Goal: Task Accomplishment & Management: Use online tool/utility

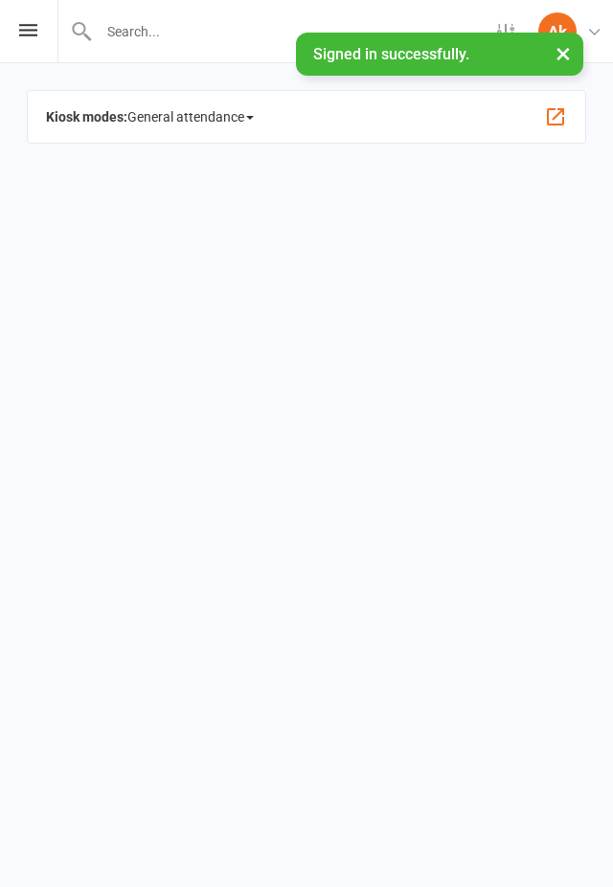
click at [563, 69] on button "×" at bounding box center [563, 53] width 34 height 41
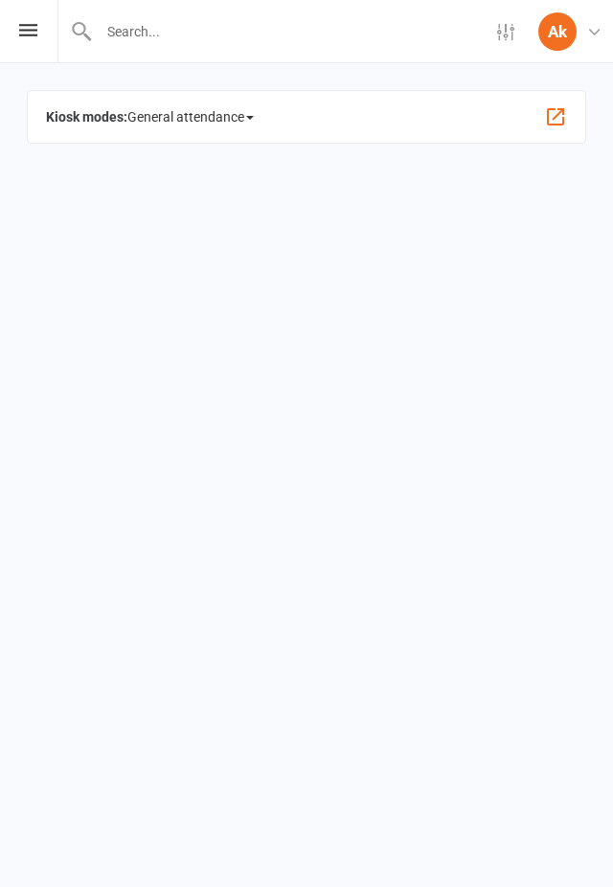
click at [590, 38] on icon at bounding box center [594, 31] width 17 height 17
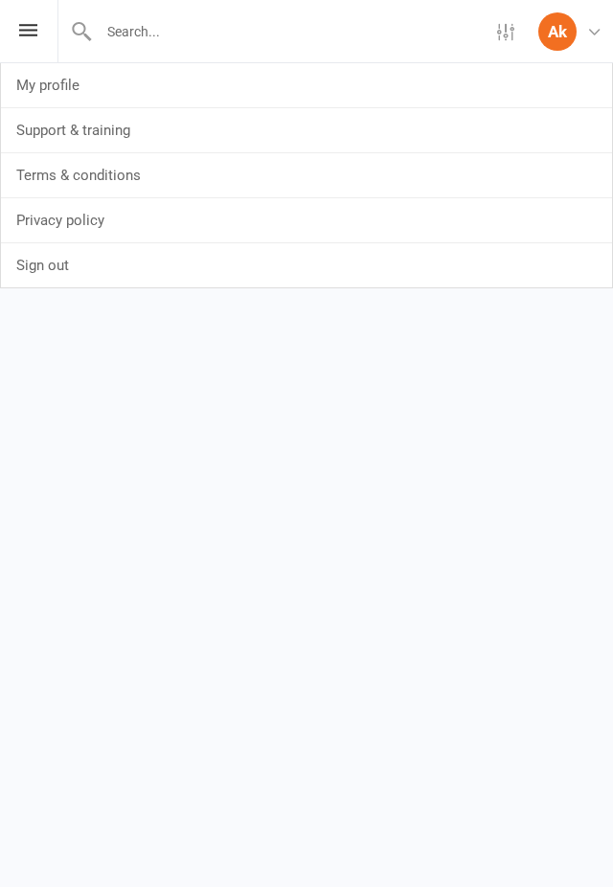
click at [395, 198] on html "Settings Membership Plans Event Templates Appointment Types Ak Admin kiosk Aust…" at bounding box center [306, 99] width 613 height 198
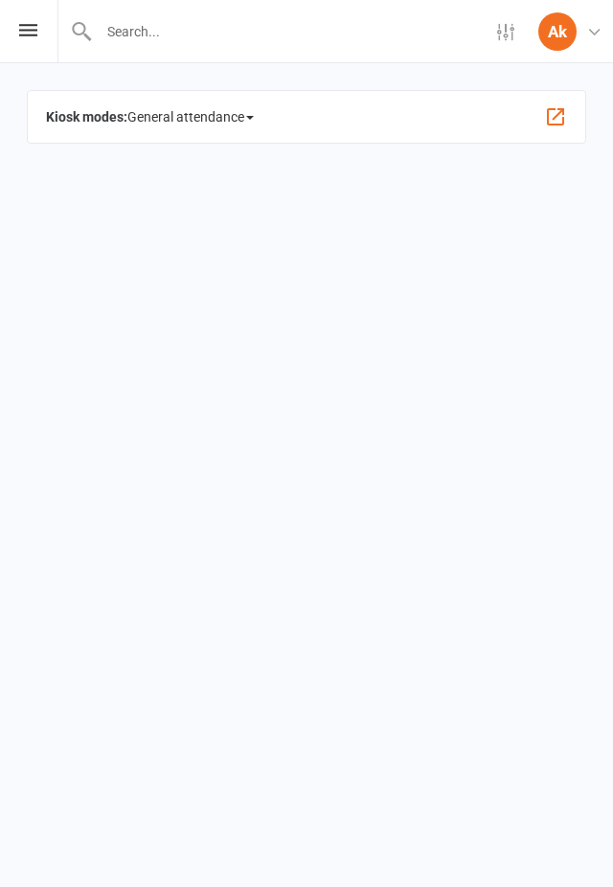
click at [482, 111] on div "Kiosk modes: General attendance General attendance Class Roll call" at bounding box center [307, 117] width 560 height 54
click at [609, 198] on html "Settings Membership Plans Event Templates Appointment Types Ak Admin kiosk Aust…" at bounding box center [306, 99] width 613 height 198
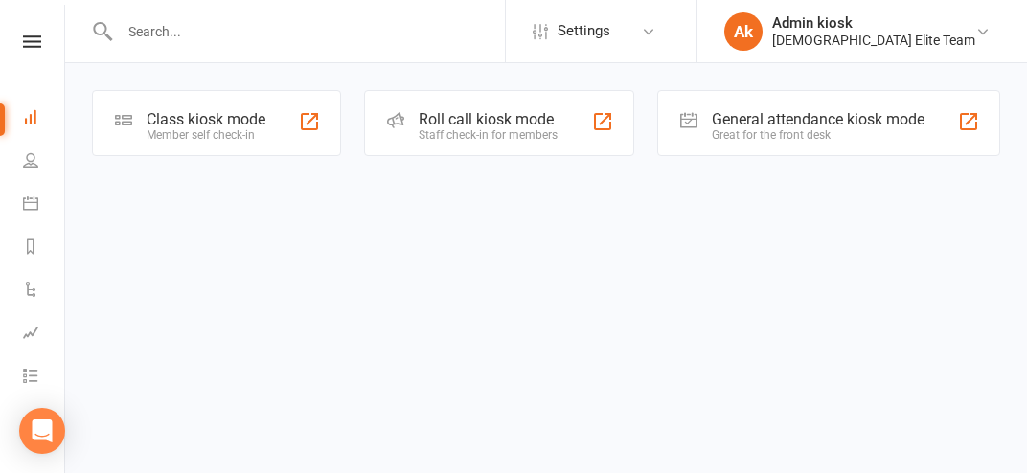
click at [612, 133] on div "Great for the front desk" at bounding box center [818, 134] width 213 height 13
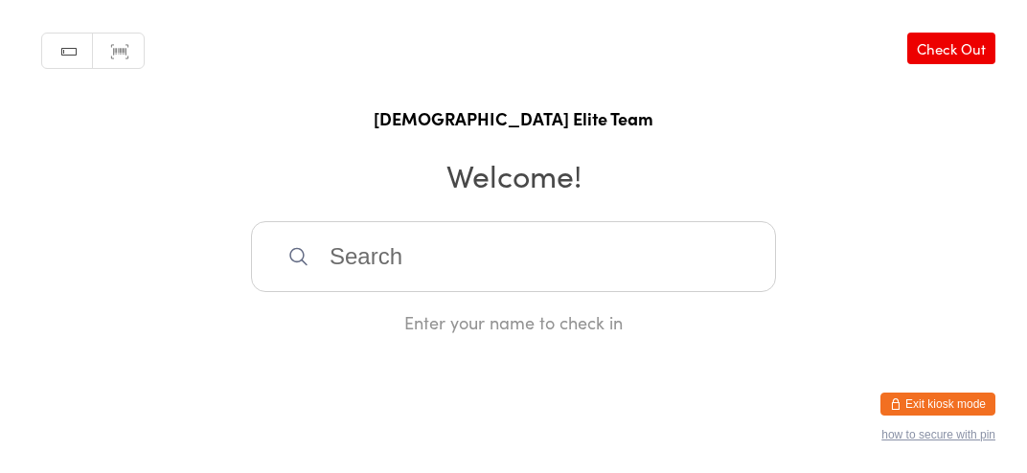
click at [394, 254] on input "search" at bounding box center [513, 256] width 525 height 71
click at [394, 287] on div "Manual search Scanner input Check Out [DEMOGRAPHIC_DATA] Elite Team Welcome! En…" at bounding box center [513, 167] width 1027 height 334
click at [426, 287] on input "search" at bounding box center [513, 256] width 525 height 71
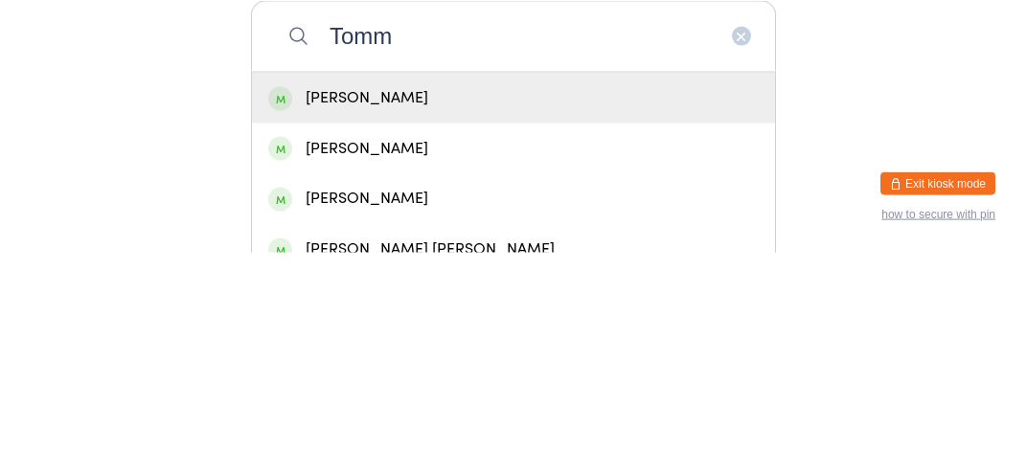
type input "Tomm"
click at [547, 344] on div "[PERSON_NAME]" at bounding box center [513, 318] width 523 height 51
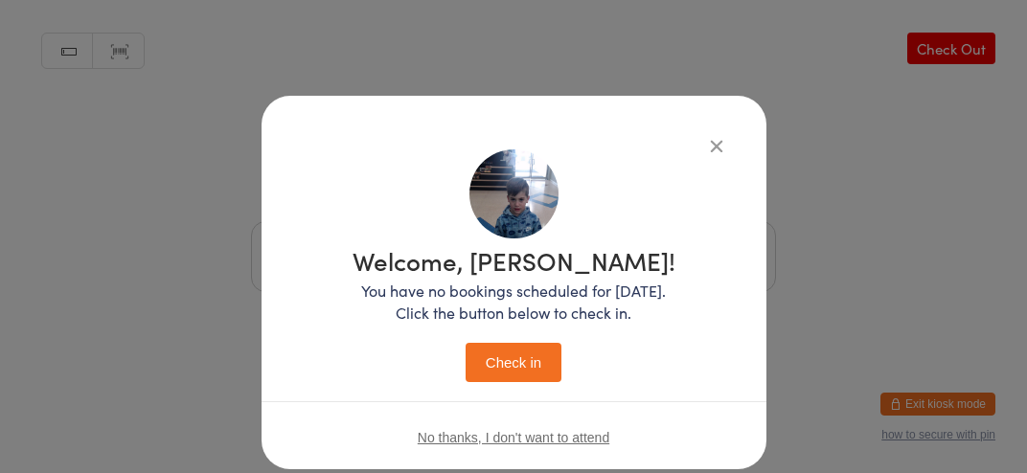
click at [523, 368] on button "Check in" at bounding box center [514, 362] width 96 height 39
click at [530, 374] on button "Check in" at bounding box center [514, 362] width 96 height 39
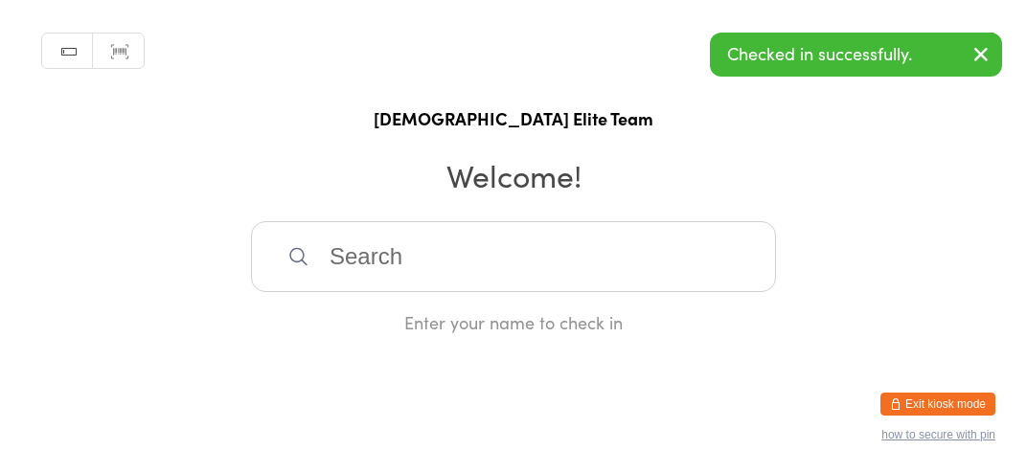
click at [748, 193] on h2 "Welcome!" at bounding box center [513, 174] width 989 height 43
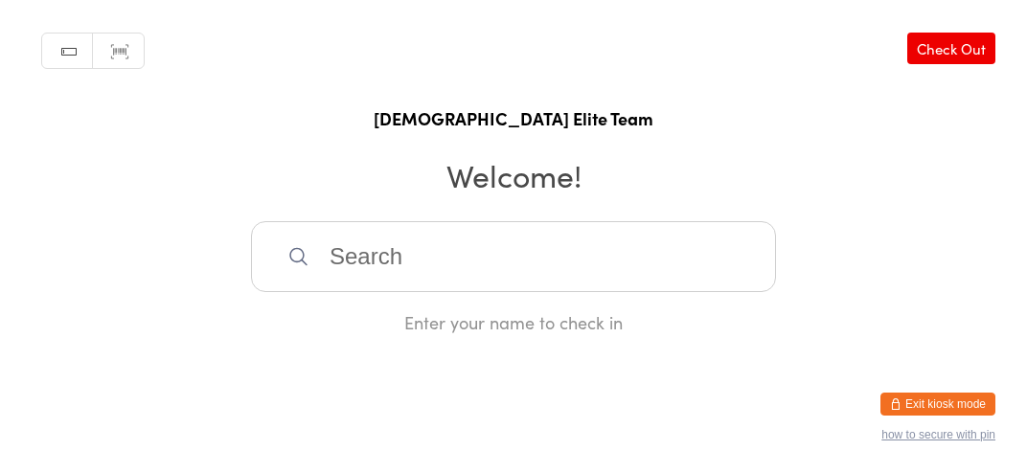
click at [581, 274] on input "search" at bounding box center [513, 256] width 525 height 71
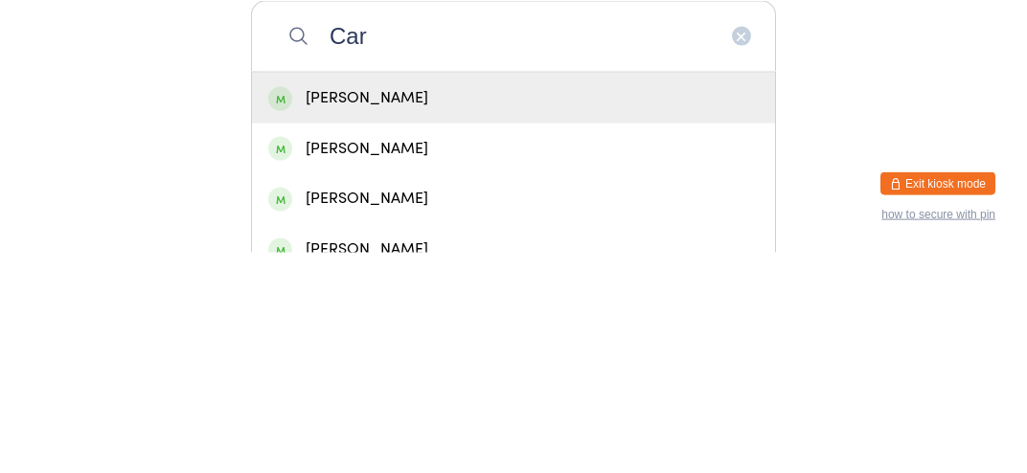
type input "Car"
click at [531, 332] on div "[PERSON_NAME]" at bounding box center [513, 319] width 491 height 26
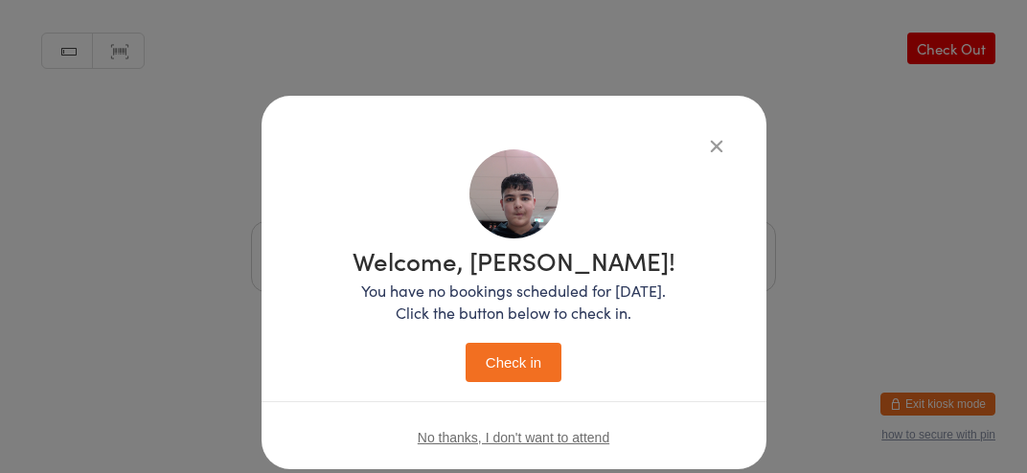
click at [514, 371] on button "Check in" at bounding box center [514, 362] width 96 height 39
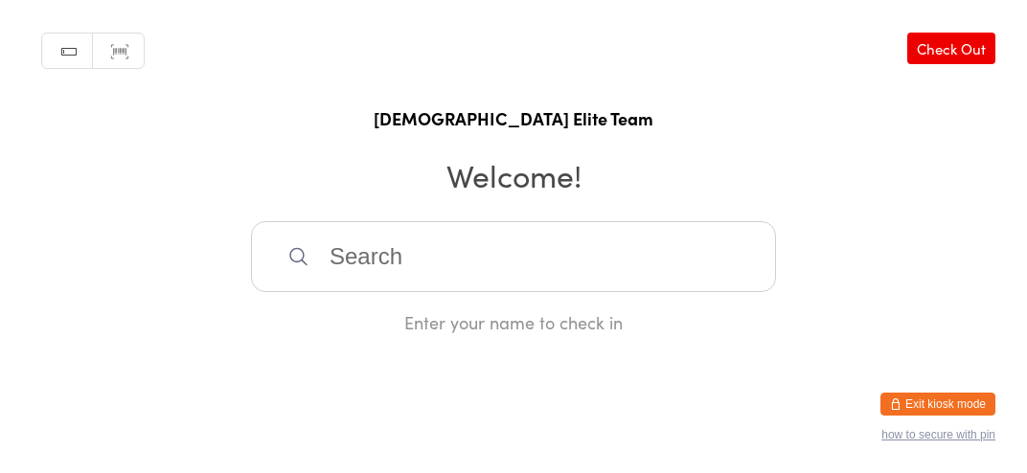
click at [310, 280] on input "search" at bounding box center [513, 256] width 525 height 71
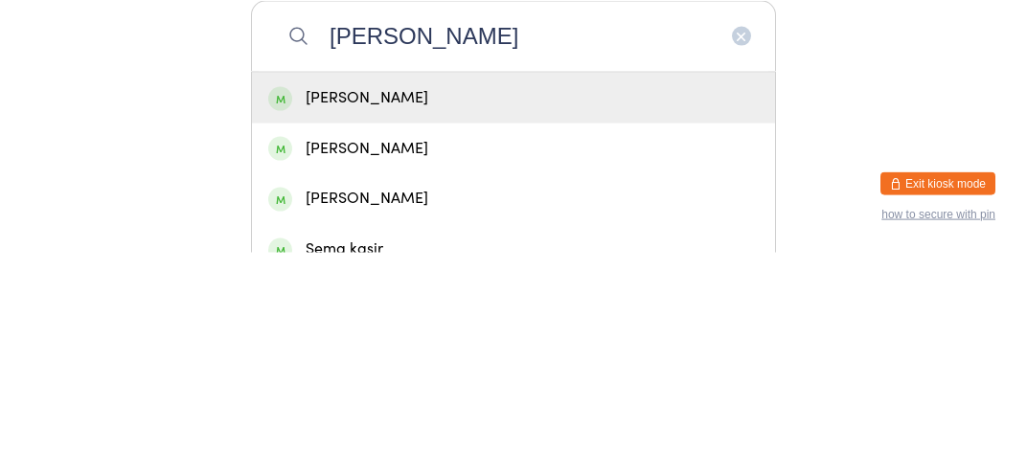
type input "[PERSON_NAME]"
click at [308, 344] on div "[PERSON_NAME]" at bounding box center [513, 318] width 523 height 51
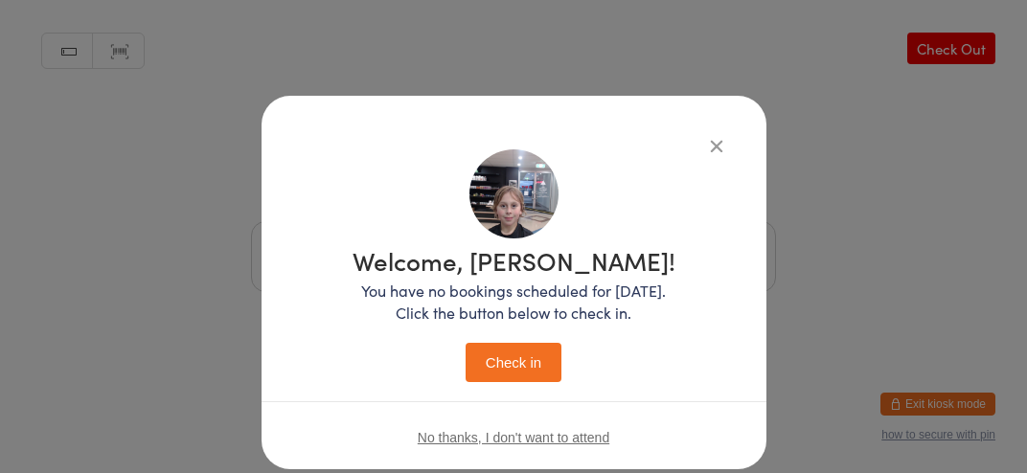
click at [501, 371] on button "Check in" at bounding box center [514, 362] width 96 height 39
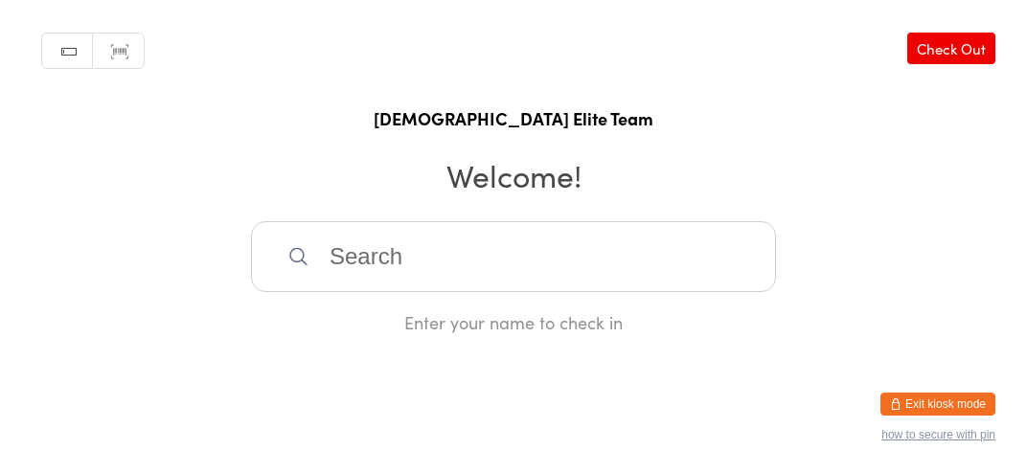
click at [356, 279] on input "search" at bounding box center [513, 256] width 525 height 71
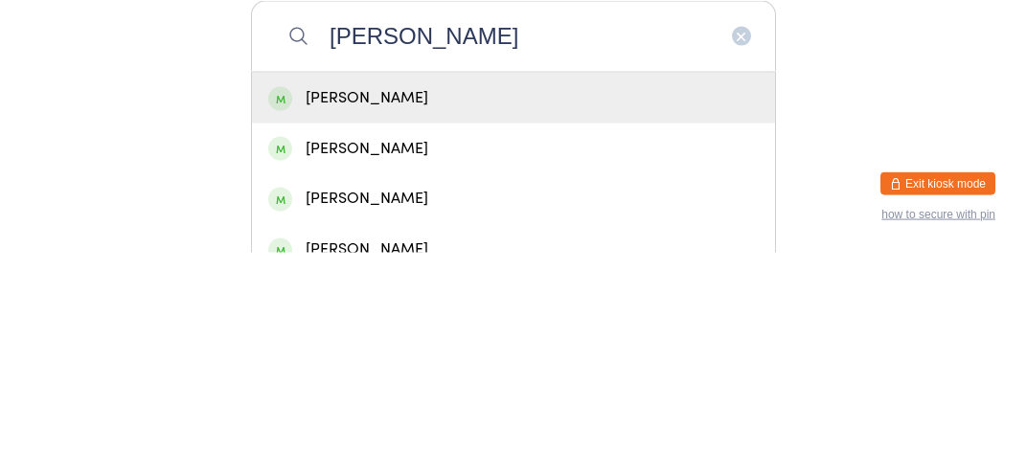
type input "[PERSON_NAME]"
click at [343, 332] on div "[PERSON_NAME]" at bounding box center [513, 319] width 491 height 26
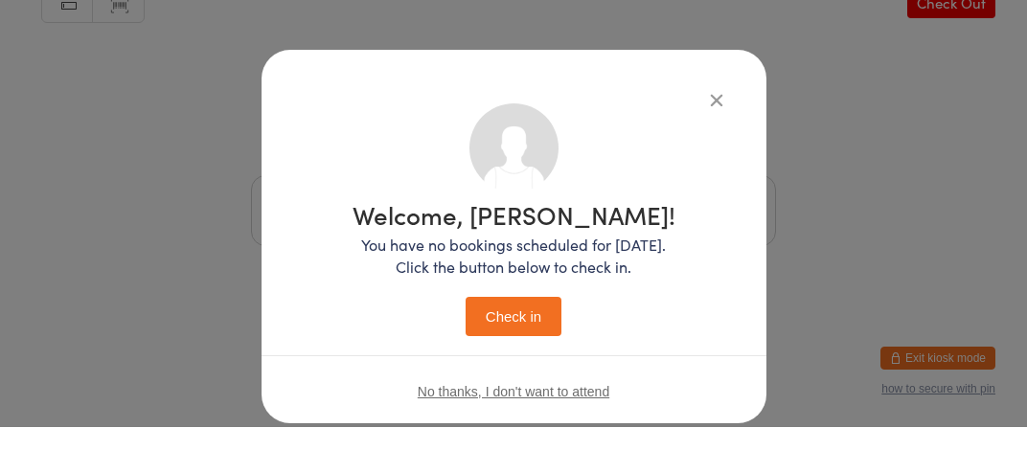
scroll to position [44, 0]
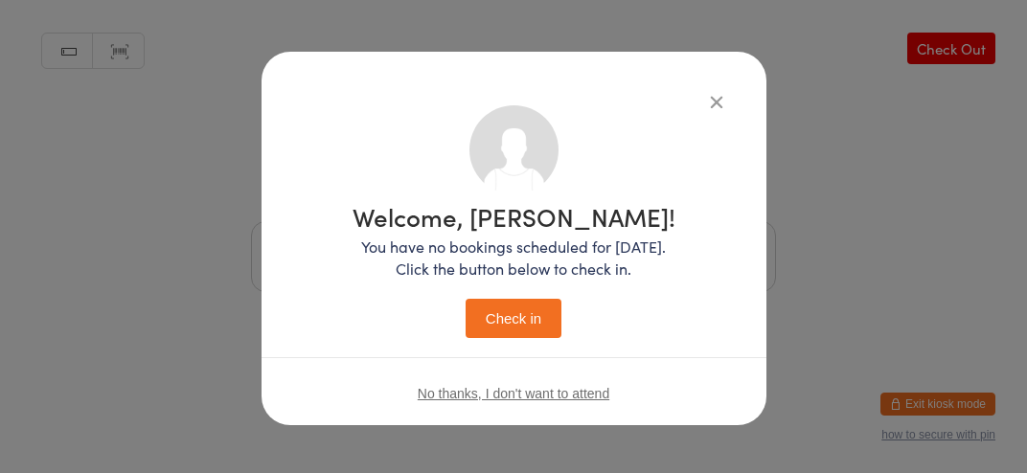
click at [521, 318] on button "Check in" at bounding box center [514, 318] width 96 height 39
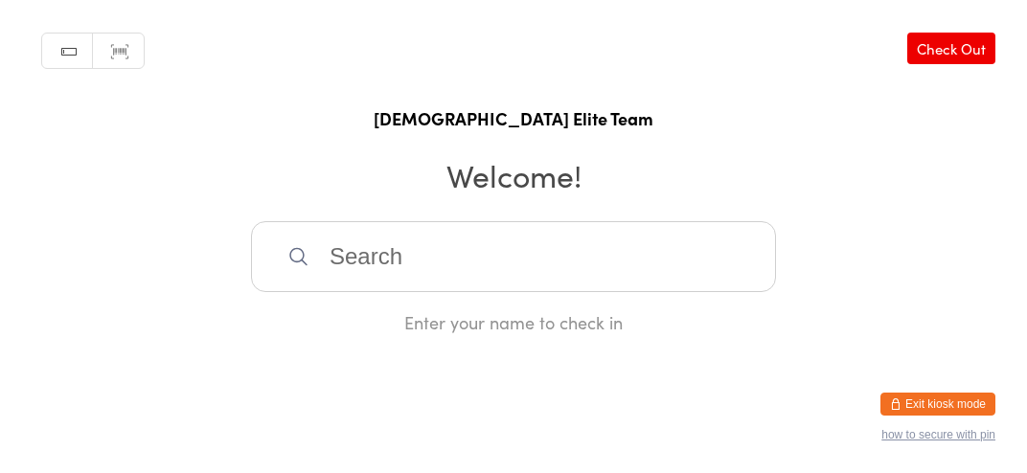
click at [548, 266] on input "search" at bounding box center [513, 256] width 525 height 71
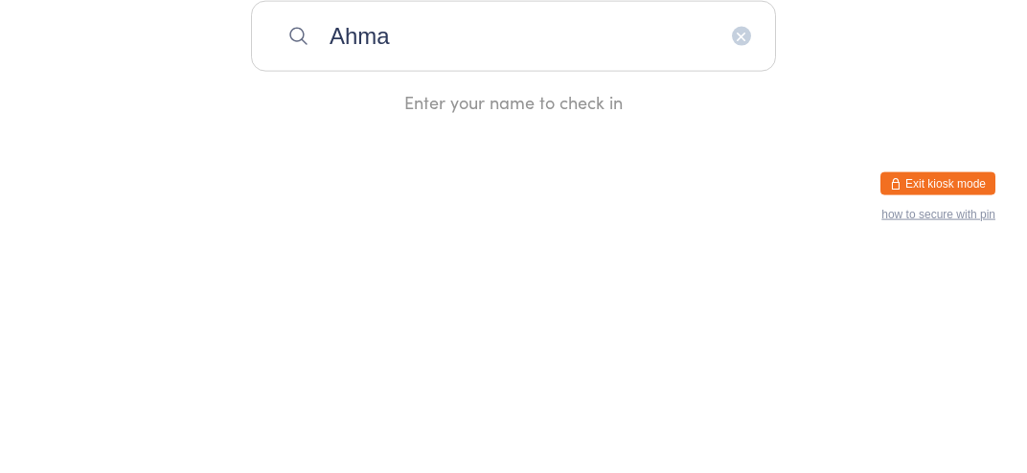
type input "[PERSON_NAME]"
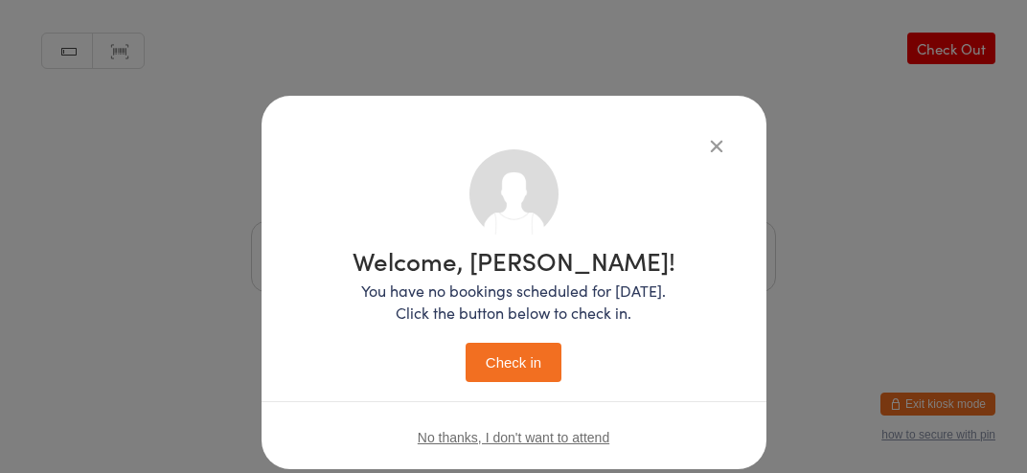
click at [713, 150] on icon "button" at bounding box center [716, 145] width 21 height 21
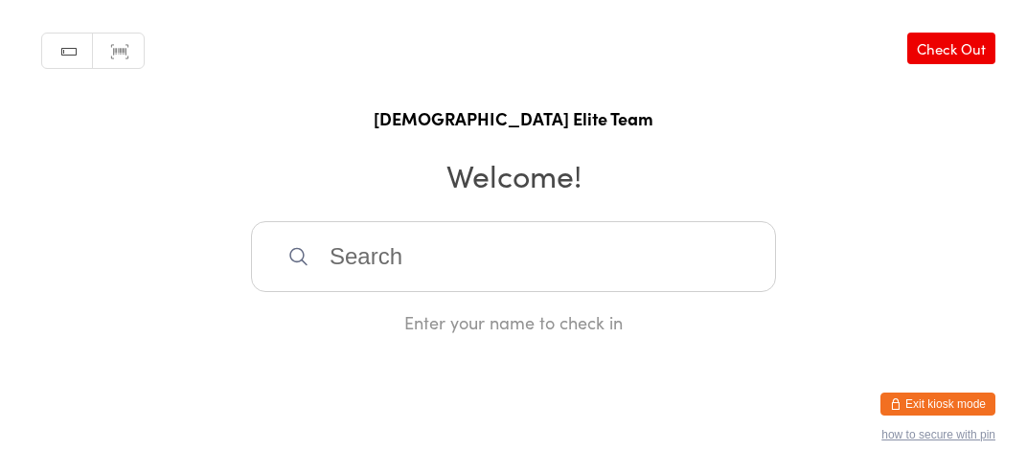
click at [508, 270] on input "search" at bounding box center [513, 256] width 525 height 71
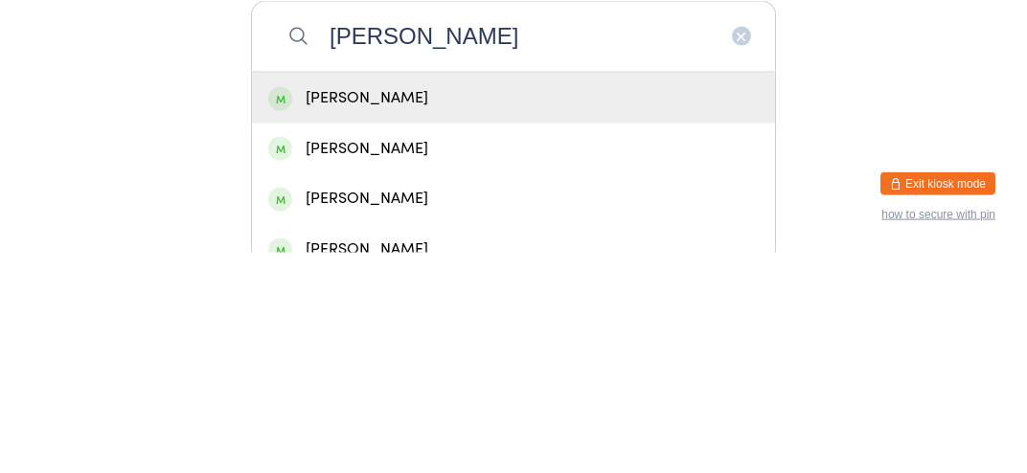
type input "[PERSON_NAME]"
click at [699, 329] on div "[PERSON_NAME]" at bounding box center [513, 319] width 491 height 26
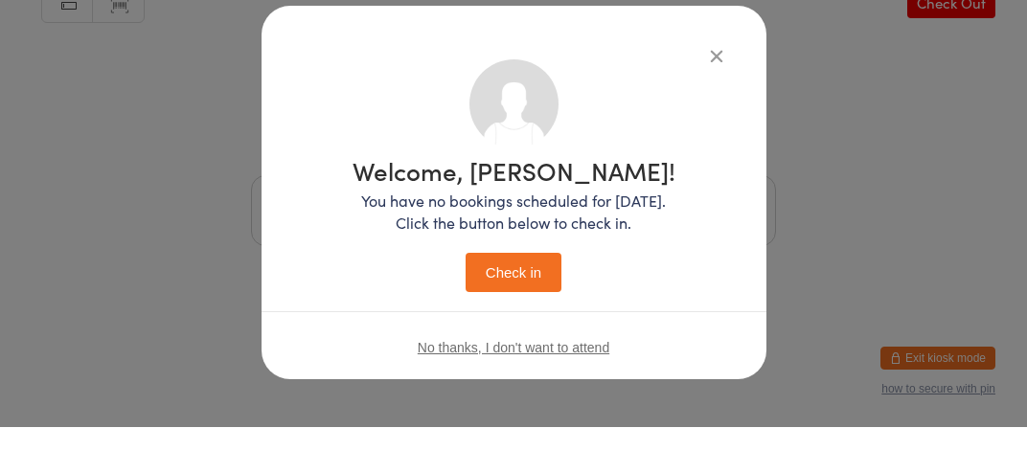
click at [517, 332] on button "Check in" at bounding box center [514, 318] width 96 height 39
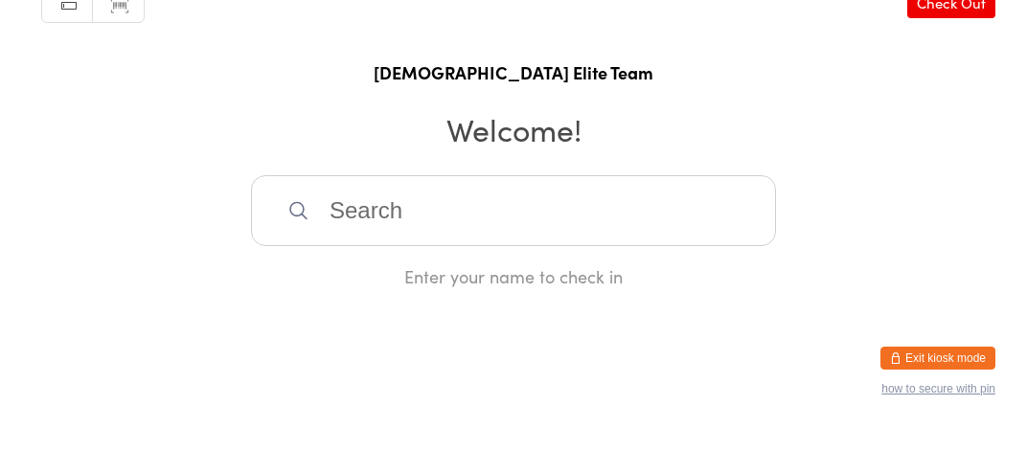
click at [330, 284] on input "search" at bounding box center [513, 256] width 525 height 71
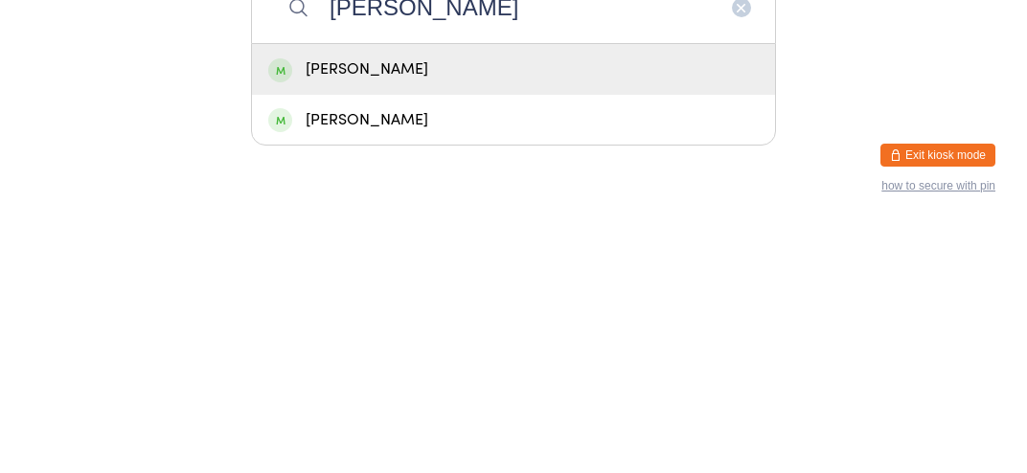
type input "[PERSON_NAME]"
click at [333, 382] on div "[PERSON_NAME]" at bounding box center [513, 369] width 491 height 26
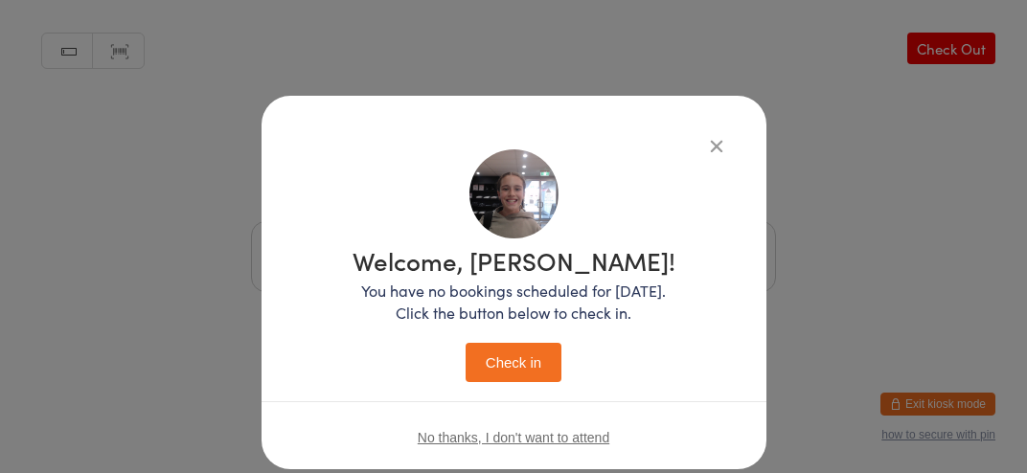
click at [510, 371] on button "Check in" at bounding box center [514, 362] width 96 height 39
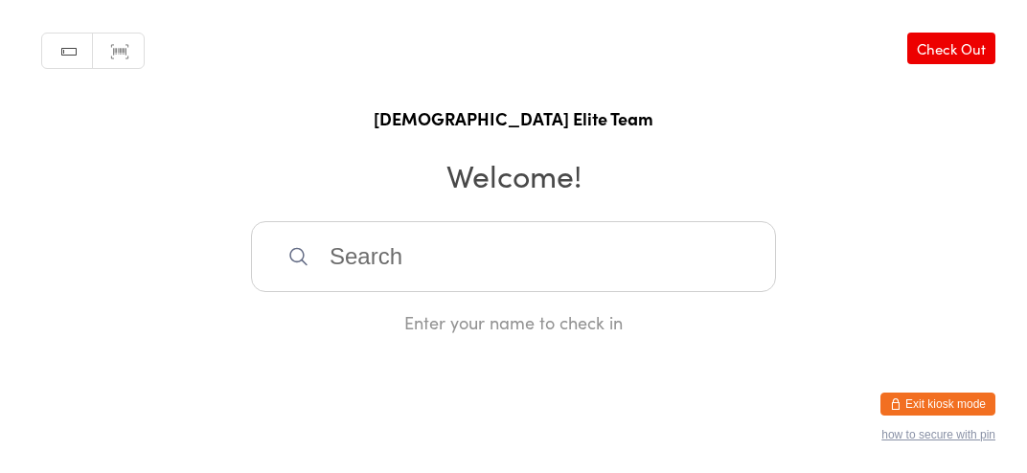
click at [399, 290] on input "search" at bounding box center [513, 256] width 525 height 71
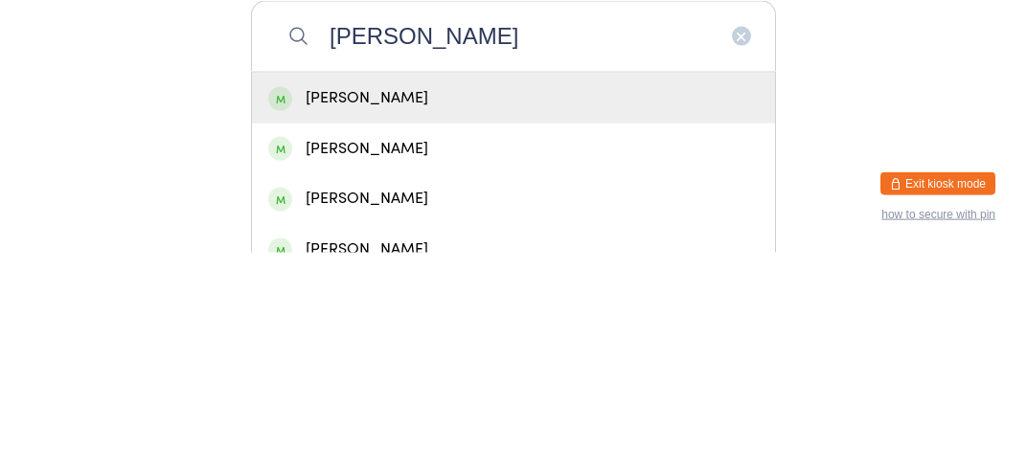
type input "[PERSON_NAME]"
click at [411, 332] on div "[PERSON_NAME]" at bounding box center [513, 319] width 491 height 26
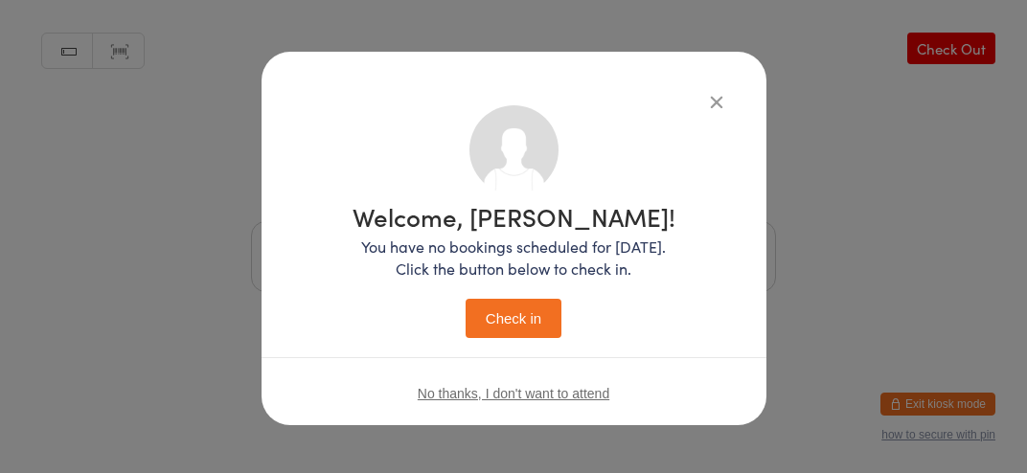
click at [526, 322] on button "Check in" at bounding box center [514, 318] width 96 height 39
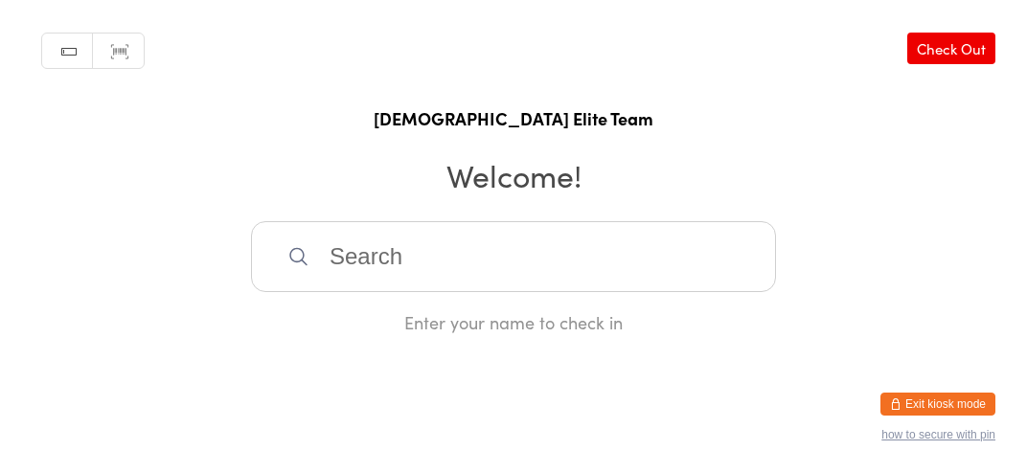
click at [496, 272] on input "search" at bounding box center [513, 256] width 525 height 71
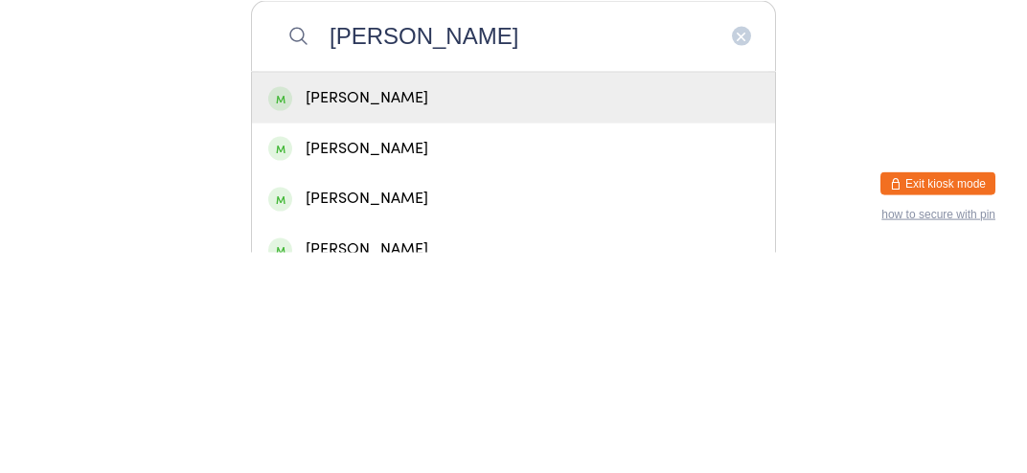
type input "[PERSON_NAME]"
click at [463, 332] on div "[PERSON_NAME]" at bounding box center [513, 319] width 491 height 26
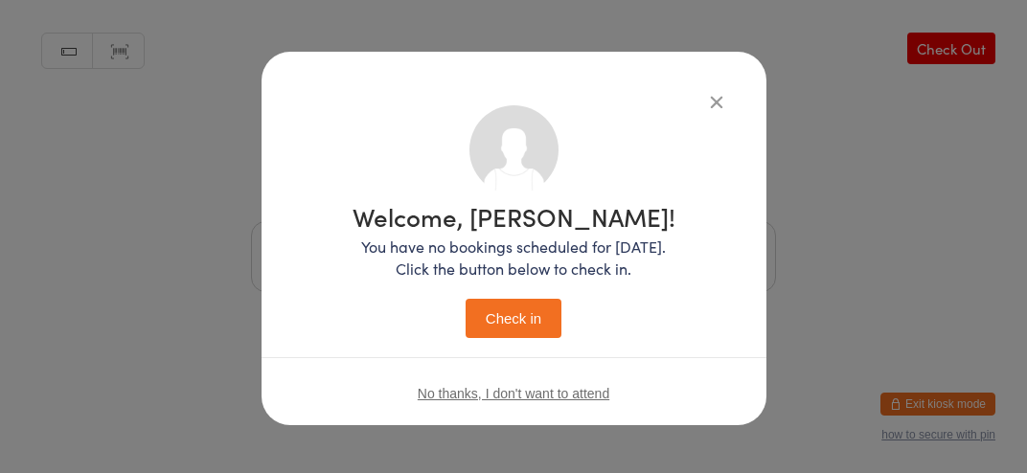
click at [514, 336] on button "Check in" at bounding box center [514, 318] width 96 height 39
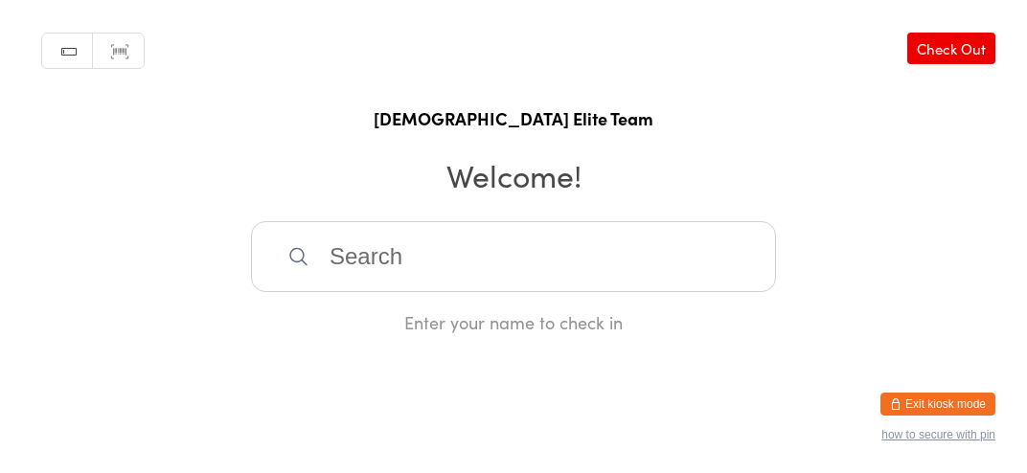
click at [341, 264] on input "search" at bounding box center [513, 256] width 525 height 71
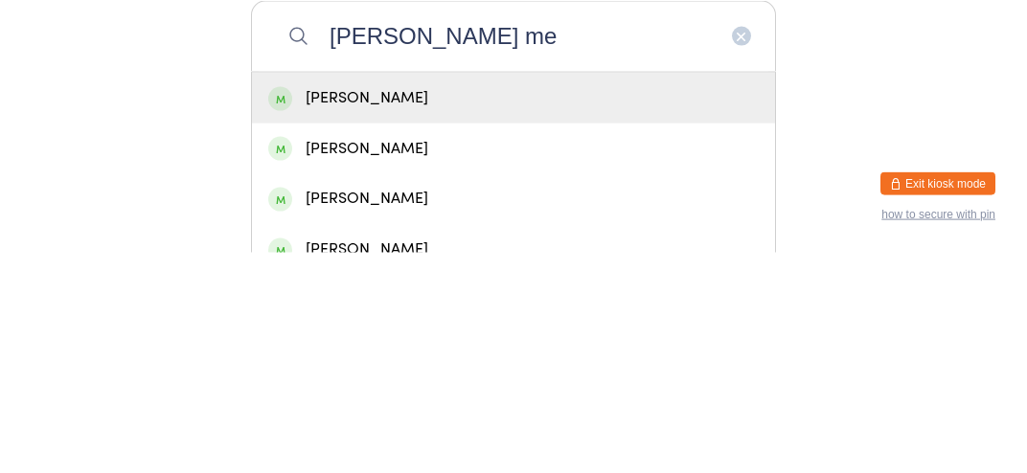
type input "[PERSON_NAME] me"
click at [345, 332] on div "[PERSON_NAME]" at bounding box center [513, 319] width 491 height 26
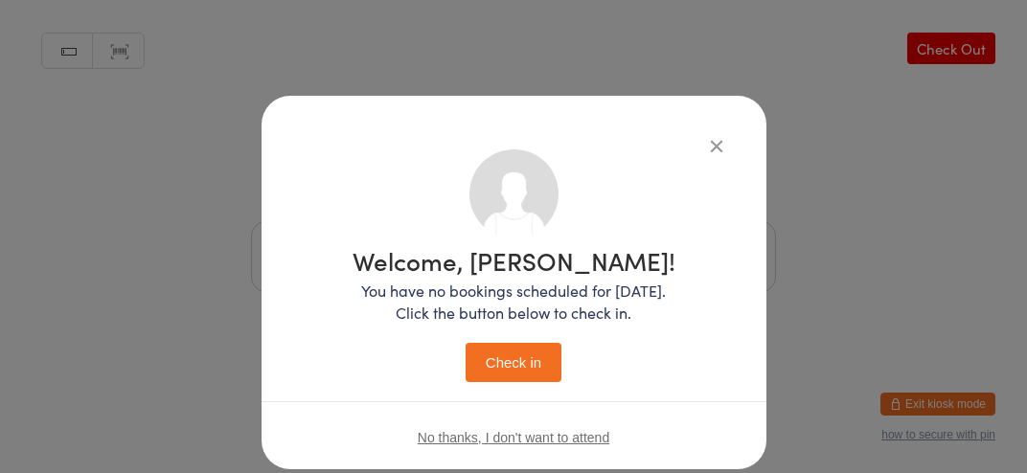
click at [506, 370] on button "Check in" at bounding box center [514, 362] width 96 height 39
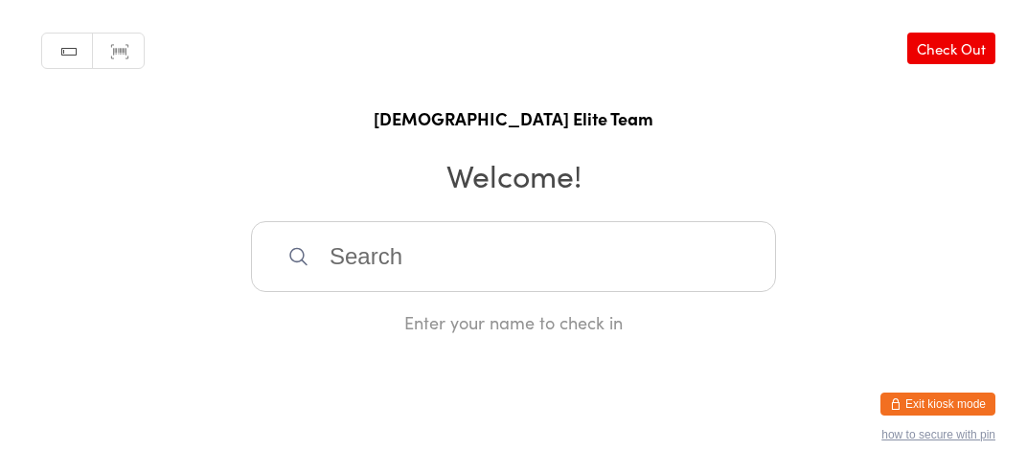
click at [547, 292] on input "search" at bounding box center [513, 256] width 525 height 71
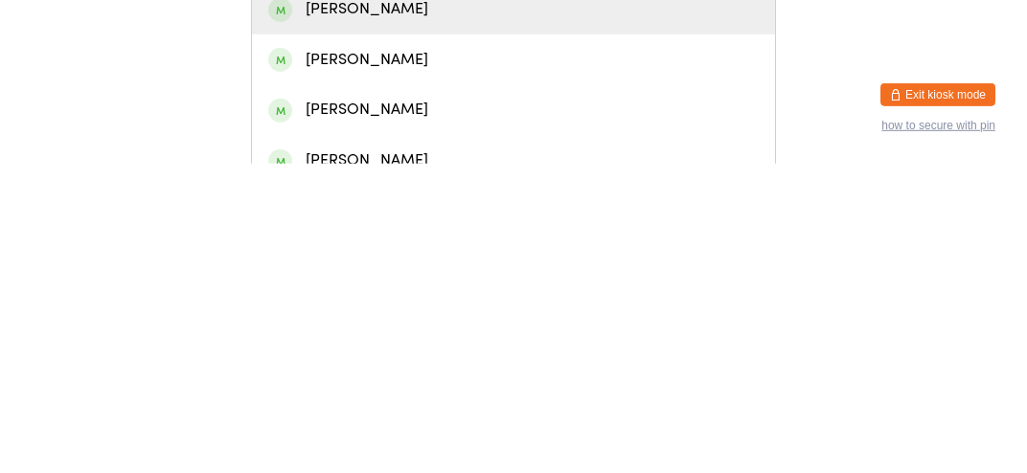
type input "Za"
click at [698, 326] on div "[PERSON_NAME]" at bounding box center [513, 319] width 491 height 26
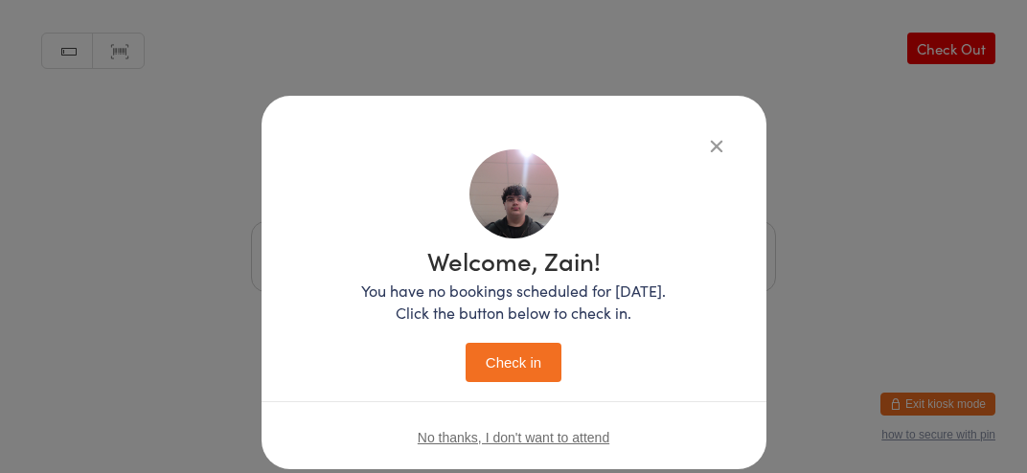
click at [533, 372] on button "Check in" at bounding box center [514, 362] width 96 height 39
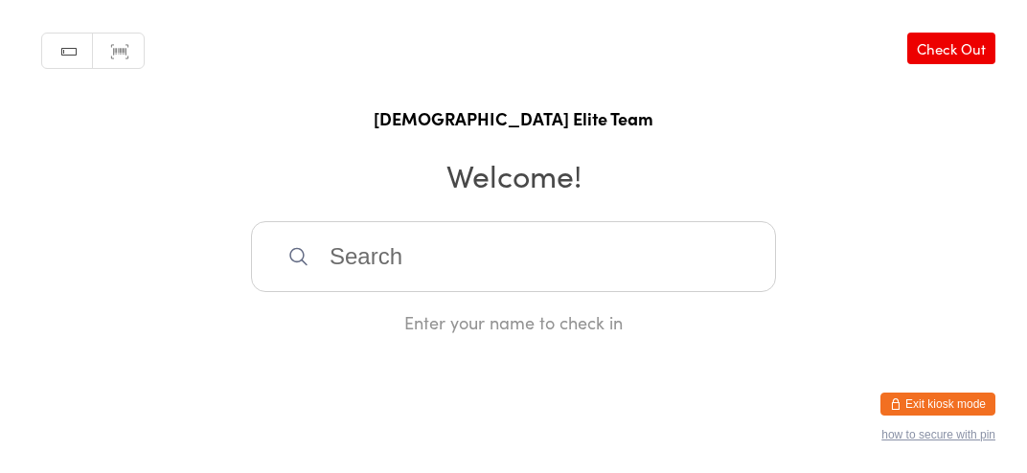
click at [468, 289] on input "search" at bounding box center [513, 256] width 525 height 71
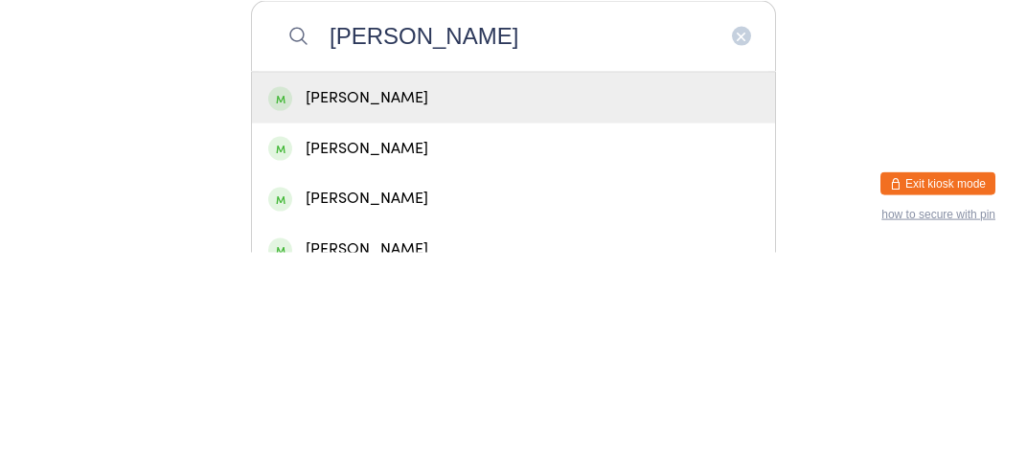
type input "[PERSON_NAME]"
click at [604, 332] on div "[PERSON_NAME]" at bounding box center [513, 319] width 491 height 26
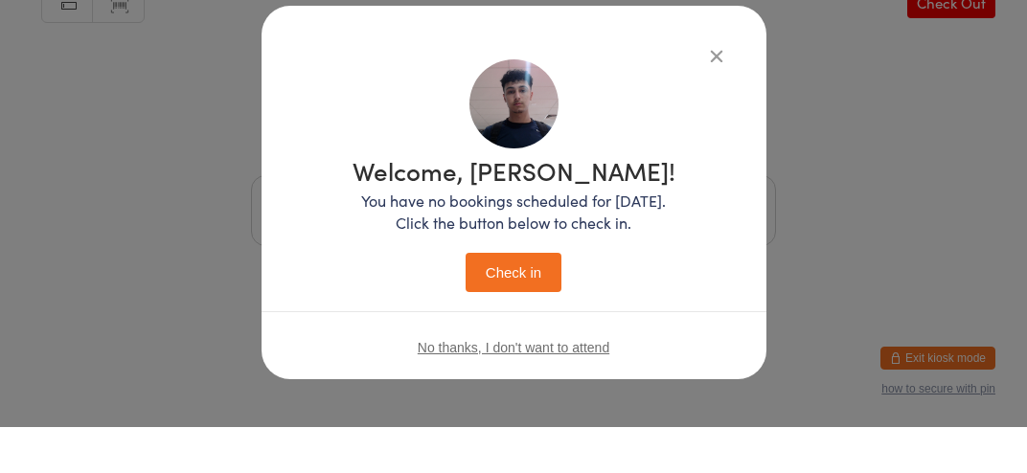
click at [537, 319] on button "Check in" at bounding box center [514, 318] width 96 height 39
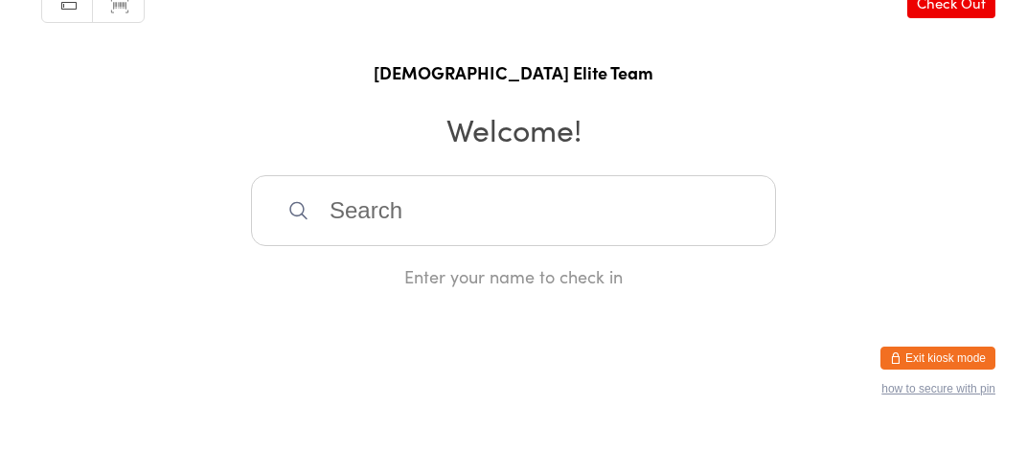
click at [584, 288] on input "search" at bounding box center [513, 256] width 525 height 71
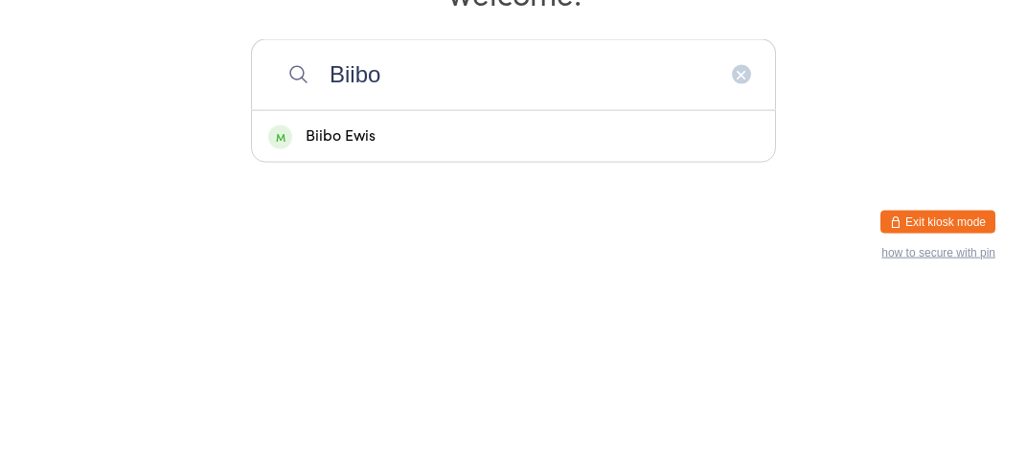
type input "Biibo"
click at [539, 329] on div "Biibo Ewis" at bounding box center [513, 319] width 491 height 26
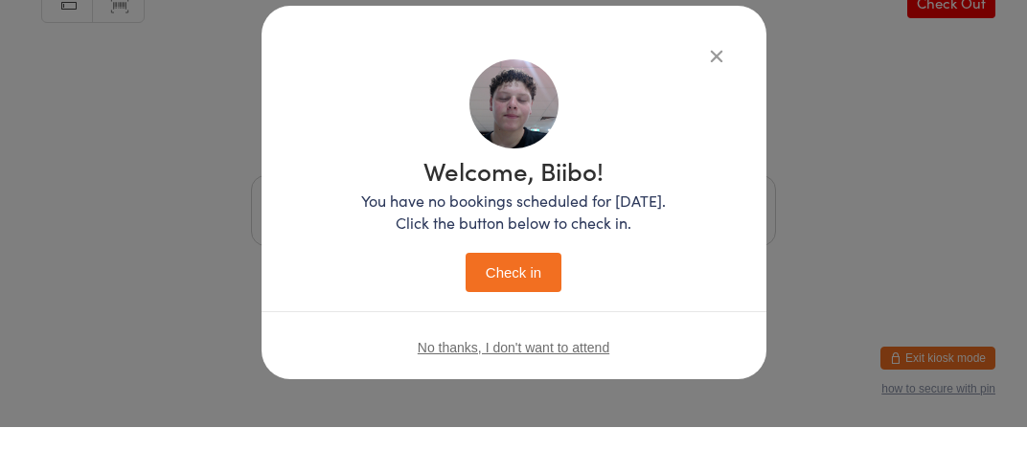
click at [534, 314] on button "Check in" at bounding box center [514, 318] width 96 height 39
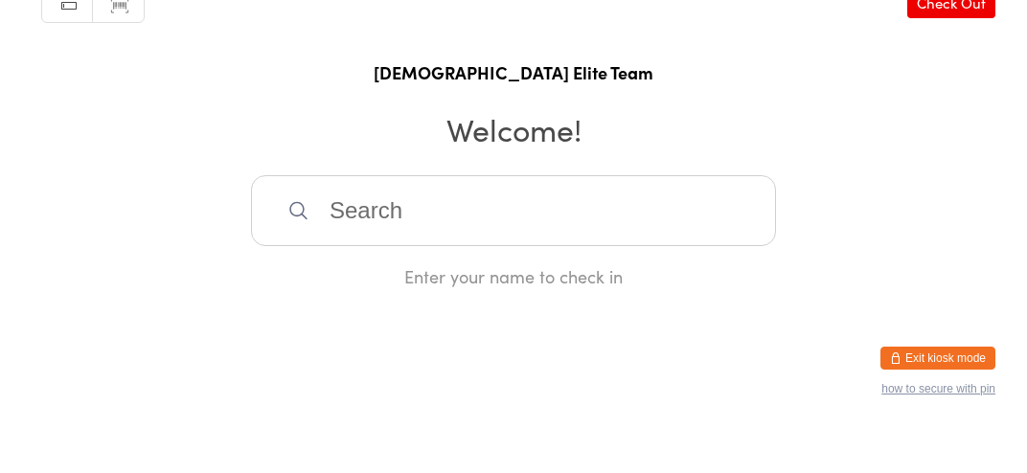
click at [741, 290] on input "search" at bounding box center [513, 256] width 525 height 71
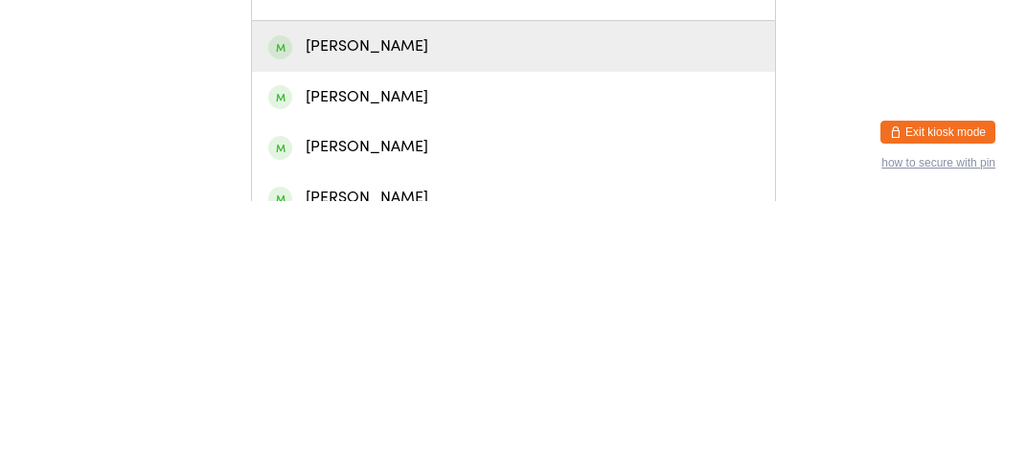
type input "Nath"
click at [587, 395] on div "[PERSON_NAME]" at bounding box center [513, 369] width 523 height 51
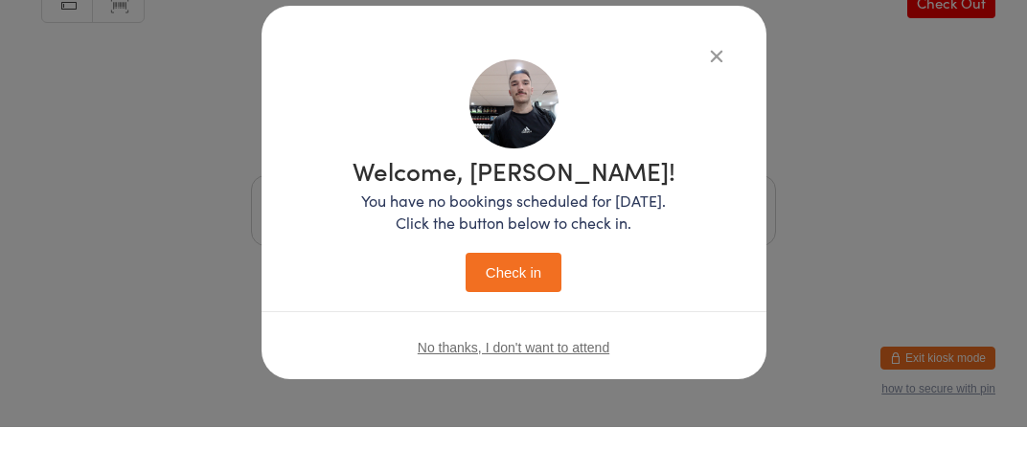
click at [530, 306] on button "Check in" at bounding box center [514, 318] width 96 height 39
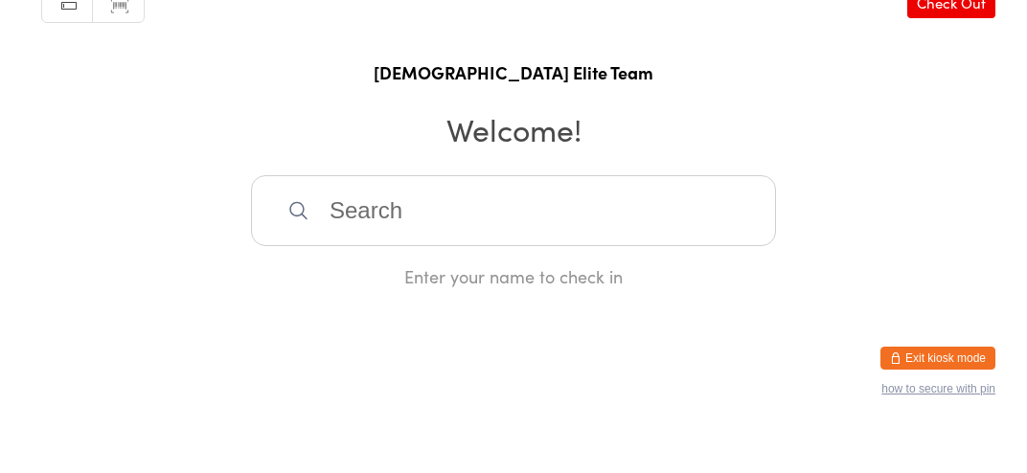
click at [659, 289] on input "search" at bounding box center [513, 256] width 525 height 71
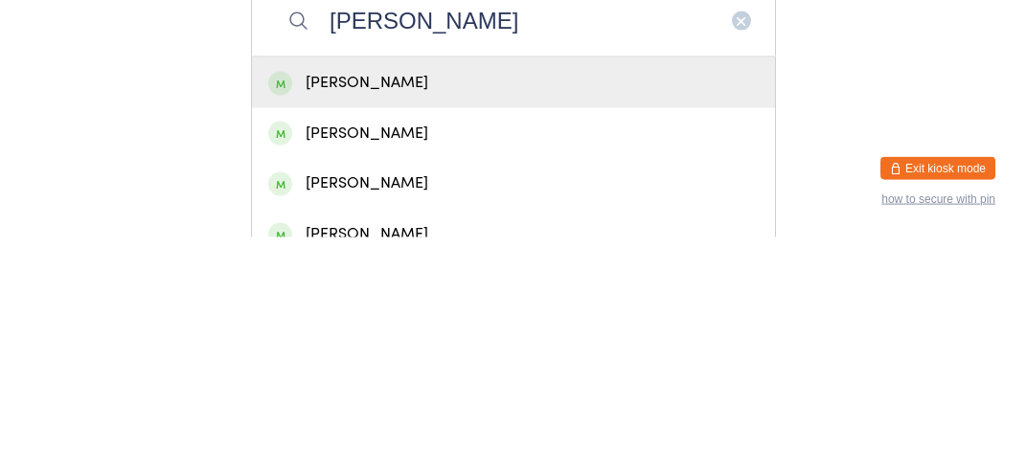
type input "[PERSON_NAME]"
click at [581, 328] on div "[PERSON_NAME]" at bounding box center [513, 319] width 491 height 26
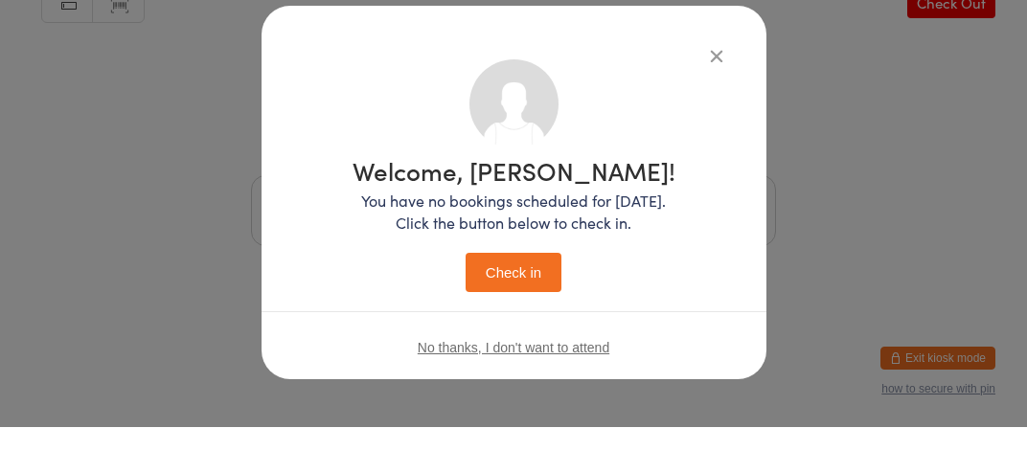
click at [532, 318] on button "Check in" at bounding box center [514, 318] width 96 height 39
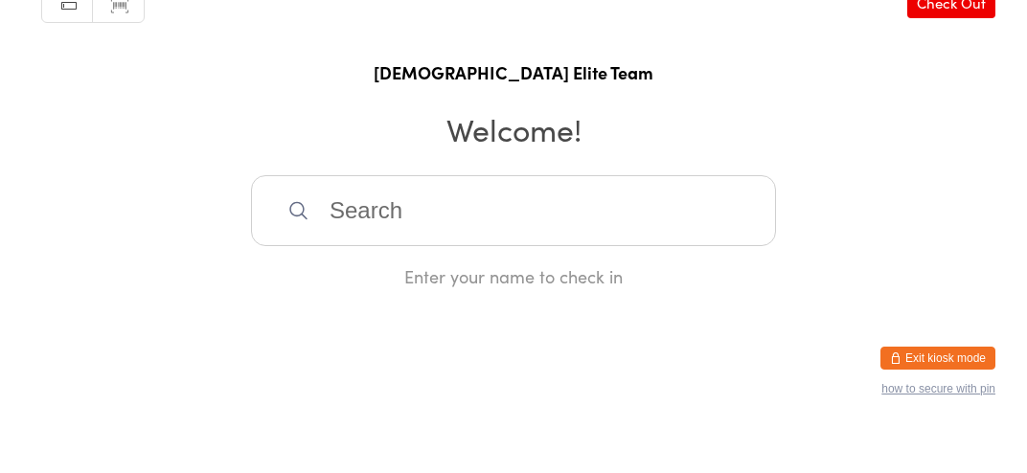
click at [334, 267] on input "search" at bounding box center [513, 256] width 525 height 71
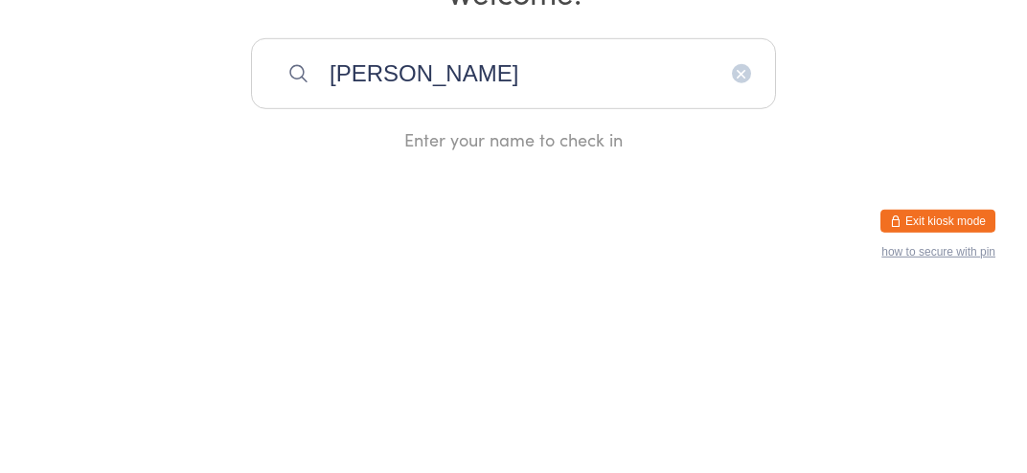
type input "[PERSON_NAME]"
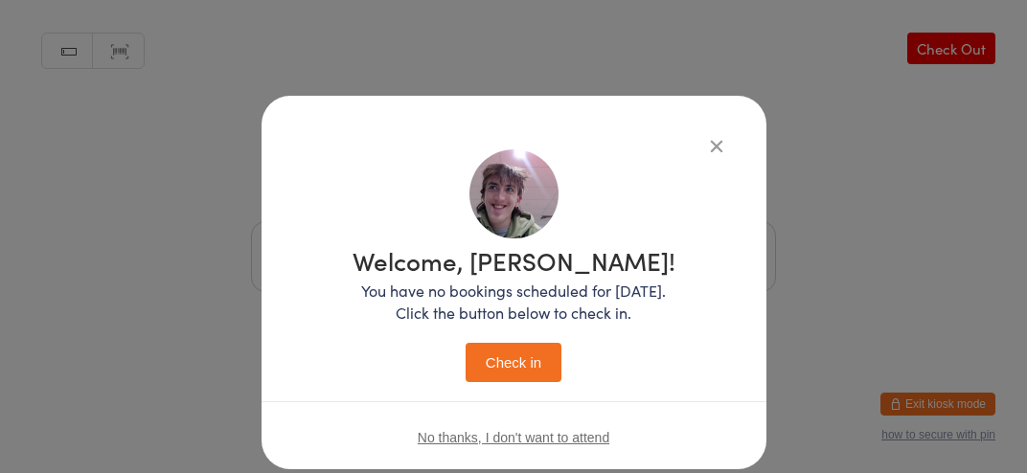
click at [514, 373] on button "Check in" at bounding box center [514, 362] width 96 height 39
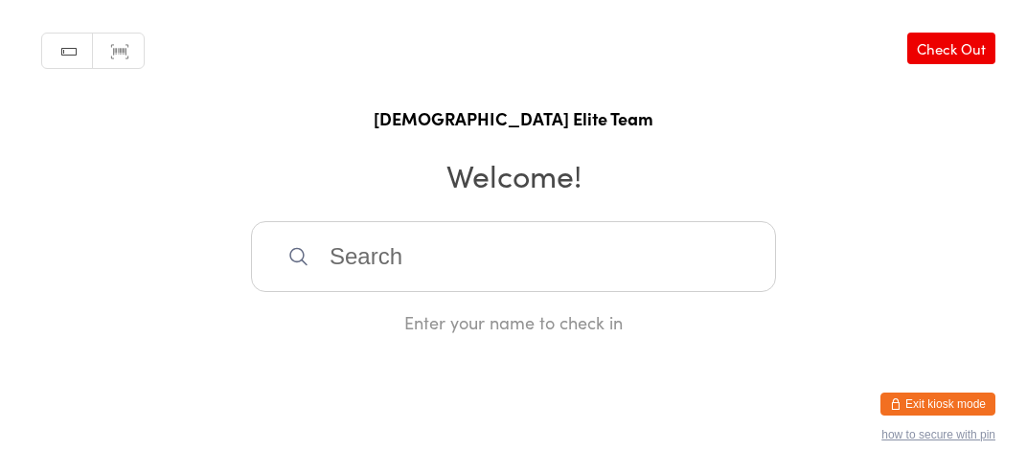
click at [552, 274] on input "search" at bounding box center [513, 256] width 525 height 71
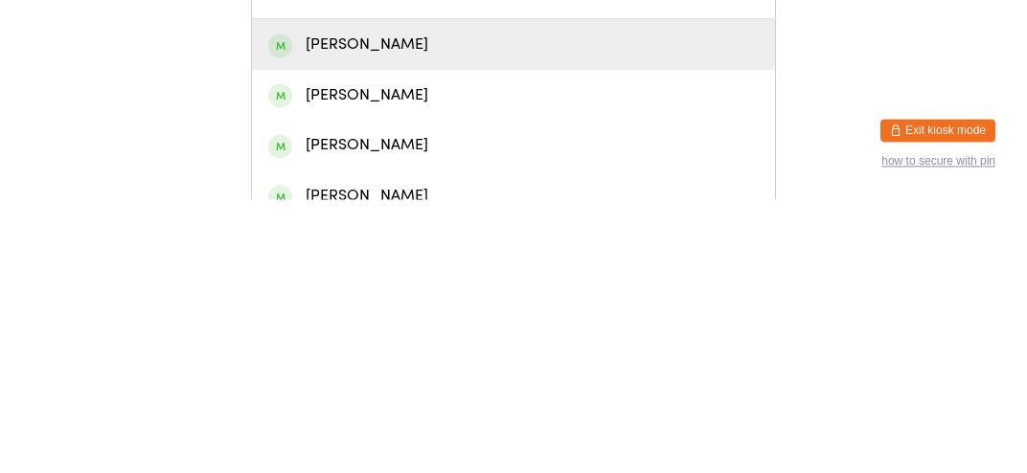
type input "[PERSON_NAME]"
click at [335, 332] on div "[PERSON_NAME]" at bounding box center [513, 319] width 491 height 26
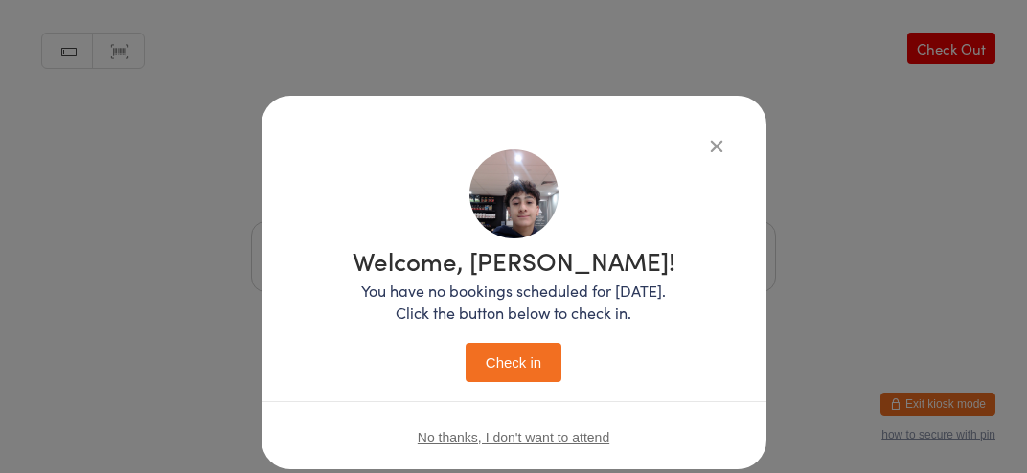
click at [496, 363] on button "Check in" at bounding box center [514, 362] width 96 height 39
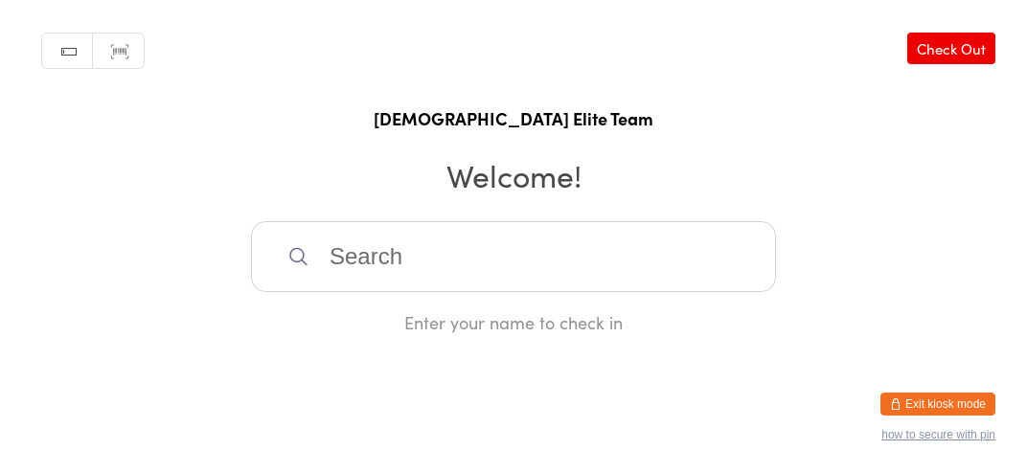
click at [489, 292] on input "search" at bounding box center [513, 256] width 525 height 71
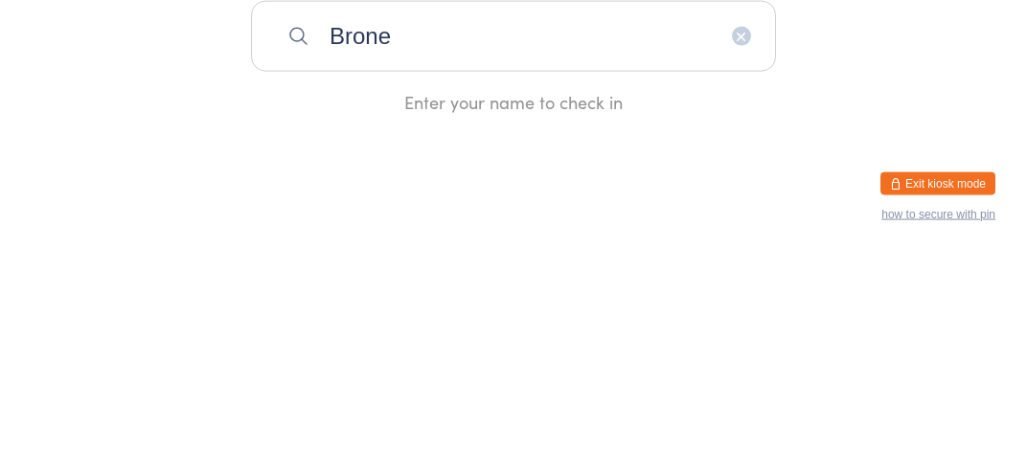
type input "Bronel"
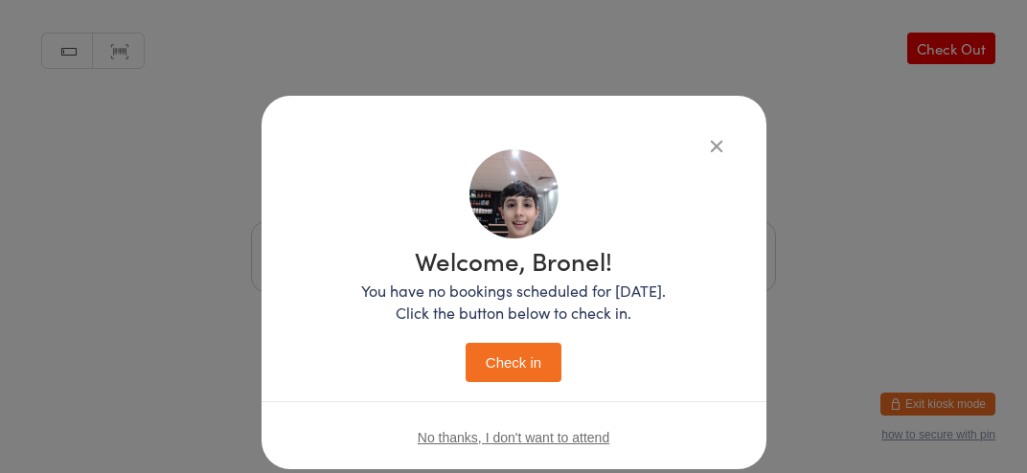
click at [912, 304] on div "Welcome, Bronel! You have no bookings scheduled for [DATE]. Click the button be…" at bounding box center [513, 236] width 1027 height 473
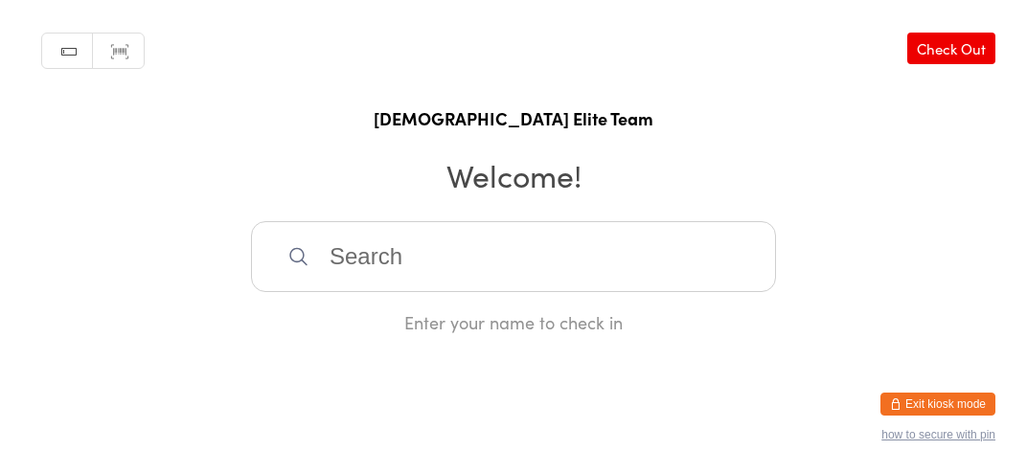
click at [547, 379] on html "You have now entered Kiosk Mode. Members will be able to check themselves in us…" at bounding box center [513, 236] width 1027 height 473
click at [410, 273] on input "search" at bounding box center [513, 256] width 525 height 71
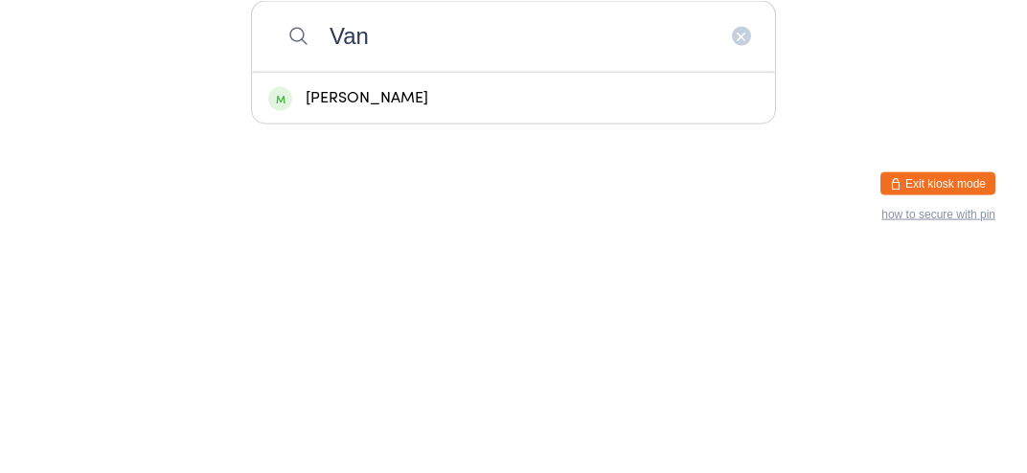
type input "Van"
click at [429, 326] on div "[PERSON_NAME]" at bounding box center [513, 319] width 491 height 26
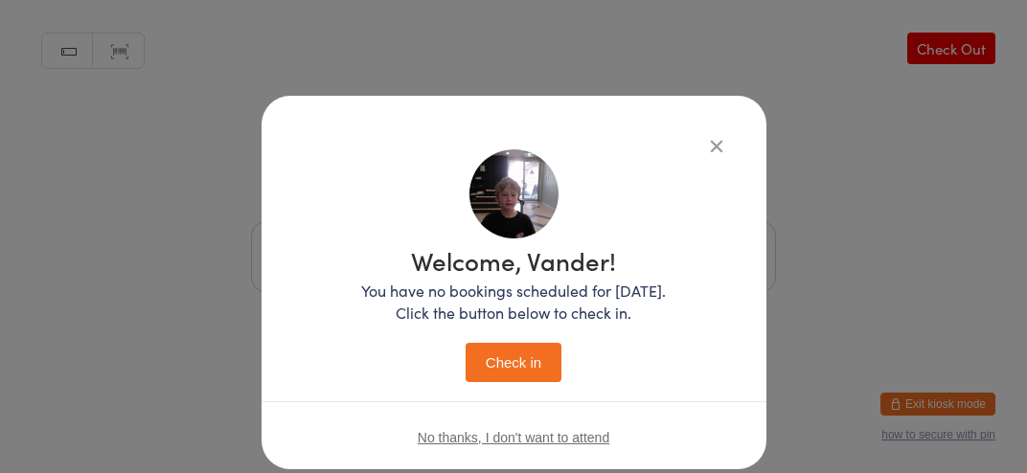
click at [514, 356] on button "Check in" at bounding box center [514, 362] width 96 height 39
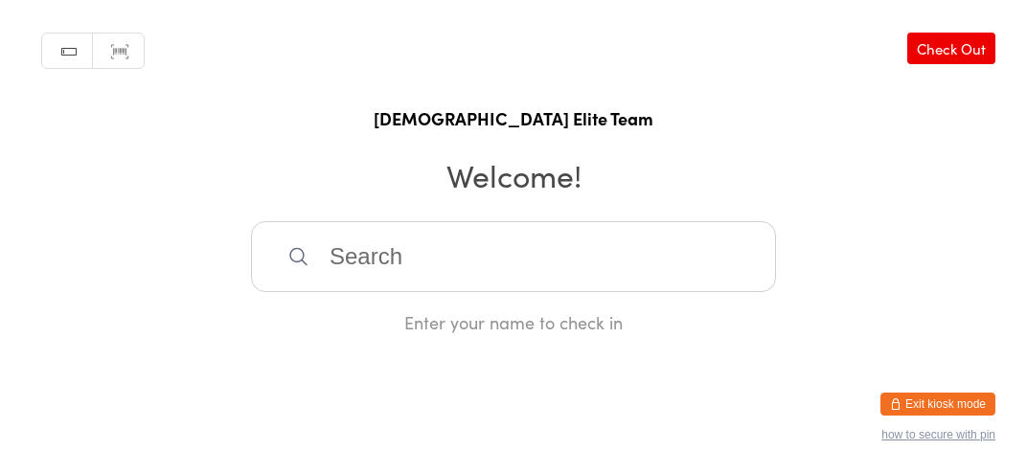
click at [590, 327] on div "Enter your name to check in" at bounding box center [513, 277] width 525 height 113
click at [611, 292] on input "search" at bounding box center [513, 256] width 525 height 71
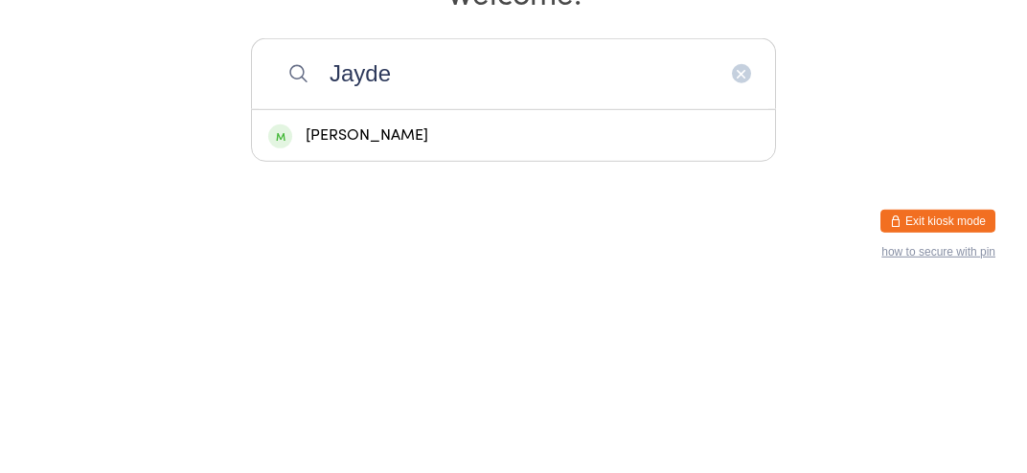
type input "Jayde"
click at [609, 319] on div "[PERSON_NAME]" at bounding box center [513, 318] width 523 height 51
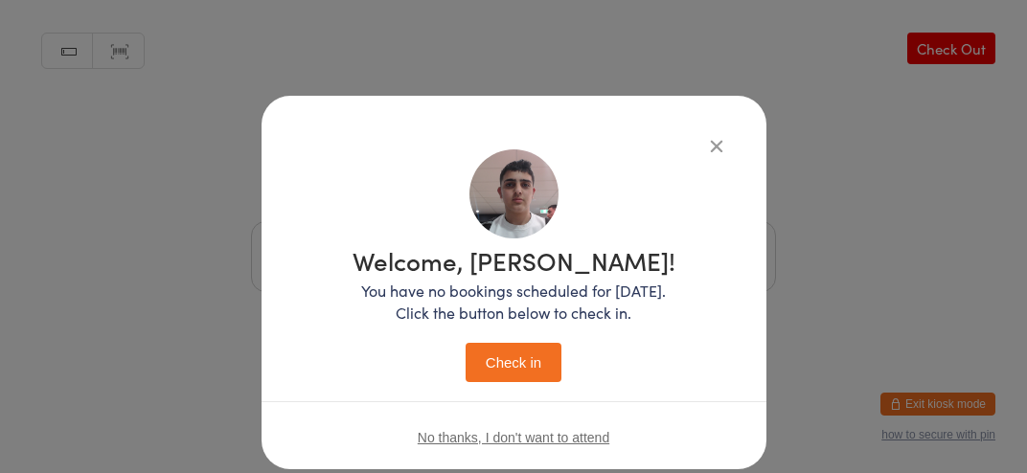
click at [515, 356] on button "Check in" at bounding box center [514, 362] width 96 height 39
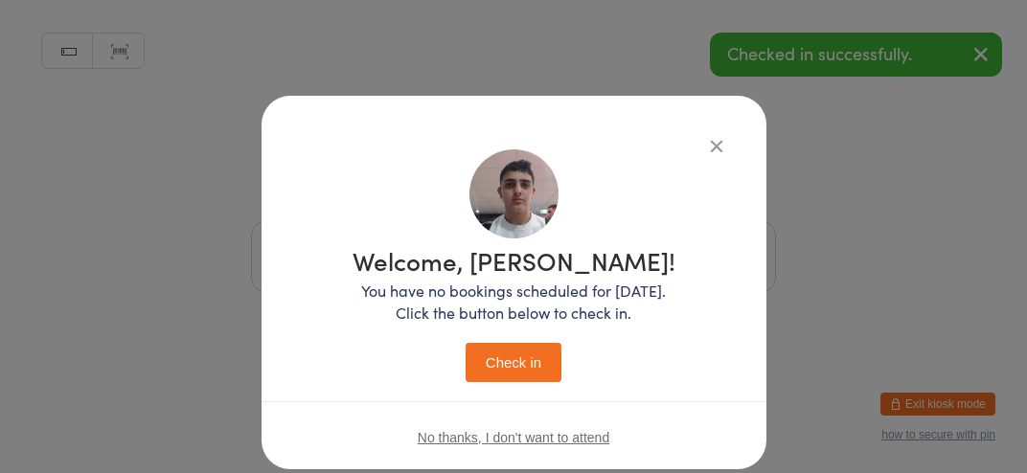
click at [1020, 466] on div "Welcome, [PERSON_NAME]! You have no bookings scheduled for [DATE]. Click the bu…" at bounding box center [513, 236] width 1027 height 473
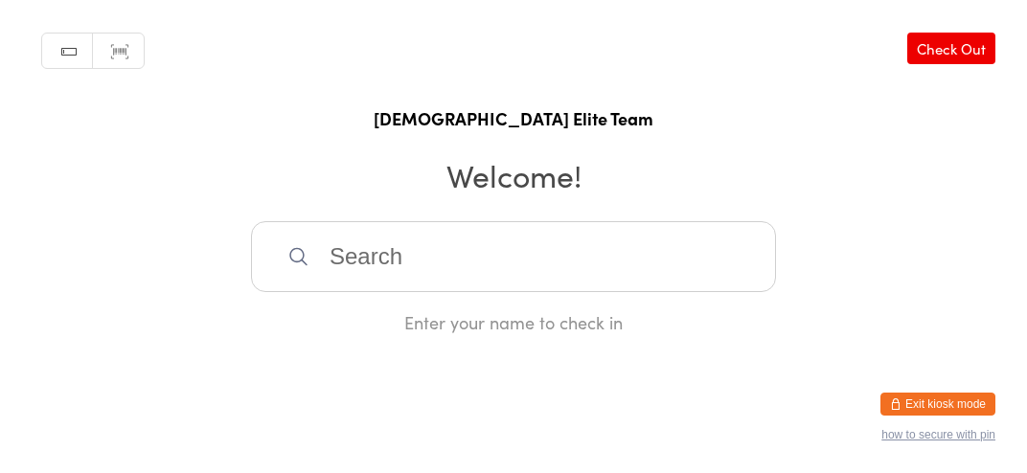
click at [510, 267] on input "search" at bounding box center [513, 256] width 525 height 71
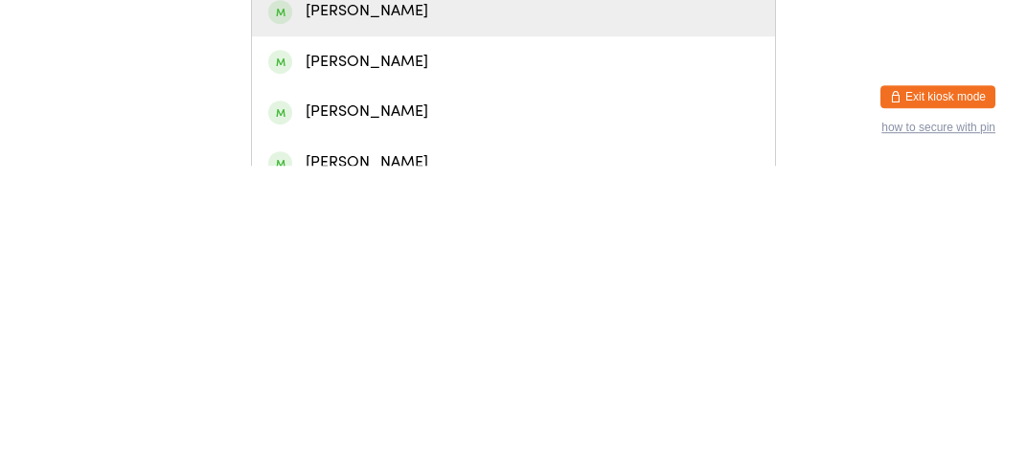
type input "[PERSON_NAME]"
click at [366, 382] on div "[PERSON_NAME]" at bounding box center [513, 369] width 491 height 26
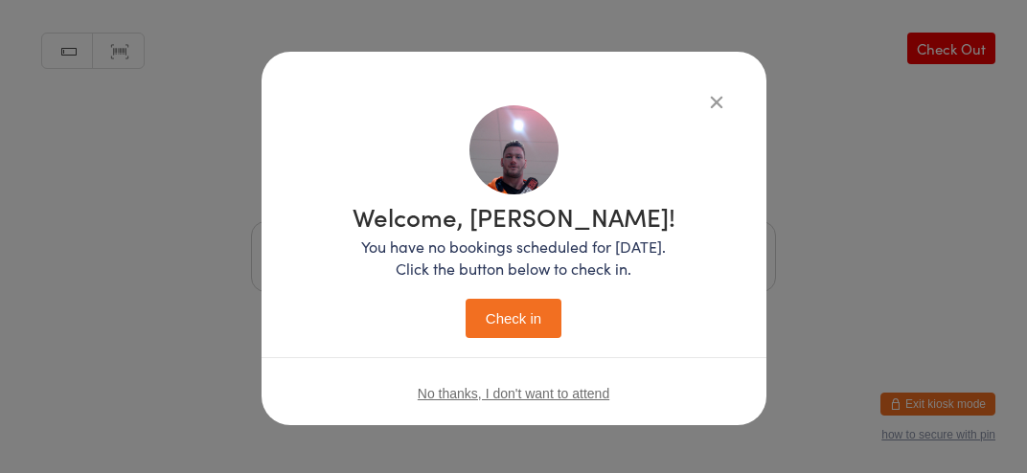
click at [529, 318] on button "Check in" at bounding box center [514, 318] width 96 height 39
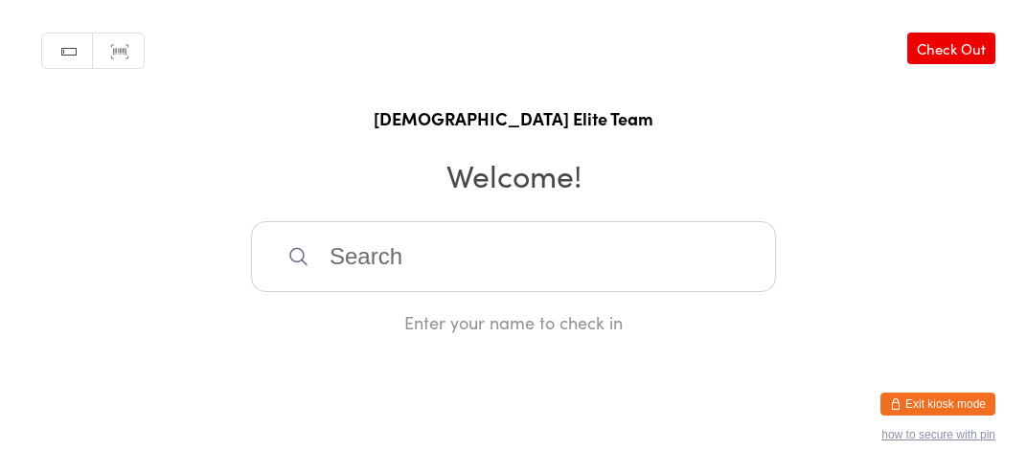
click at [491, 292] on input "search" at bounding box center [513, 256] width 525 height 71
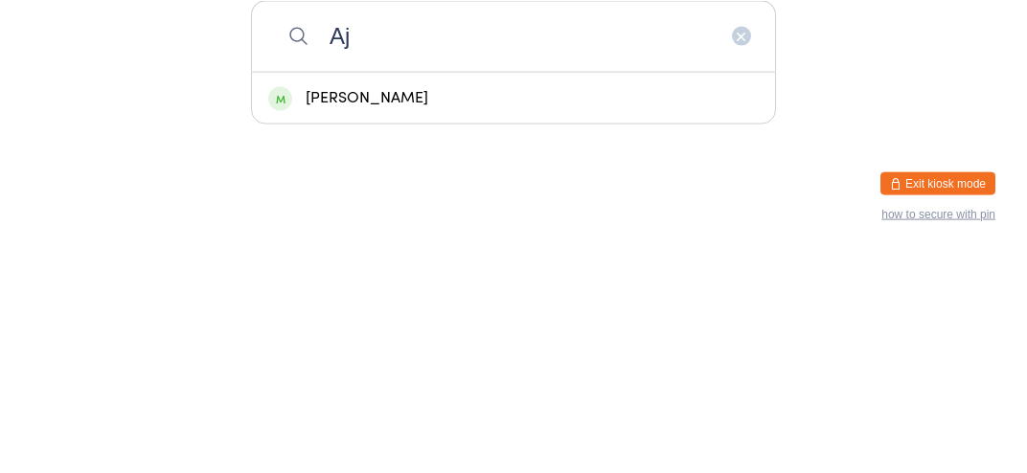
type input "Aj"
click at [600, 344] on div "[PERSON_NAME]" at bounding box center [513, 318] width 523 height 51
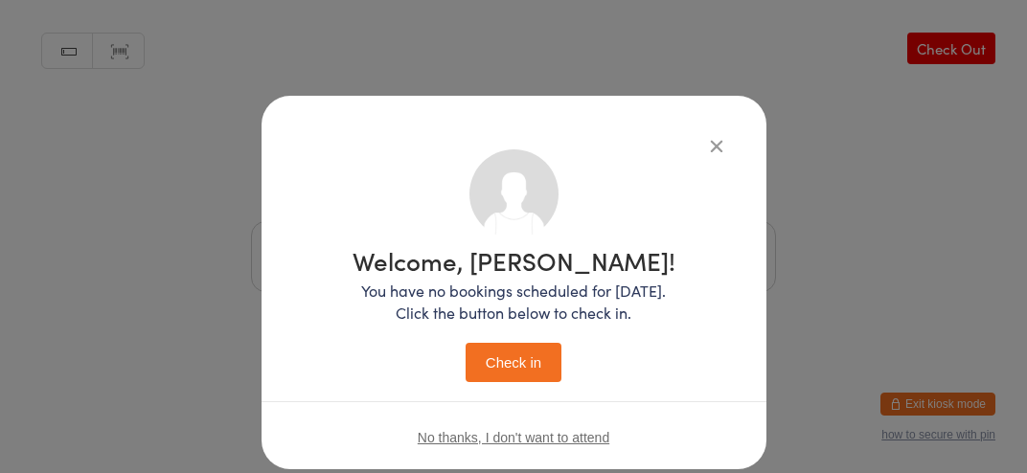
click at [521, 360] on button "Check in" at bounding box center [514, 362] width 96 height 39
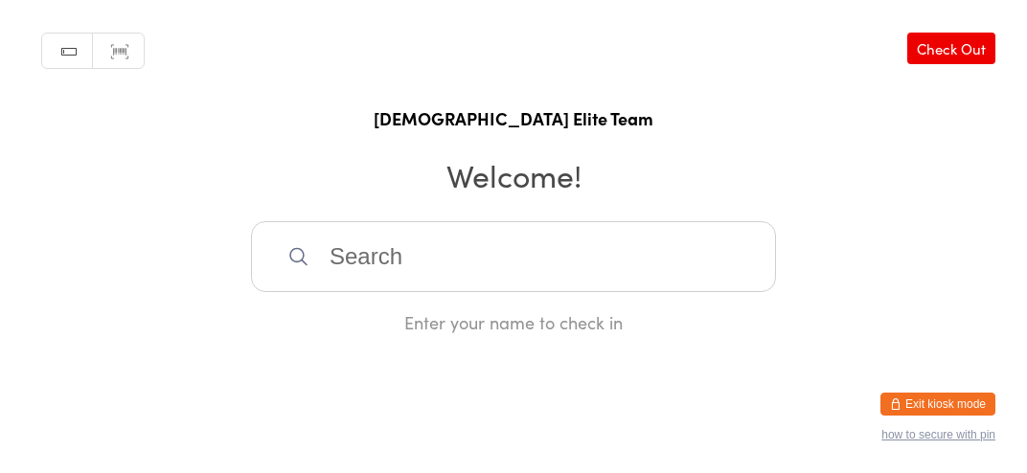
click at [540, 334] on div "Enter your name to check in" at bounding box center [513, 322] width 525 height 24
click at [533, 292] on input "search" at bounding box center [513, 256] width 525 height 71
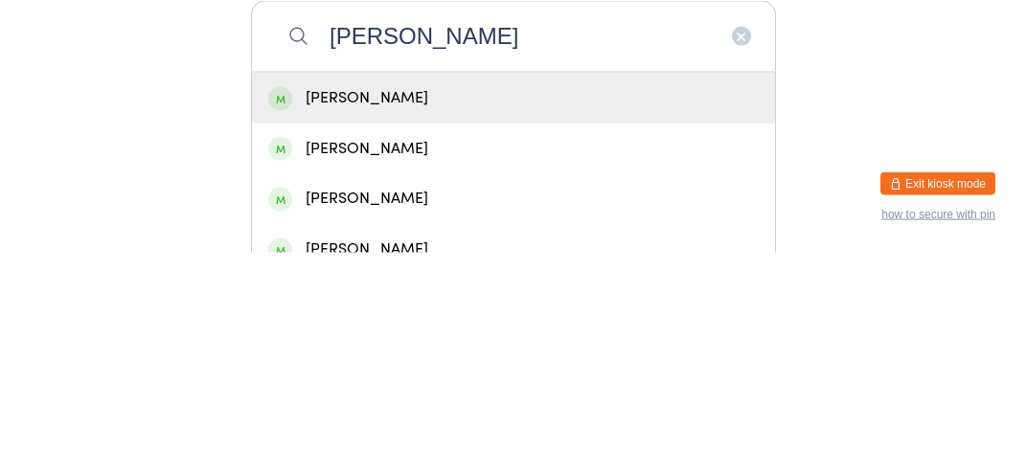
type input "[PERSON_NAME]"
click at [468, 322] on div "[PERSON_NAME]" at bounding box center [513, 319] width 491 height 26
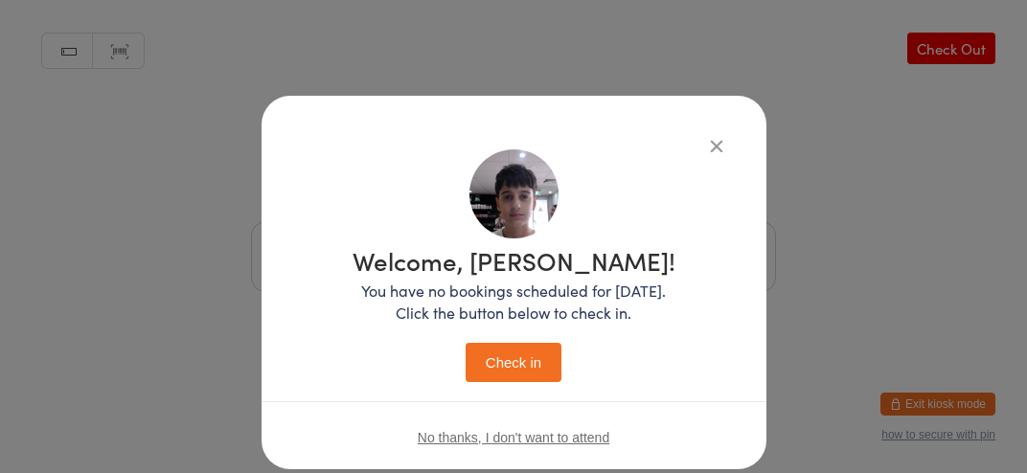
click at [518, 374] on button "Check in" at bounding box center [514, 362] width 96 height 39
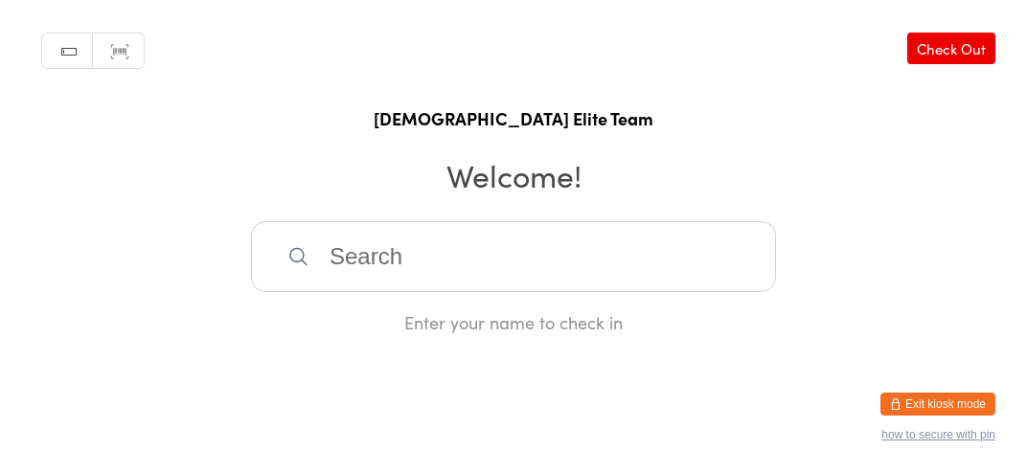
click at [402, 290] on input "search" at bounding box center [513, 256] width 525 height 71
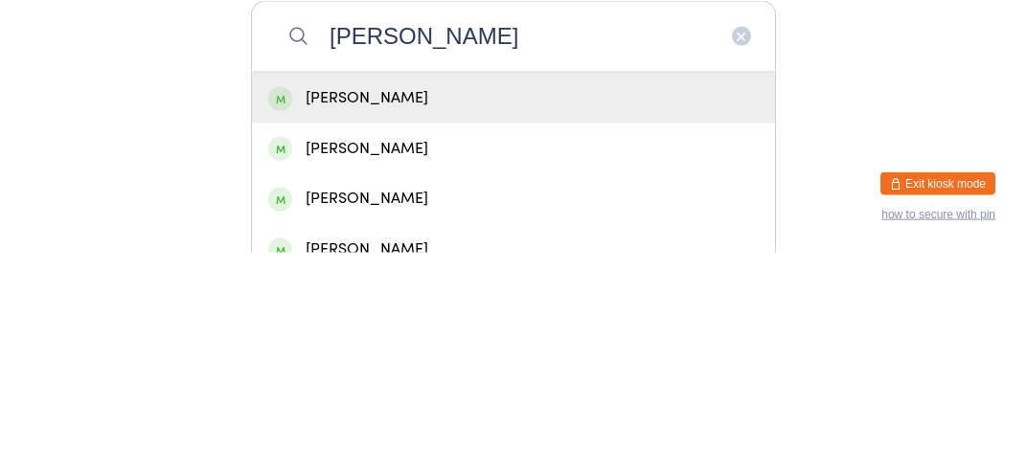
type input "[PERSON_NAME]"
click at [318, 331] on div "[PERSON_NAME]" at bounding box center [513, 319] width 491 height 26
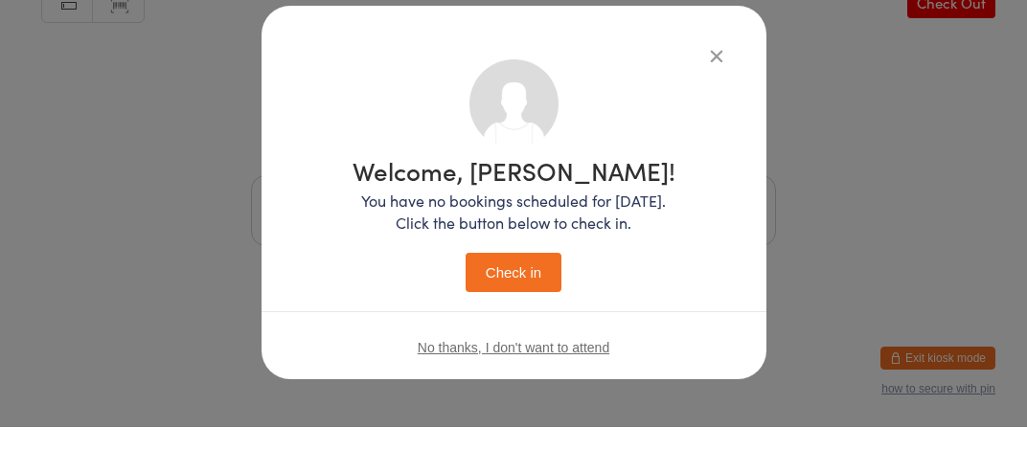
click at [487, 326] on button "Check in" at bounding box center [514, 318] width 96 height 39
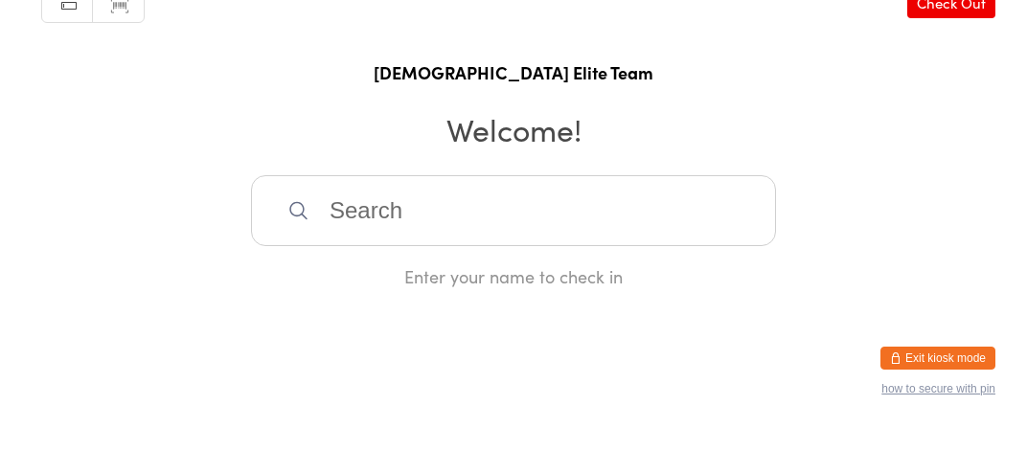
click at [334, 274] on input "search" at bounding box center [513, 256] width 525 height 71
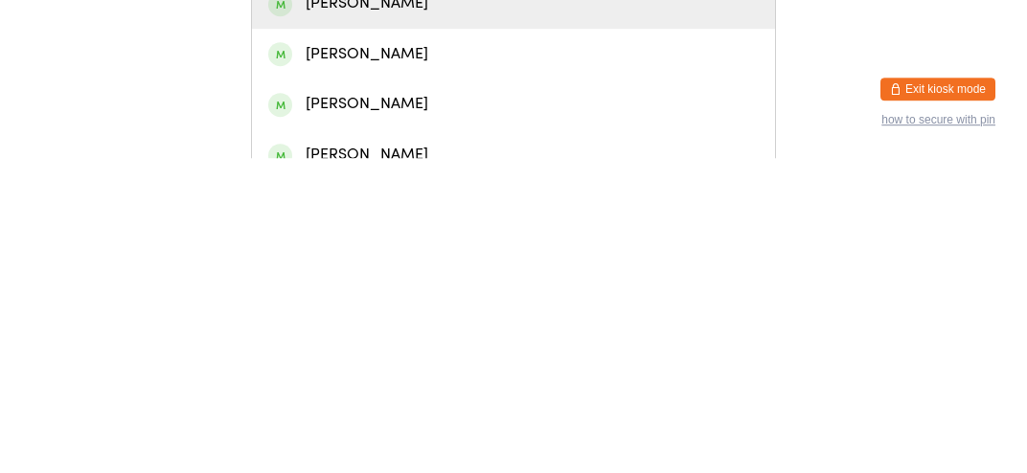
scroll to position [5, 0]
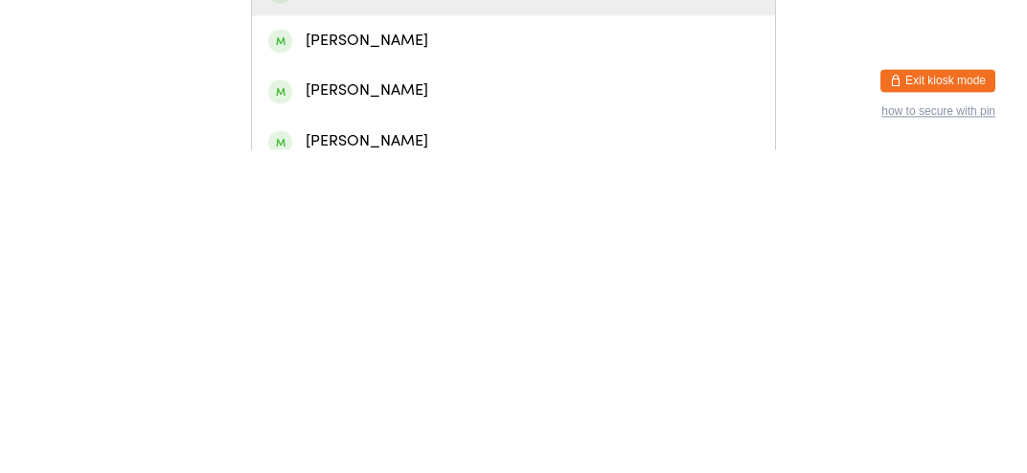
type input "[PERSON_NAME]"
click at [386, 421] on div "[PERSON_NAME]" at bounding box center [513, 415] width 491 height 26
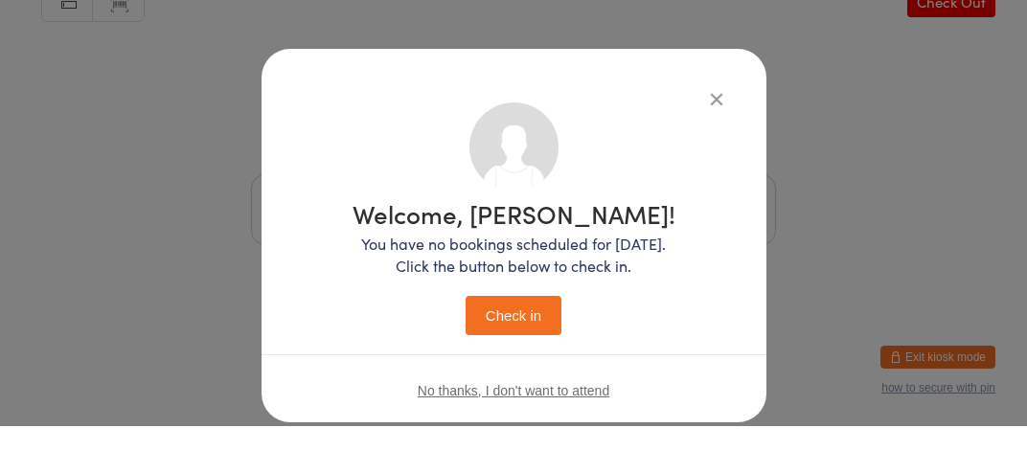
scroll to position [44, 0]
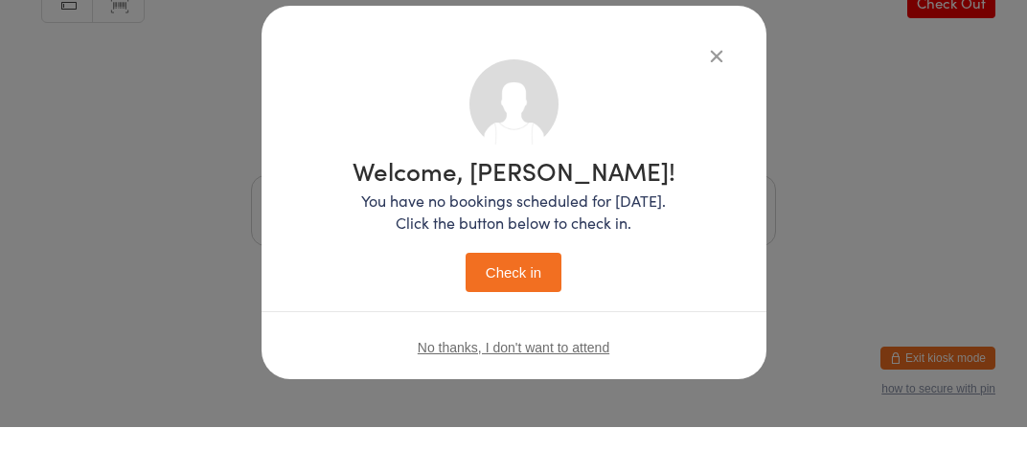
click at [504, 333] on button "Check in" at bounding box center [514, 318] width 96 height 39
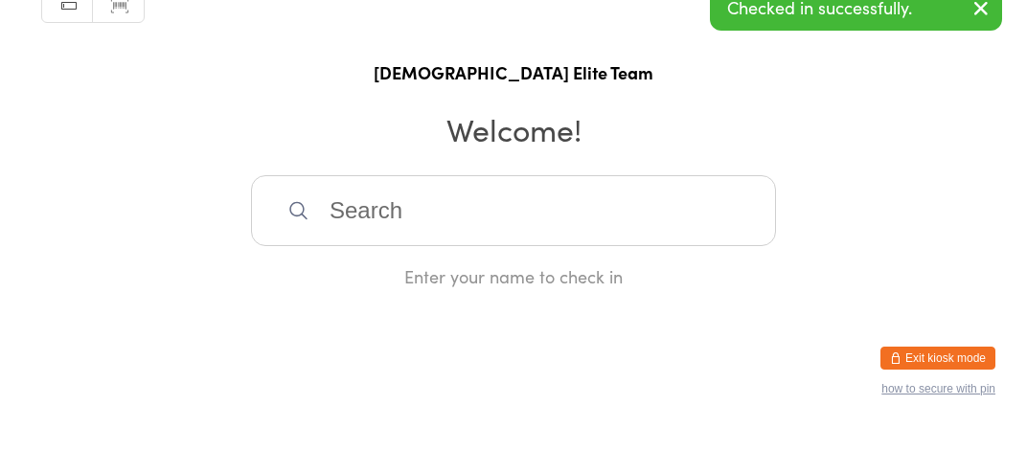
click at [610, 268] on input "search" at bounding box center [513, 256] width 525 height 71
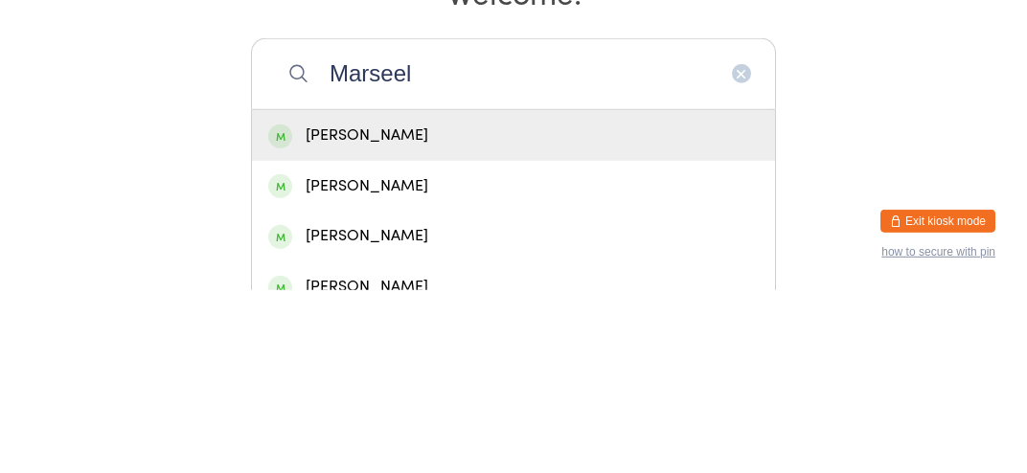
type input "Marseel"
click at [530, 325] on div "[PERSON_NAME]" at bounding box center [513, 319] width 491 height 26
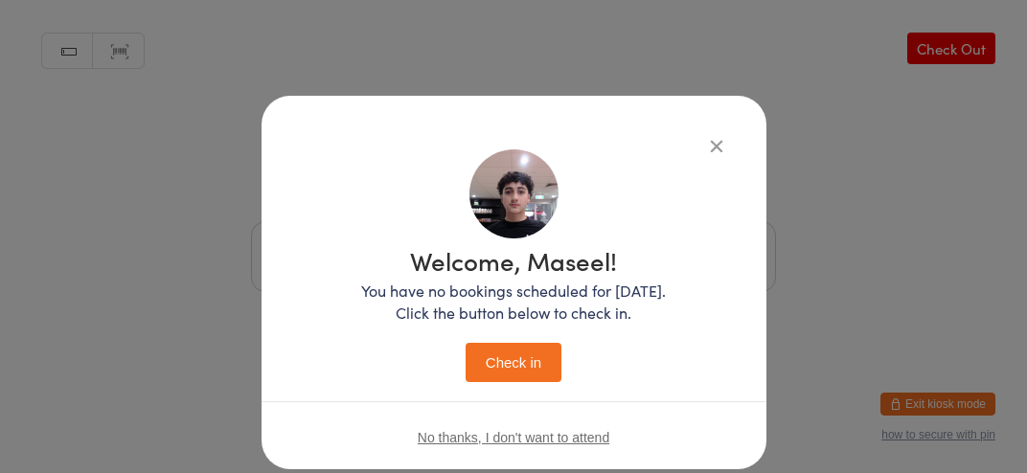
click at [522, 365] on button "Check in" at bounding box center [514, 362] width 96 height 39
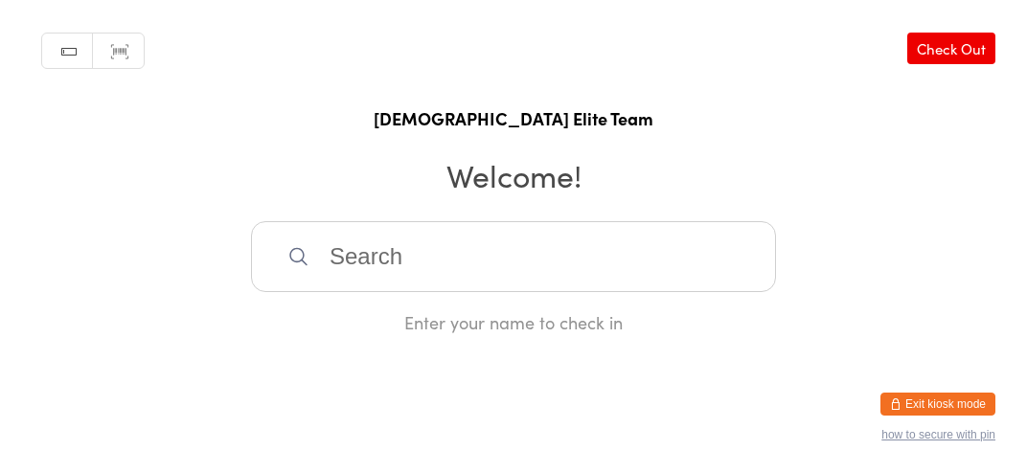
click at [572, 252] on input "search" at bounding box center [513, 256] width 525 height 71
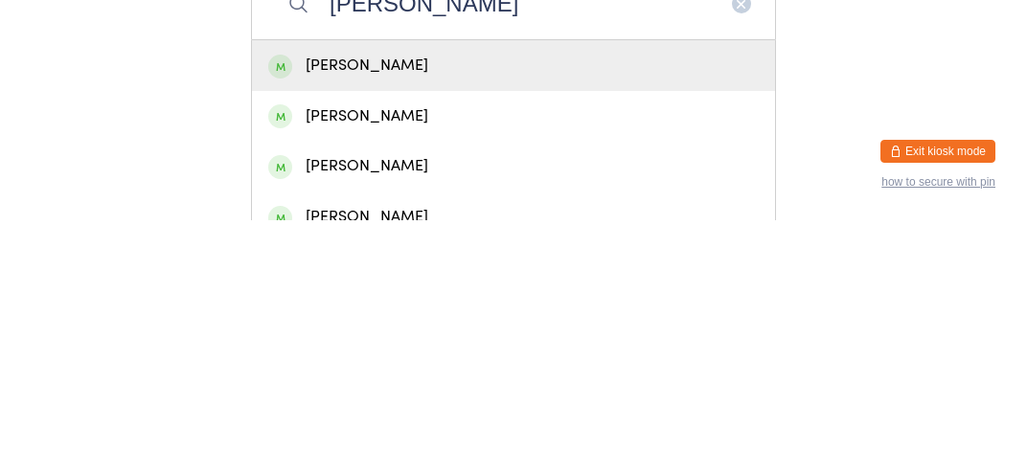
type input "[PERSON_NAME]"
click at [721, 332] on div "[PERSON_NAME]" at bounding box center [513, 319] width 491 height 26
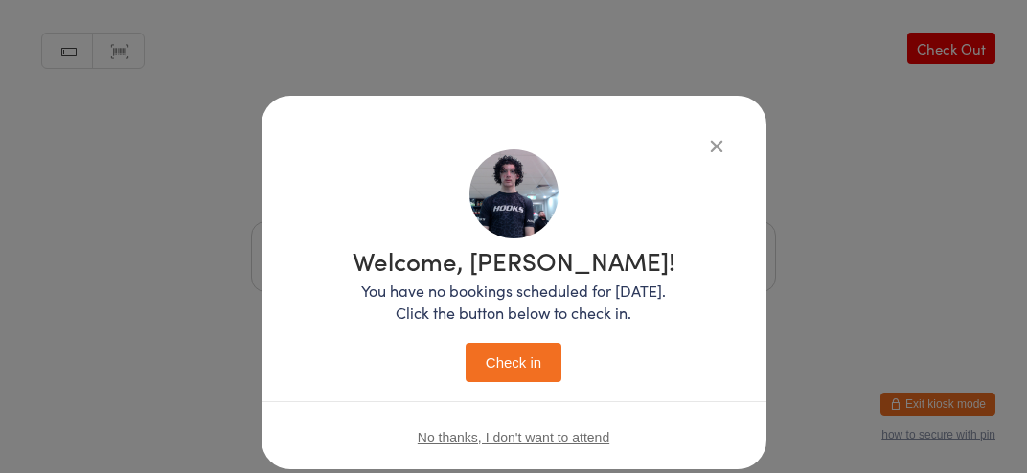
click at [505, 353] on button "Check in" at bounding box center [514, 362] width 96 height 39
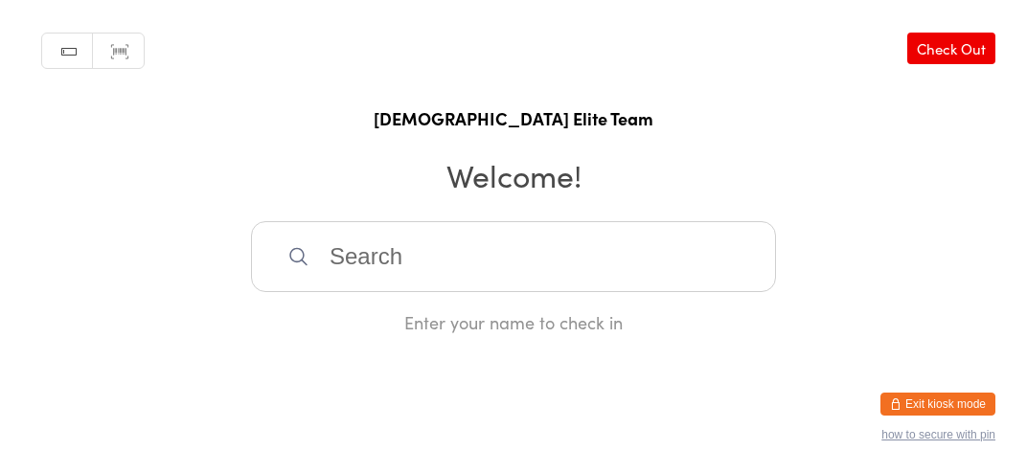
click at [583, 287] on input "search" at bounding box center [513, 256] width 525 height 71
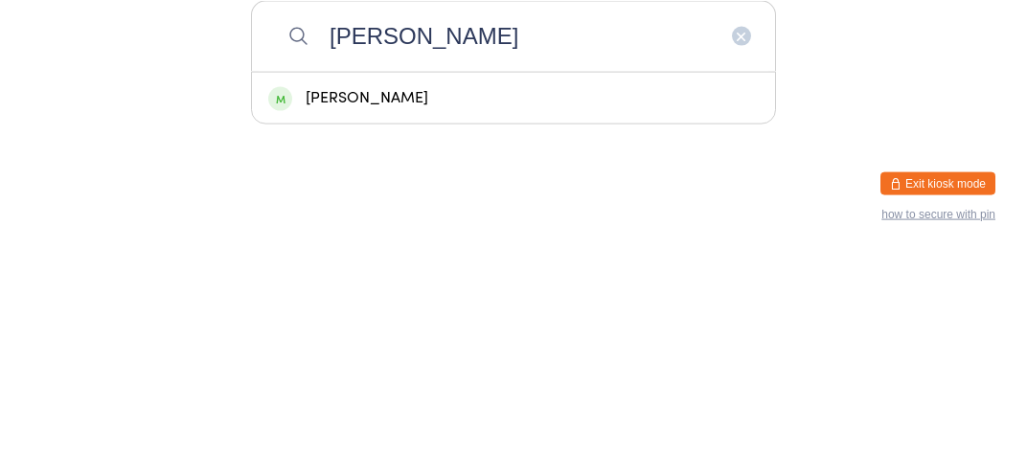
type input "[PERSON_NAME]"
click at [439, 332] on div "[PERSON_NAME]" at bounding box center [513, 319] width 491 height 26
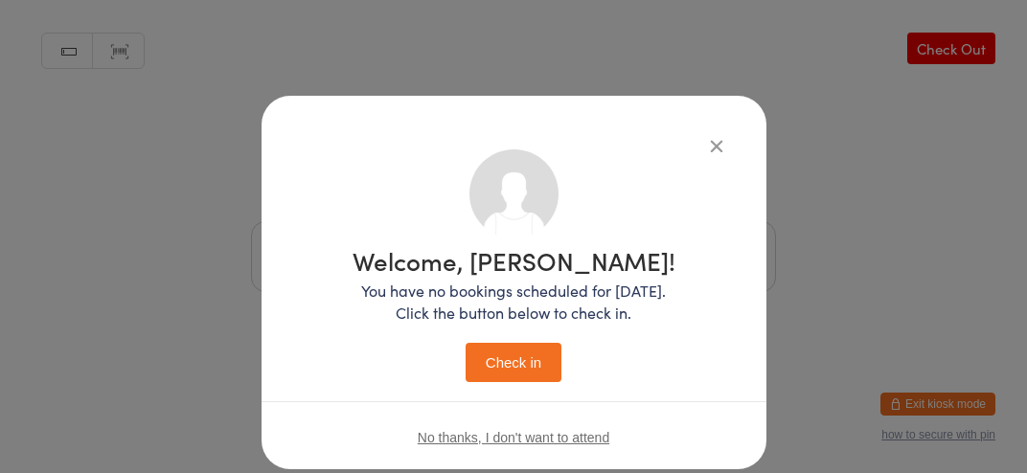
click at [540, 376] on button "Check in" at bounding box center [514, 362] width 96 height 39
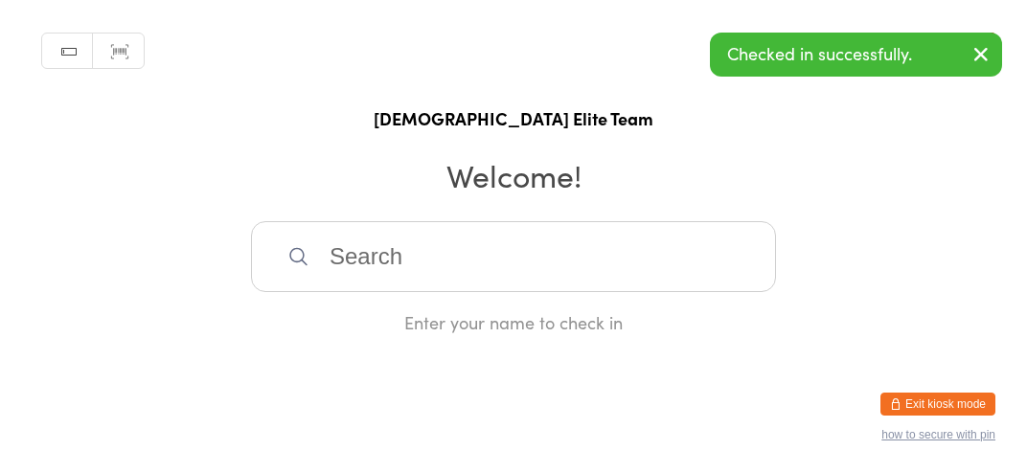
click at [931, 196] on h2 "Welcome!" at bounding box center [513, 174] width 989 height 43
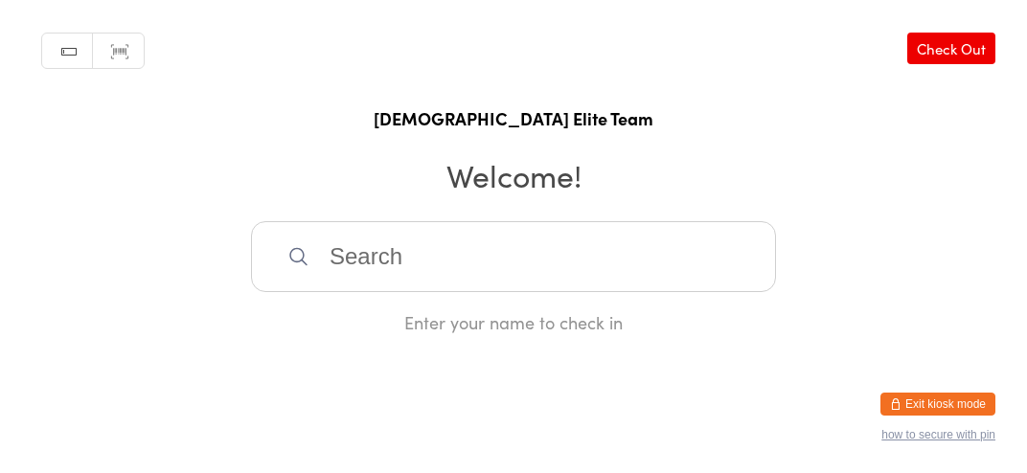
click at [699, 288] on input "search" at bounding box center [513, 256] width 525 height 71
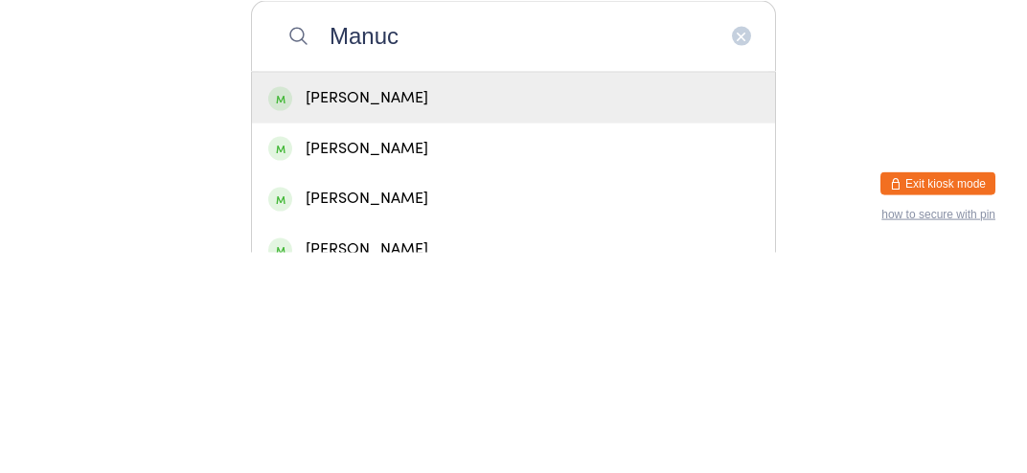
type input "Manuc"
click at [542, 328] on div "[PERSON_NAME]" at bounding box center [513, 319] width 491 height 26
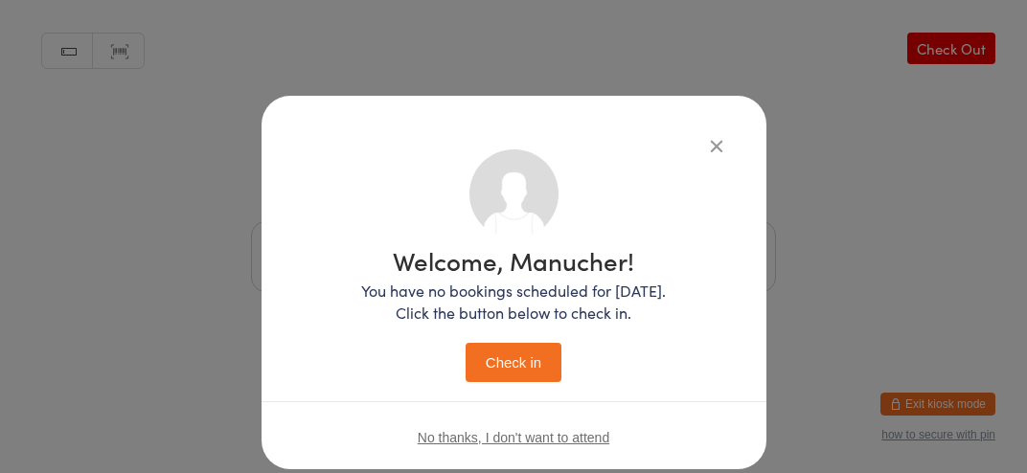
click at [538, 356] on button "Check in" at bounding box center [514, 362] width 96 height 39
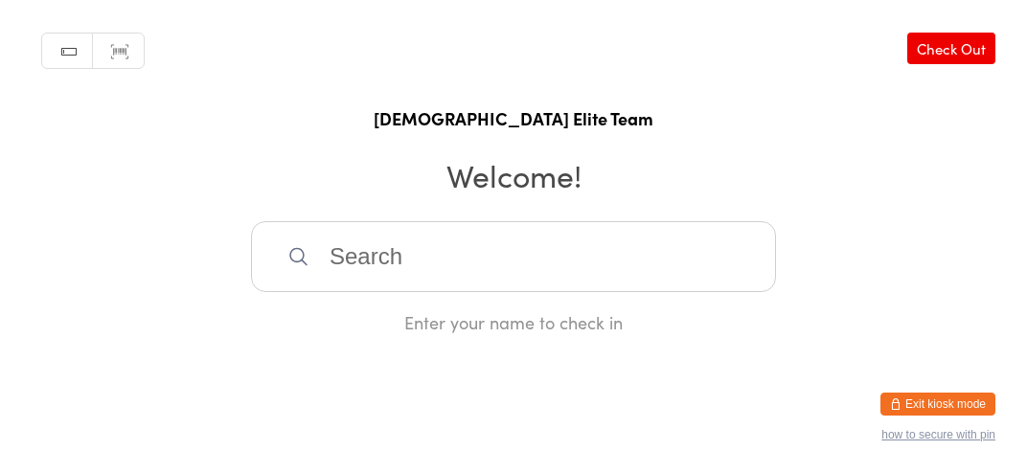
click at [410, 288] on input "search" at bounding box center [513, 256] width 525 height 71
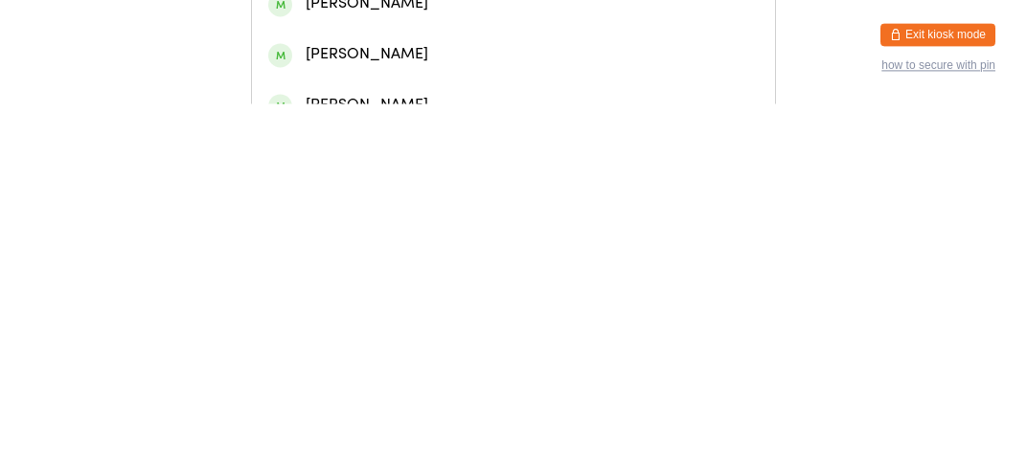
scroll to position [54, 0]
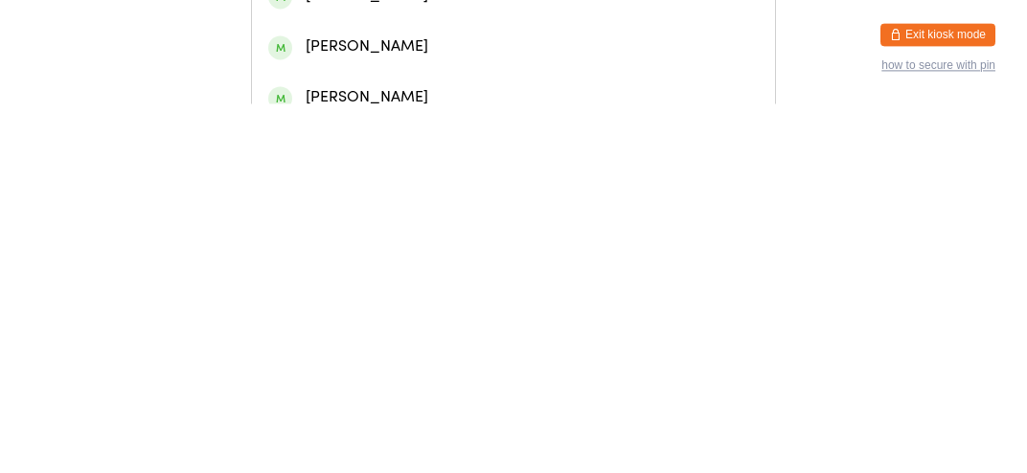
type input "Ali al"
click at [483, 379] on div "[PERSON_NAME]" at bounding box center [513, 366] width 491 height 26
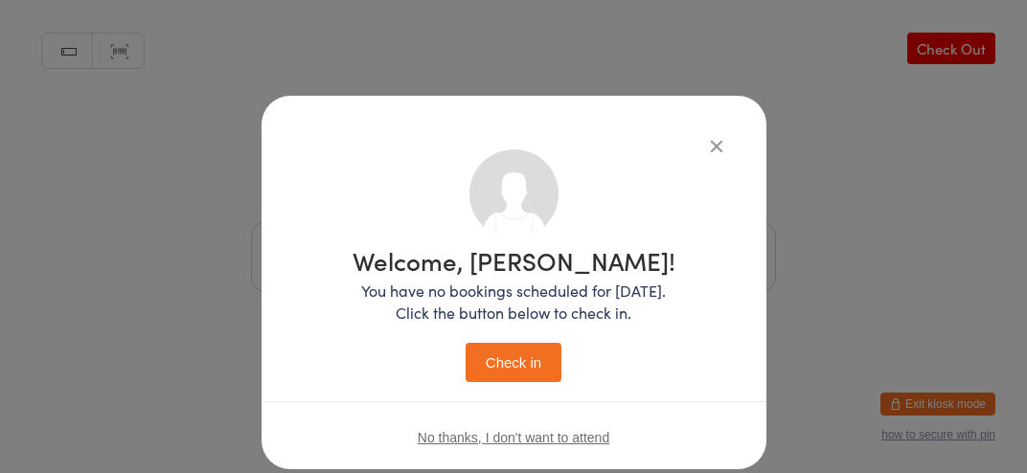
click at [540, 357] on button "Check in" at bounding box center [514, 362] width 96 height 39
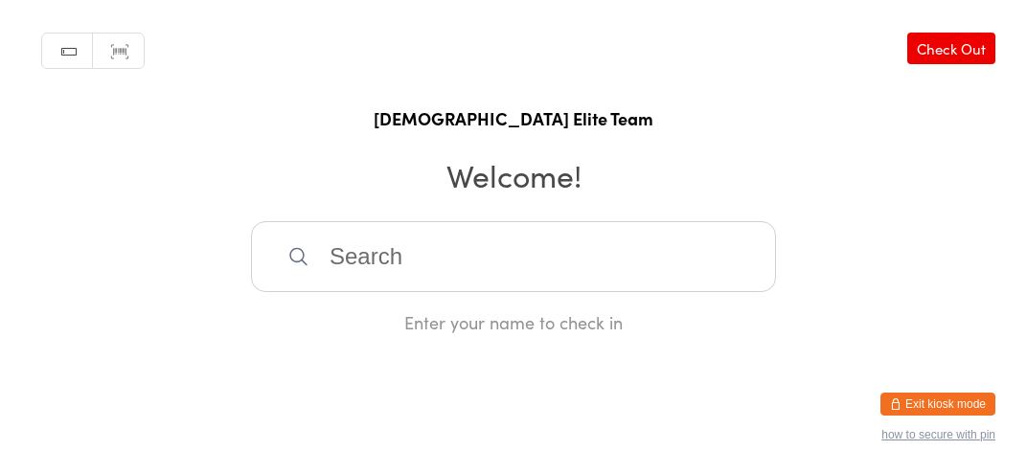
click at [539, 268] on input "search" at bounding box center [513, 256] width 525 height 71
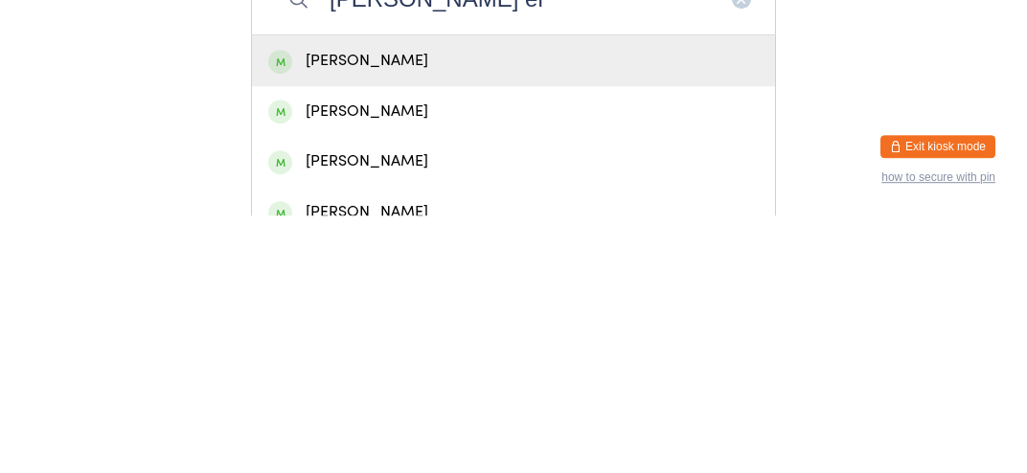
type input "[PERSON_NAME] el"
click at [525, 332] on div "[PERSON_NAME]" at bounding box center [513, 319] width 491 height 26
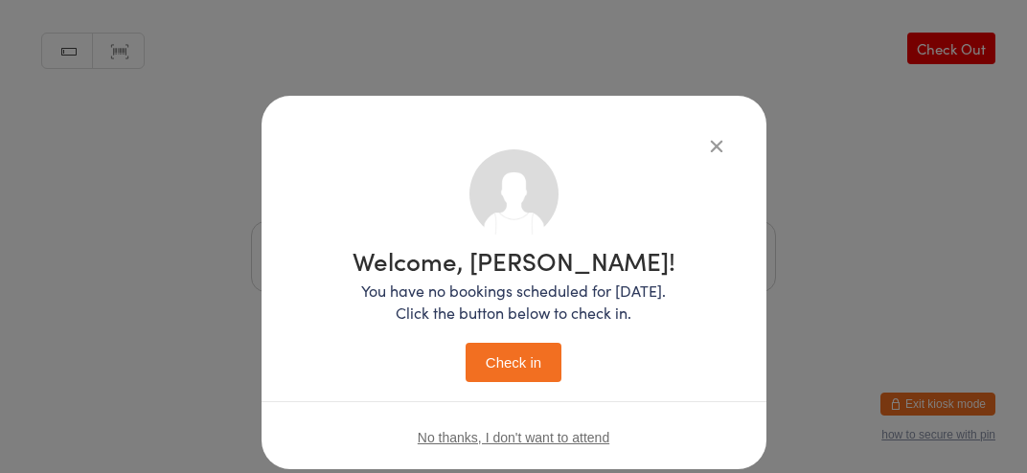
scroll to position [44, 0]
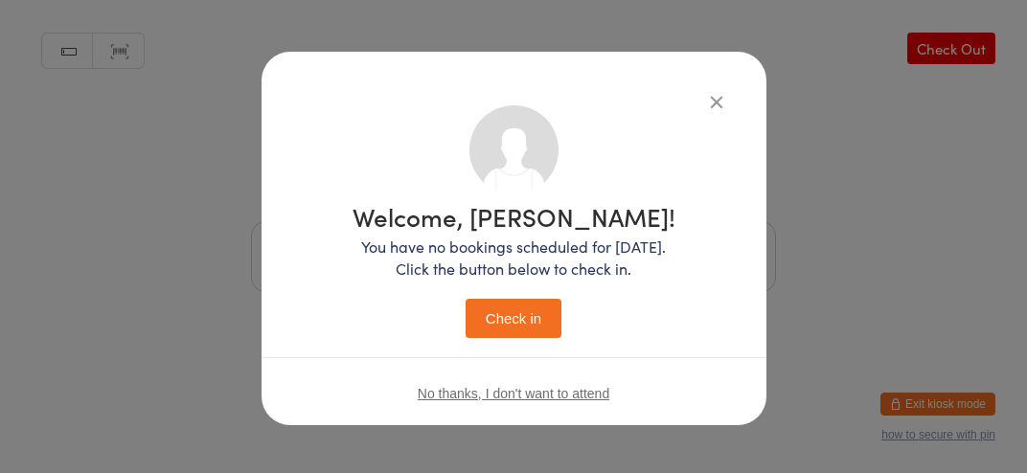
click at [521, 314] on button "Check in" at bounding box center [514, 318] width 96 height 39
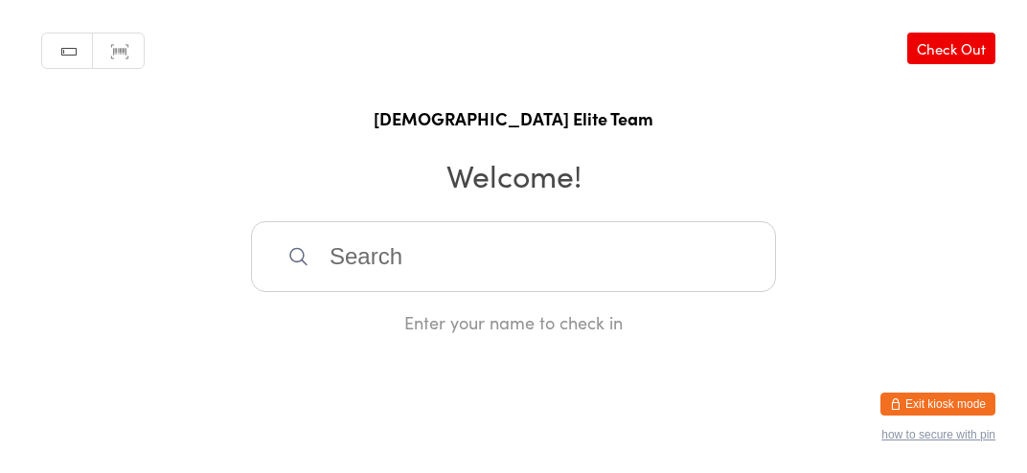
click at [507, 280] on input "search" at bounding box center [513, 256] width 525 height 71
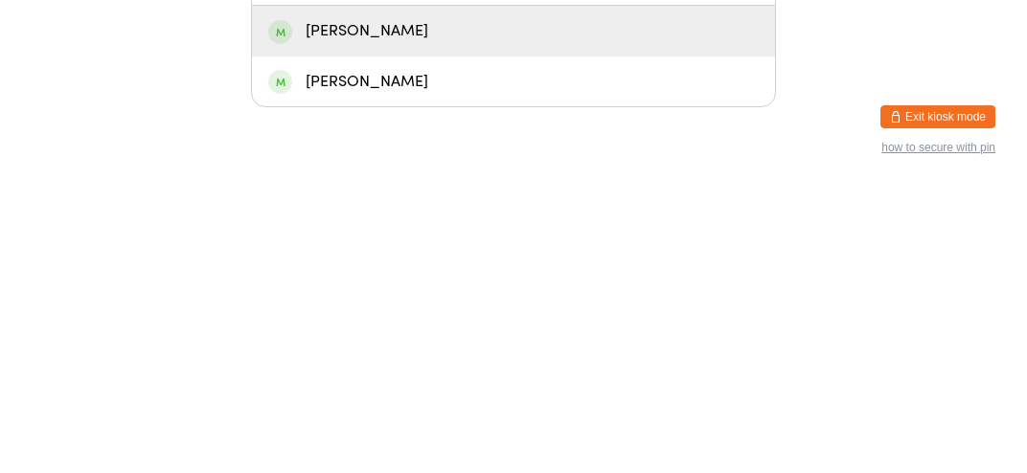
type input "Fabi"
click at [462, 332] on div "[PERSON_NAME]" at bounding box center [513, 319] width 491 height 26
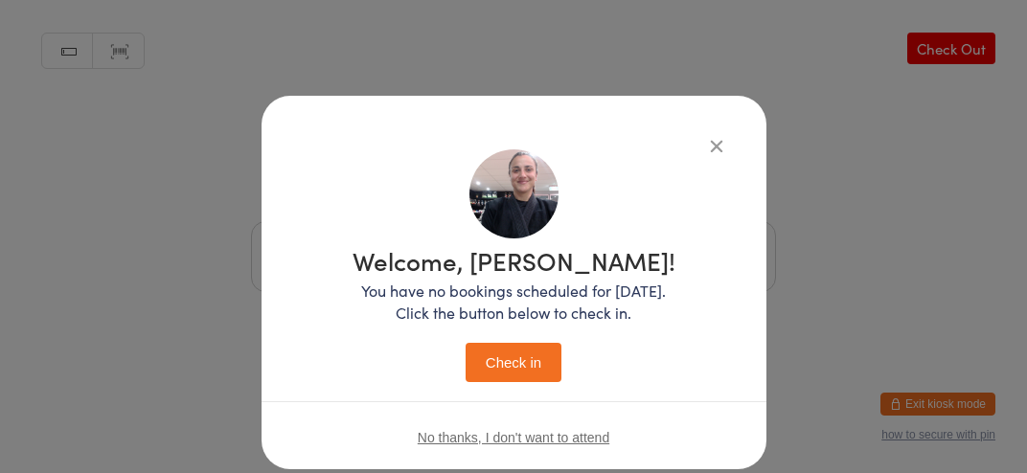
click at [547, 367] on button "Check in" at bounding box center [514, 362] width 96 height 39
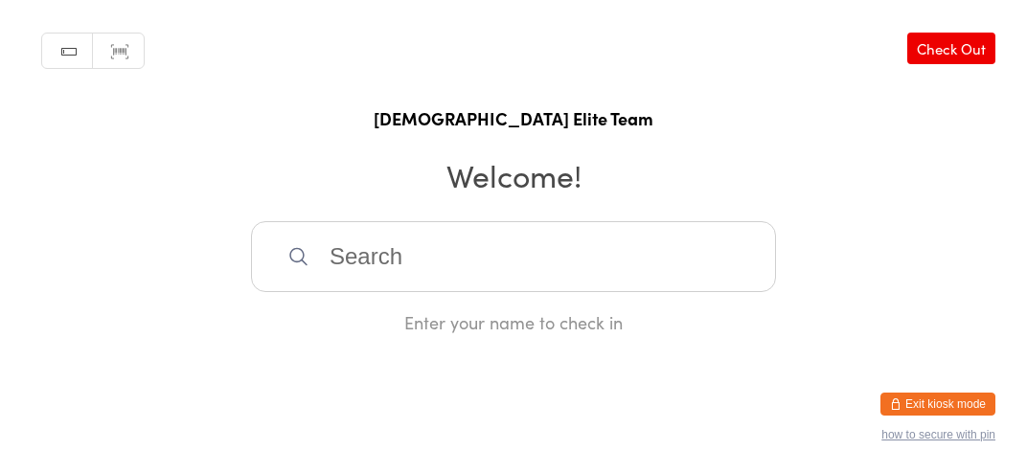
click at [480, 283] on input "search" at bounding box center [513, 256] width 525 height 71
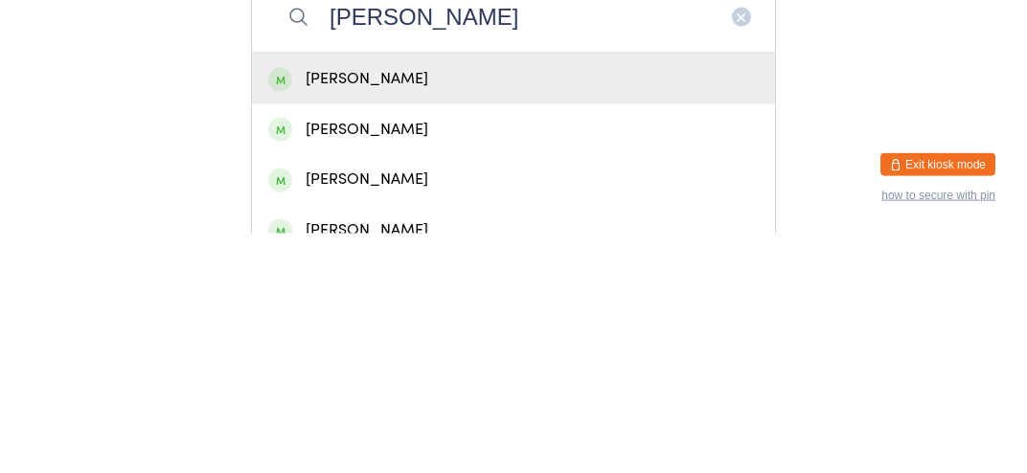
type input "[PERSON_NAME]"
click at [521, 332] on div "[PERSON_NAME]" at bounding box center [513, 319] width 491 height 26
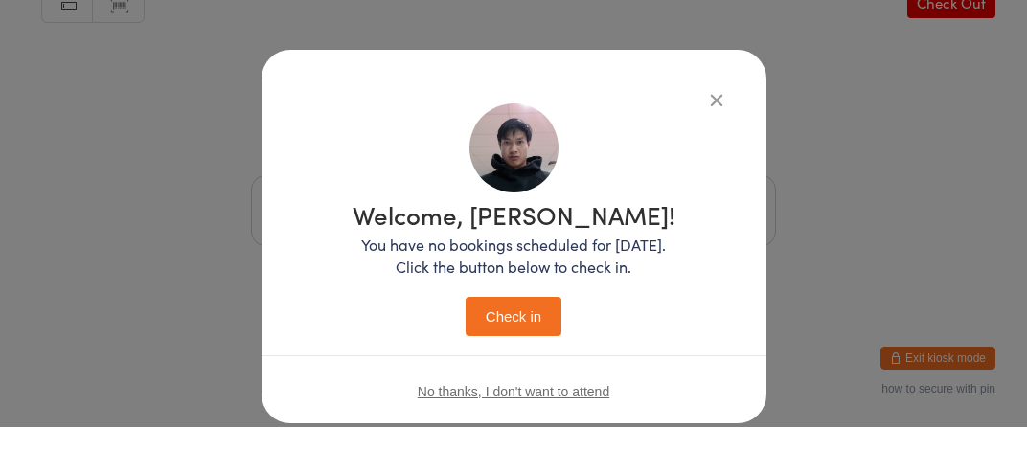
click at [529, 360] on button "Check in" at bounding box center [514, 362] width 96 height 39
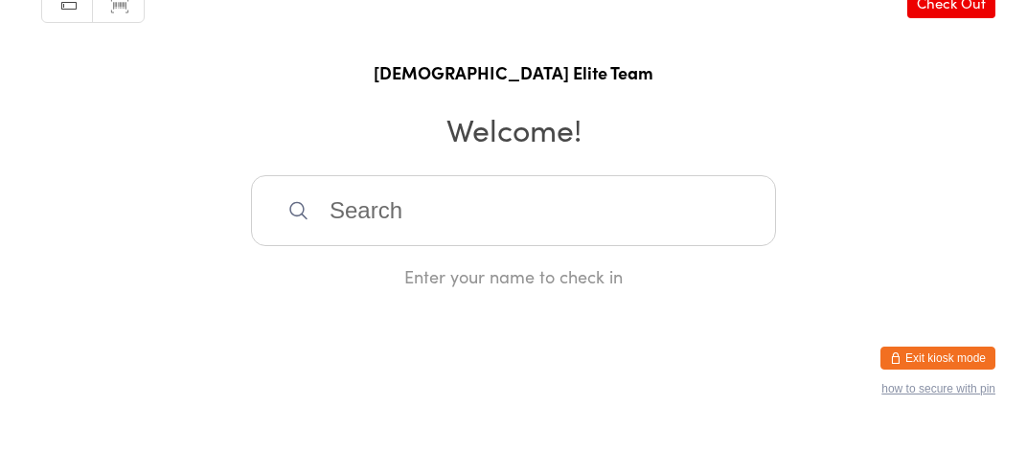
click at [685, 292] on input "search" at bounding box center [513, 256] width 525 height 71
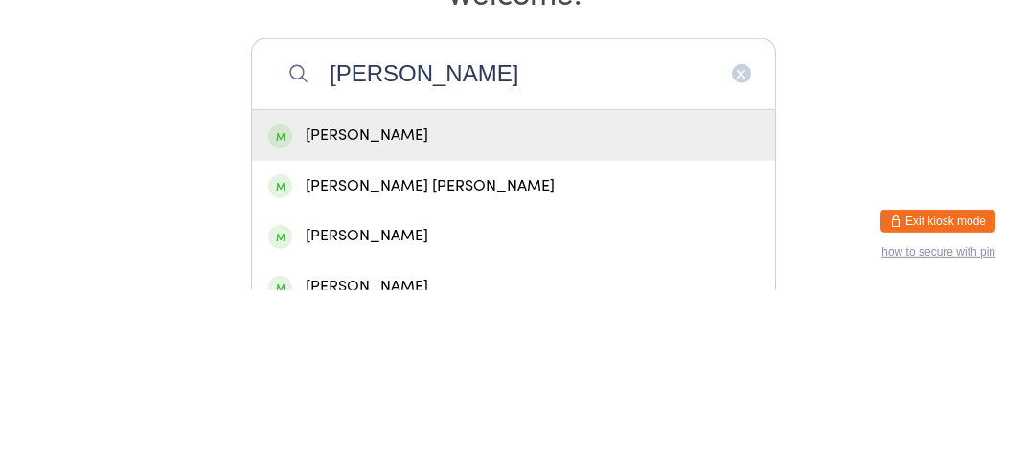
type input "[PERSON_NAME]"
click at [706, 310] on div "[PERSON_NAME]" at bounding box center [513, 318] width 523 height 51
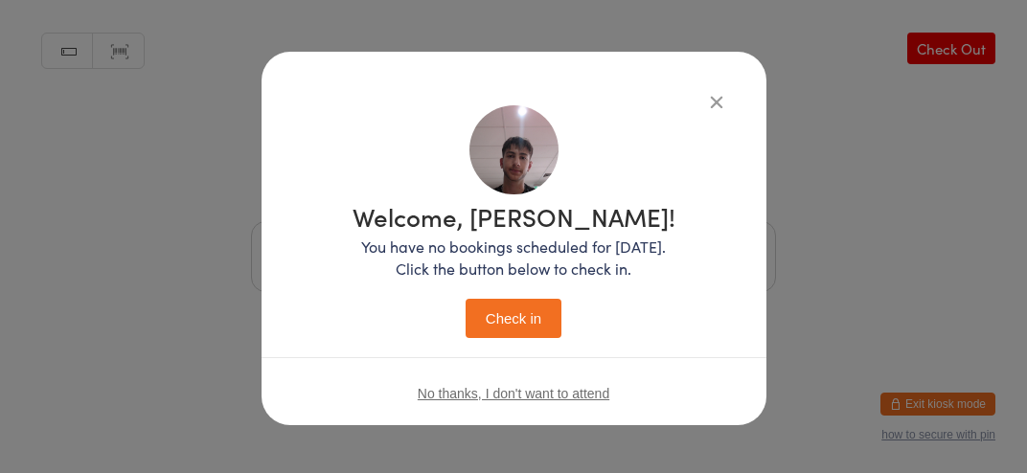
click at [521, 328] on button "Check in" at bounding box center [514, 318] width 96 height 39
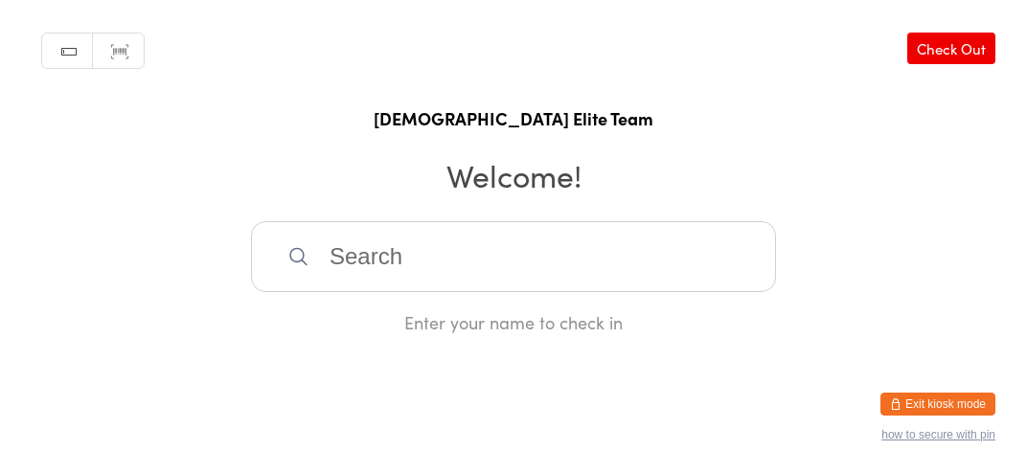
click at [332, 283] on input "search" at bounding box center [513, 256] width 525 height 71
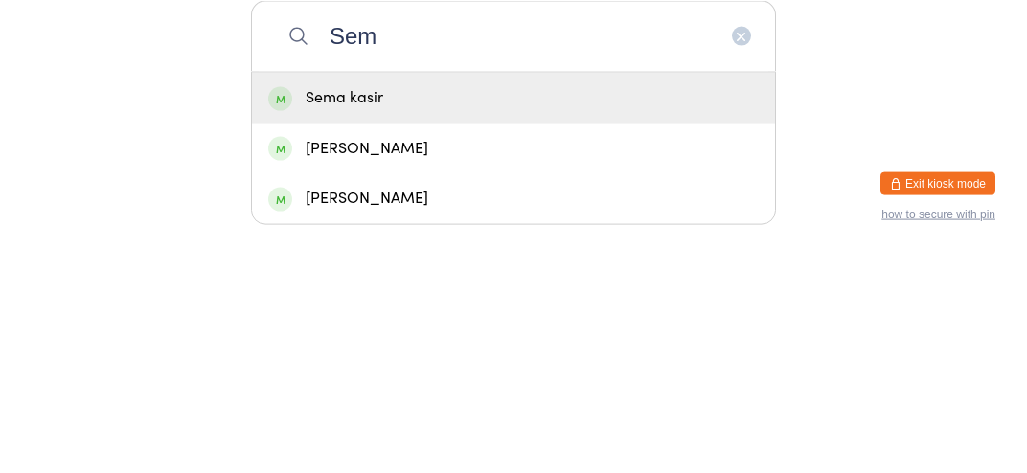
type input "Sem"
click at [316, 332] on div "Sema kasir" at bounding box center [513, 319] width 491 height 26
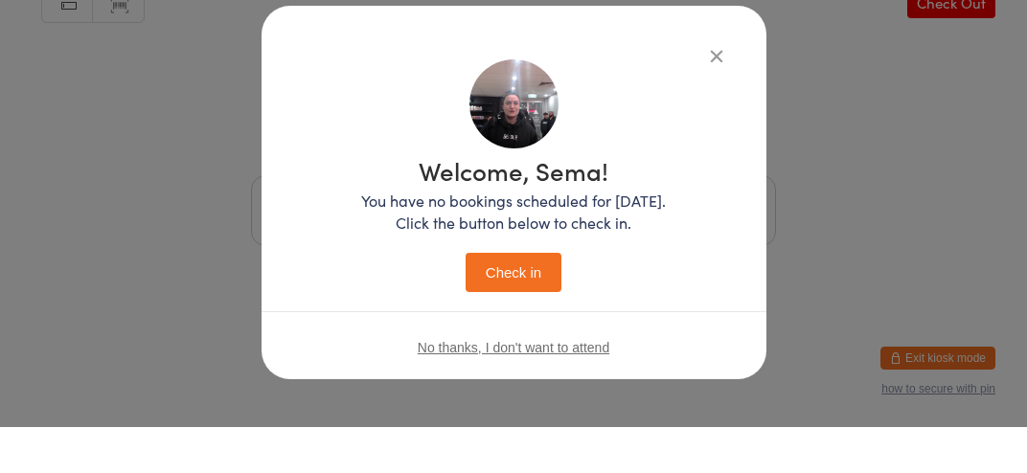
click at [513, 333] on button "Check in" at bounding box center [514, 318] width 96 height 39
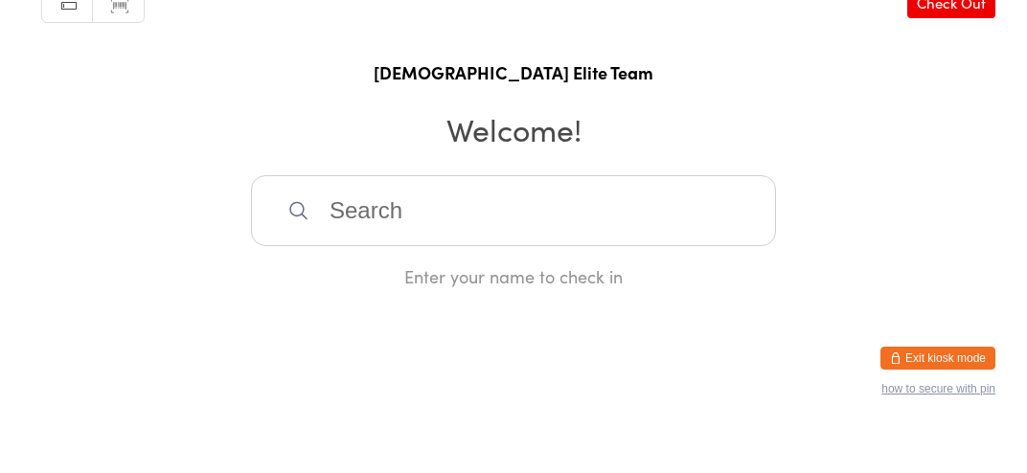
click at [333, 272] on input "search" at bounding box center [513, 256] width 525 height 71
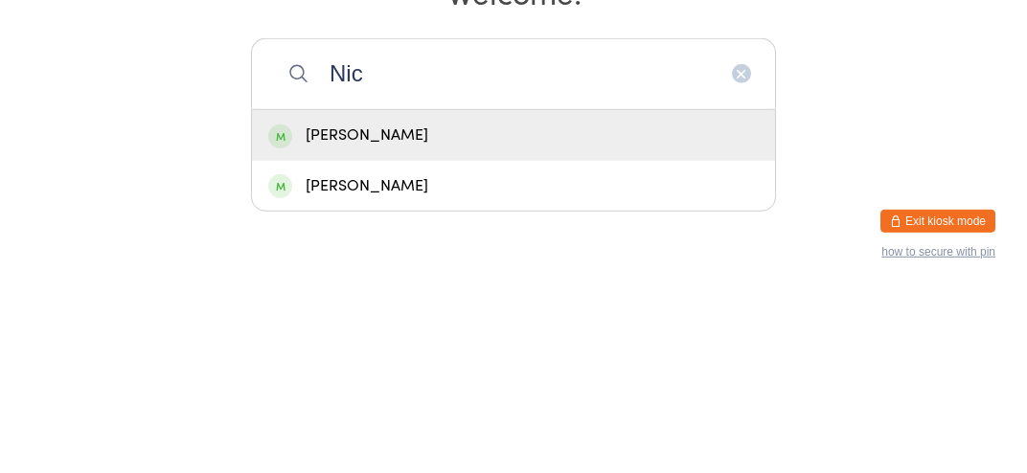
type input "Nic"
click at [299, 332] on div "[PERSON_NAME]" at bounding box center [513, 319] width 491 height 26
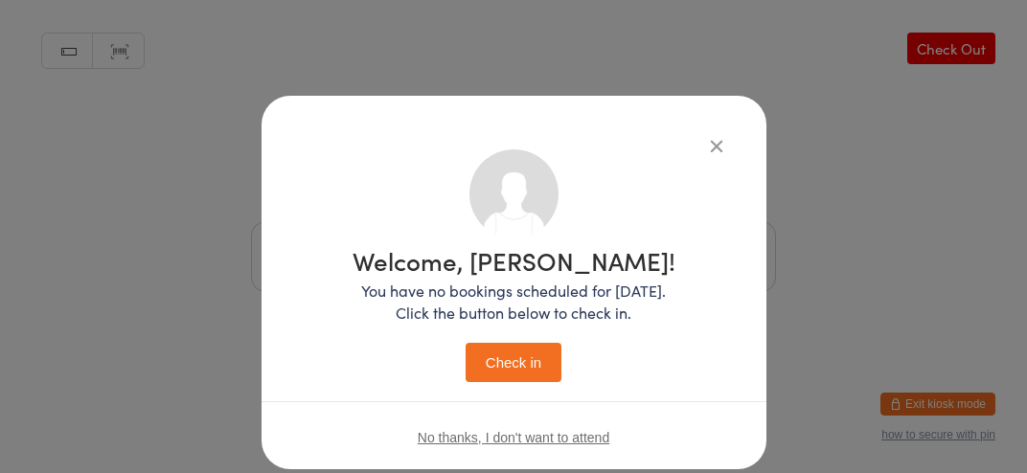
click at [501, 367] on button "Check in" at bounding box center [514, 362] width 96 height 39
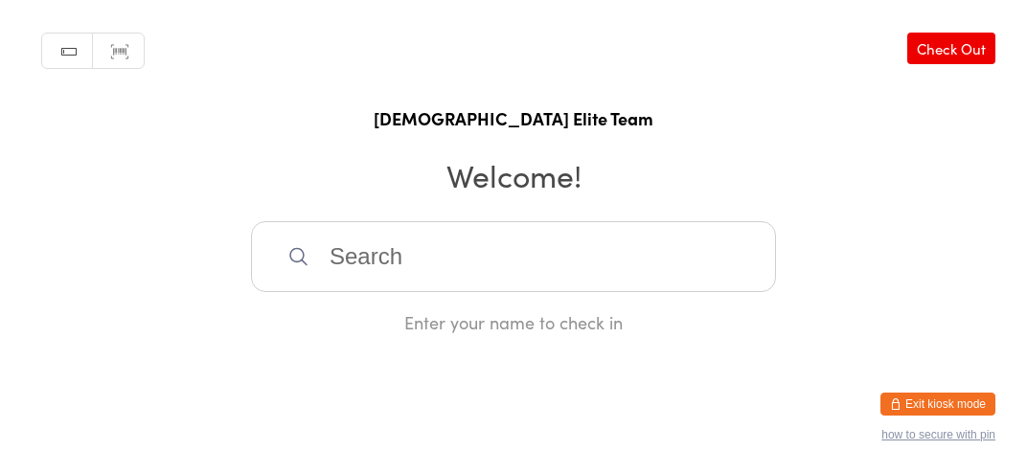
click at [564, 266] on input "search" at bounding box center [513, 256] width 525 height 71
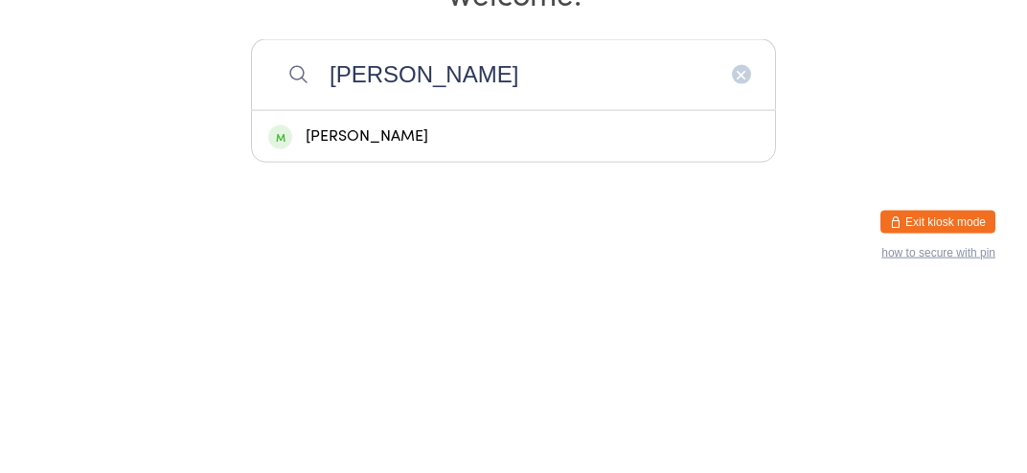
type input "[PERSON_NAME]"
click at [541, 328] on div "[PERSON_NAME]" at bounding box center [513, 319] width 491 height 26
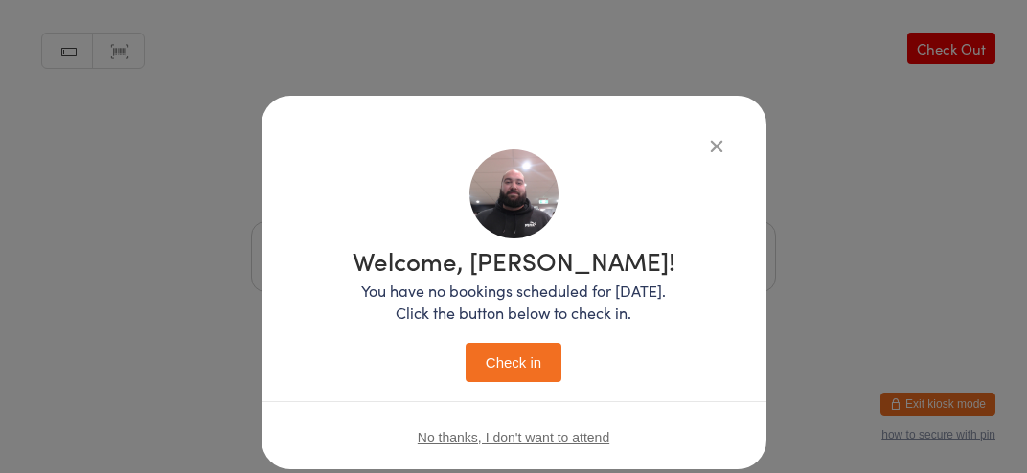
click at [521, 379] on button "Check in" at bounding box center [514, 362] width 96 height 39
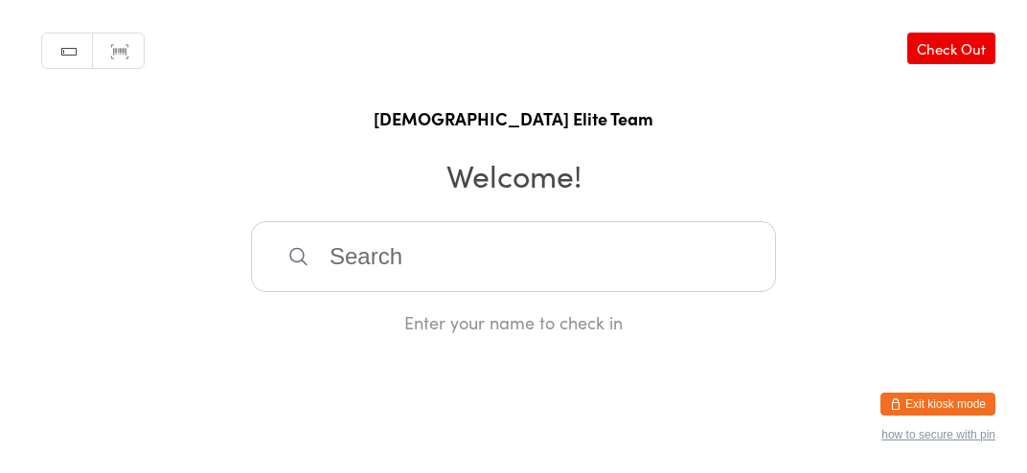
click at [605, 279] on input "search" at bounding box center [513, 256] width 525 height 71
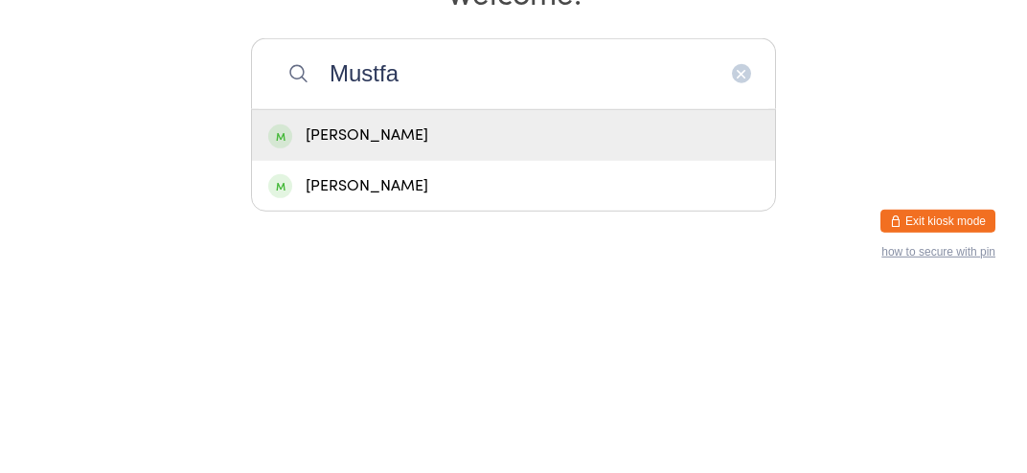
type input "Mustfa"
click at [682, 327] on div "[PERSON_NAME]" at bounding box center [513, 319] width 491 height 26
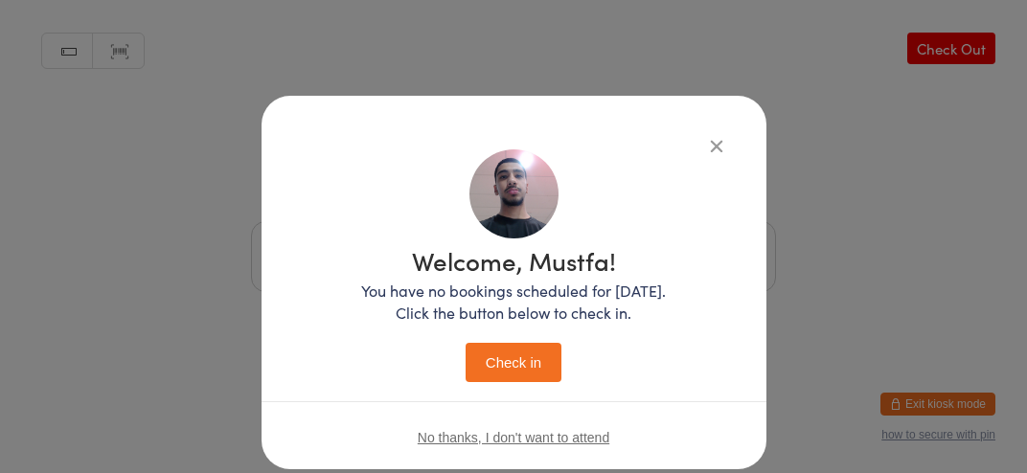
click at [528, 343] on button "Check in" at bounding box center [514, 362] width 96 height 39
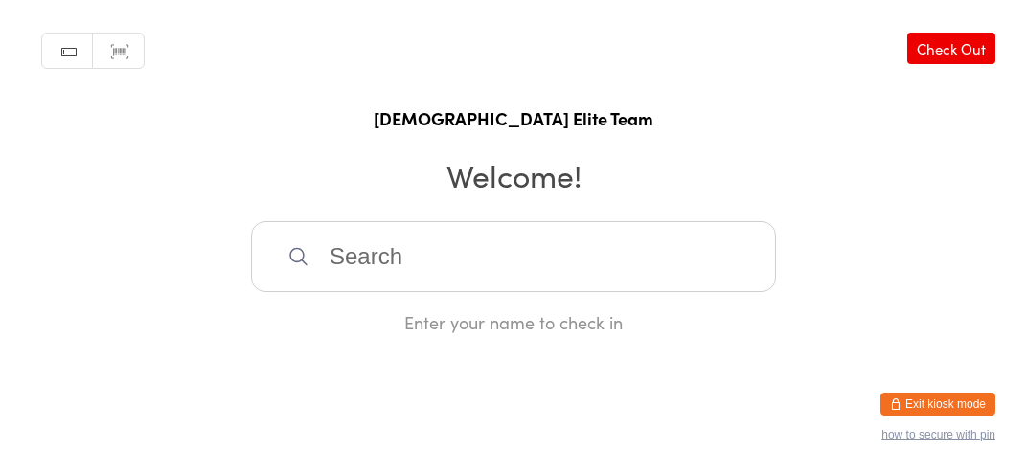
click at [429, 264] on input "search" at bounding box center [513, 256] width 525 height 71
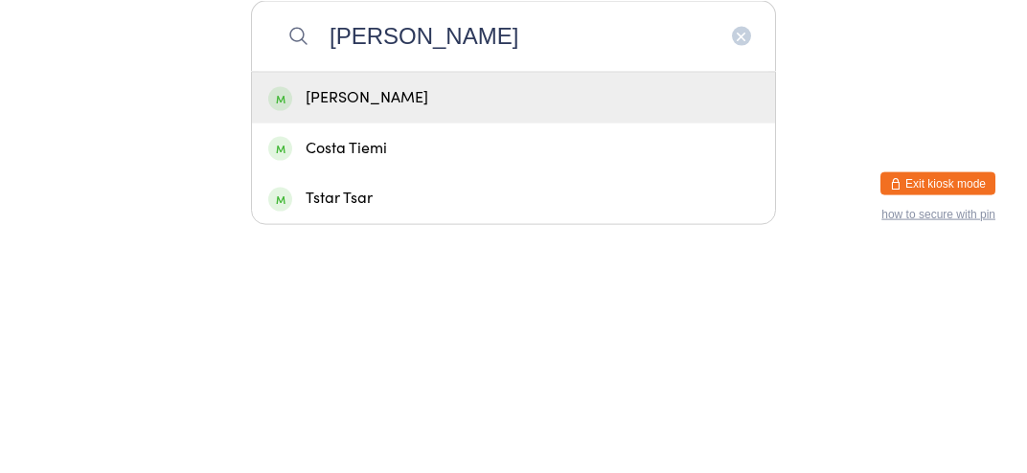
type input "[PERSON_NAME]"
click at [332, 332] on div "[PERSON_NAME]" at bounding box center [513, 319] width 491 height 26
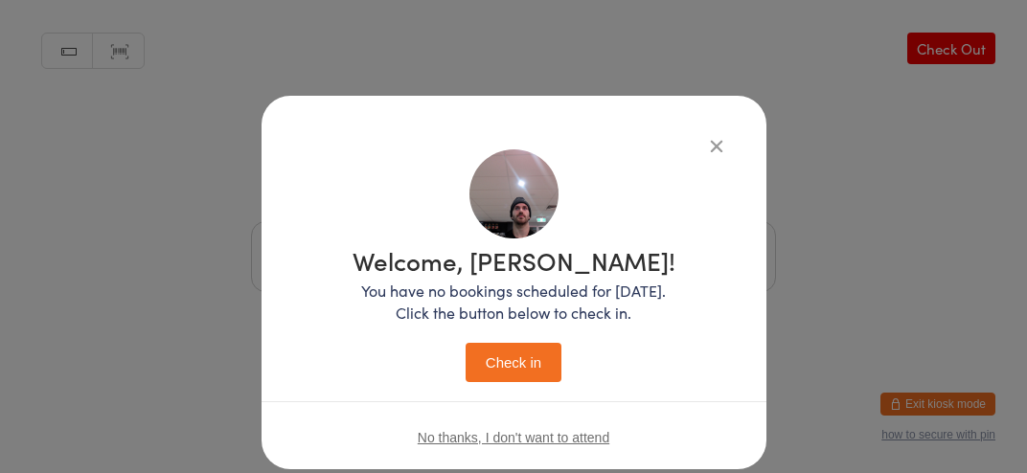
click at [483, 356] on button "Check in" at bounding box center [514, 362] width 96 height 39
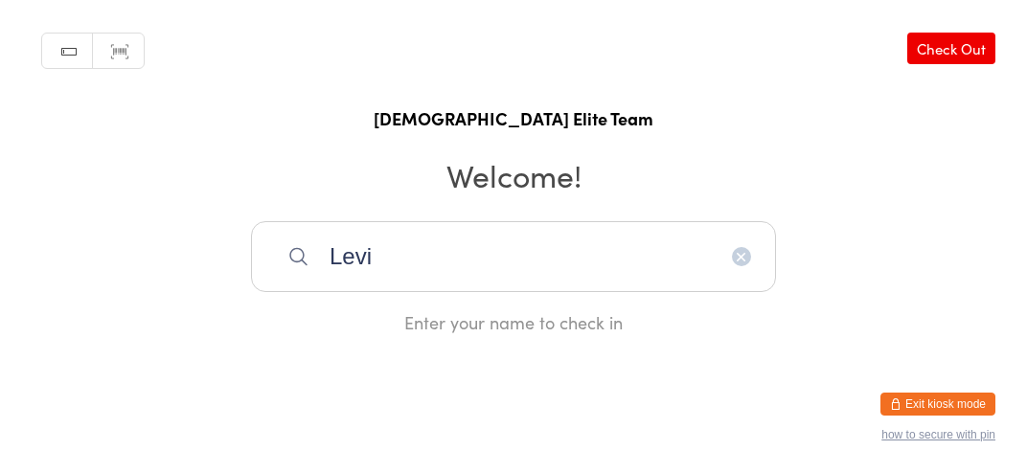
click at [452, 265] on input "Levi" at bounding box center [513, 256] width 525 height 71
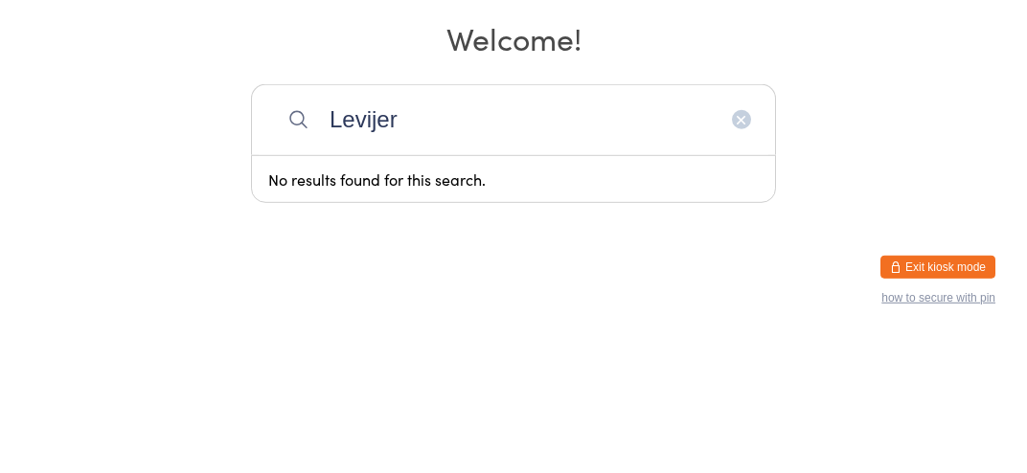
type input "Levijer"
click at [737, 264] on icon "button" at bounding box center [741, 256] width 15 height 15
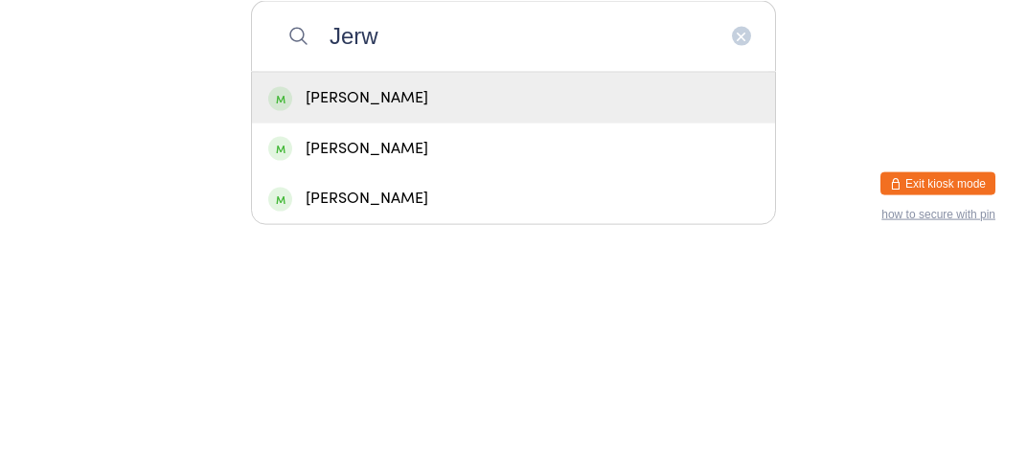
type input "Jerw"
click at [431, 332] on div "[PERSON_NAME]" at bounding box center [513, 319] width 491 height 26
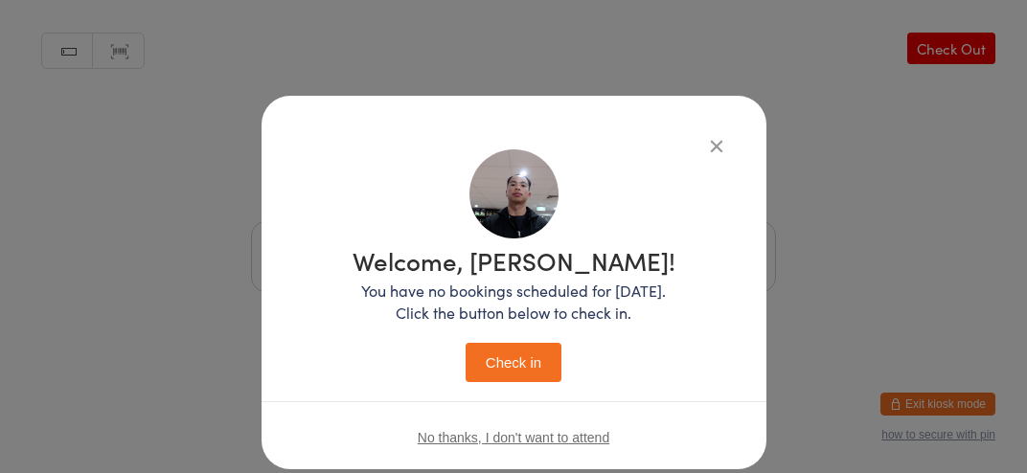
click at [523, 357] on button "Check in" at bounding box center [514, 362] width 96 height 39
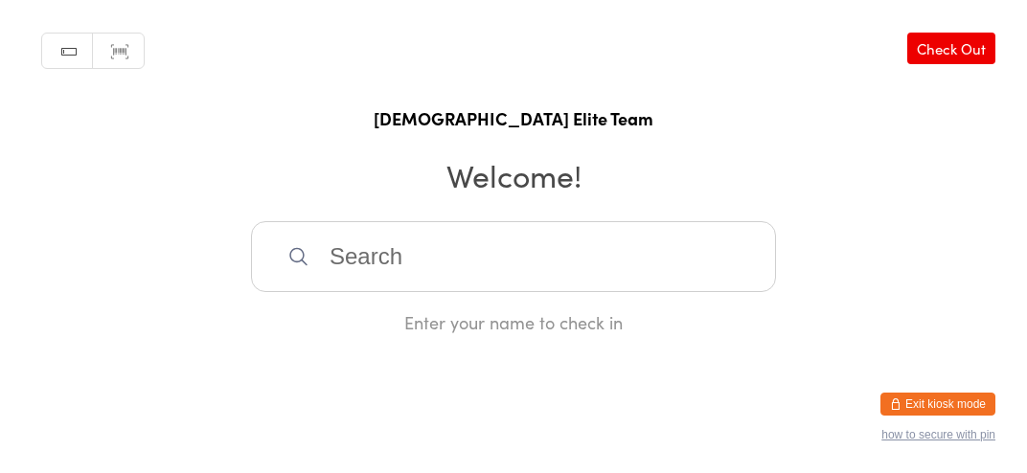
click at [524, 292] on input "search" at bounding box center [513, 256] width 525 height 71
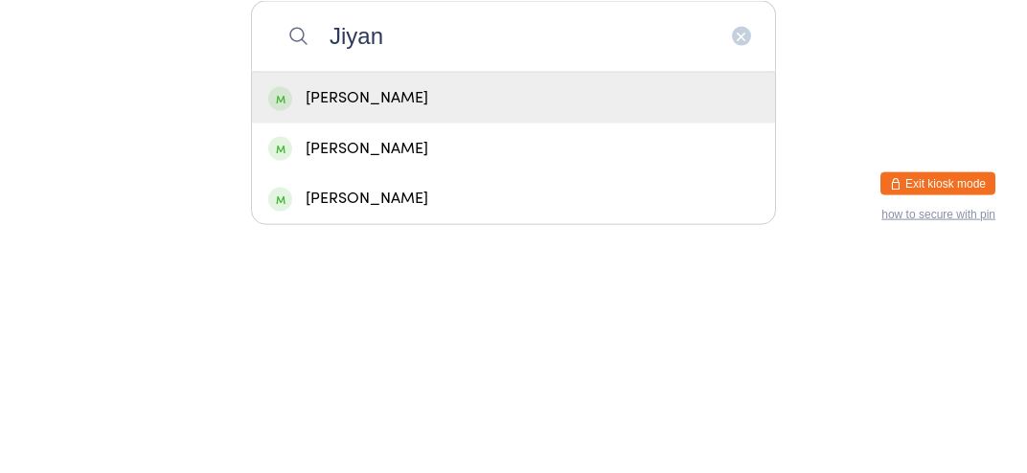
type input "Jiyan"
click at [379, 332] on div "[PERSON_NAME]" at bounding box center [513, 319] width 491 height 26
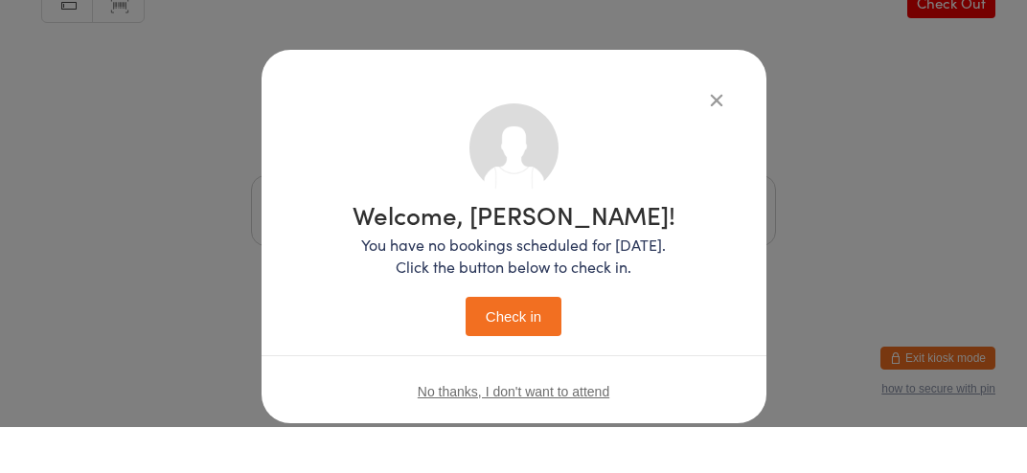
scroll to position [0, 0]
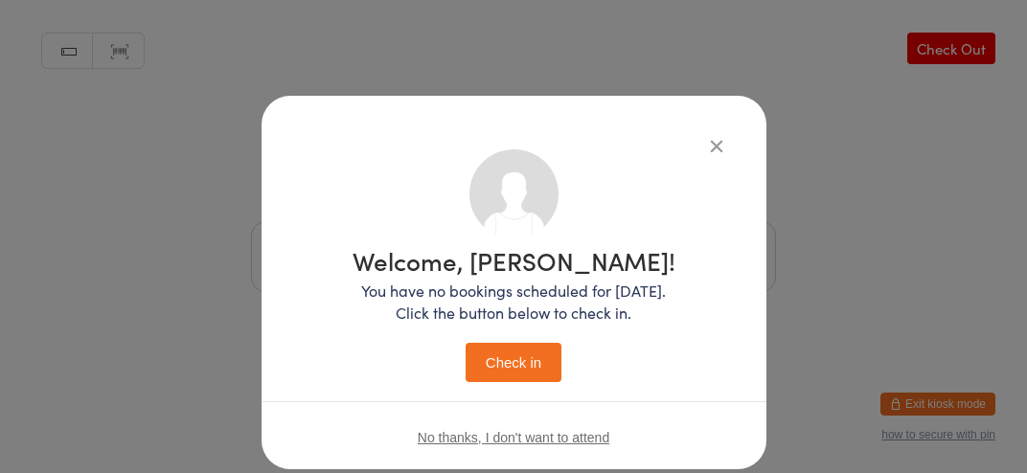
click at [496, 376] on button "Check in" at bounding box center [514, 362] width 96 height 39
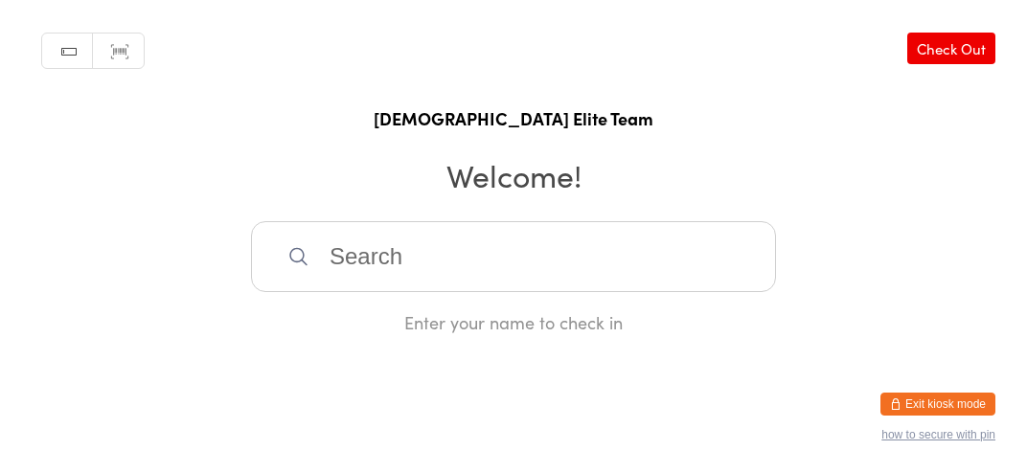
click at [602, 263] on input "search" at bounding box center [513, 256] width 525 height 71
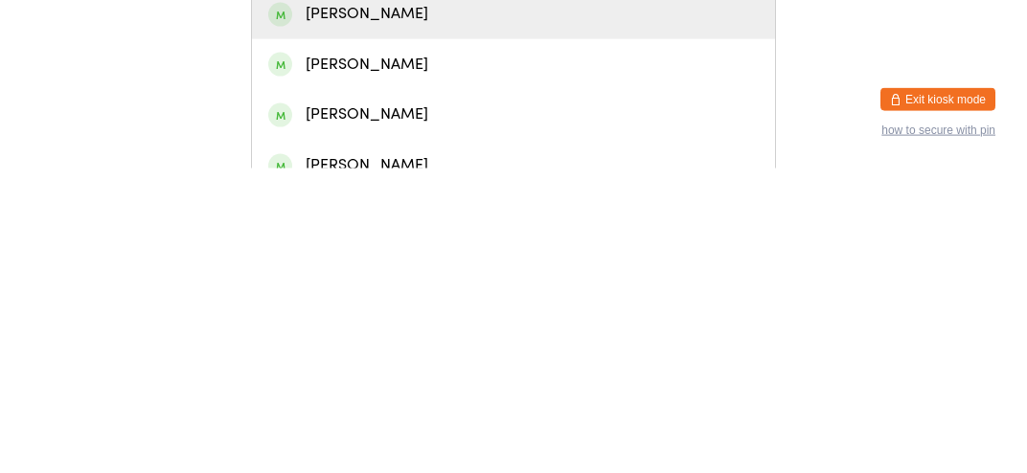
type input "Mark"
click at [701, 382] on div "[PERSON_NAME]" at bounding box center [513, 369] width 491 height 26
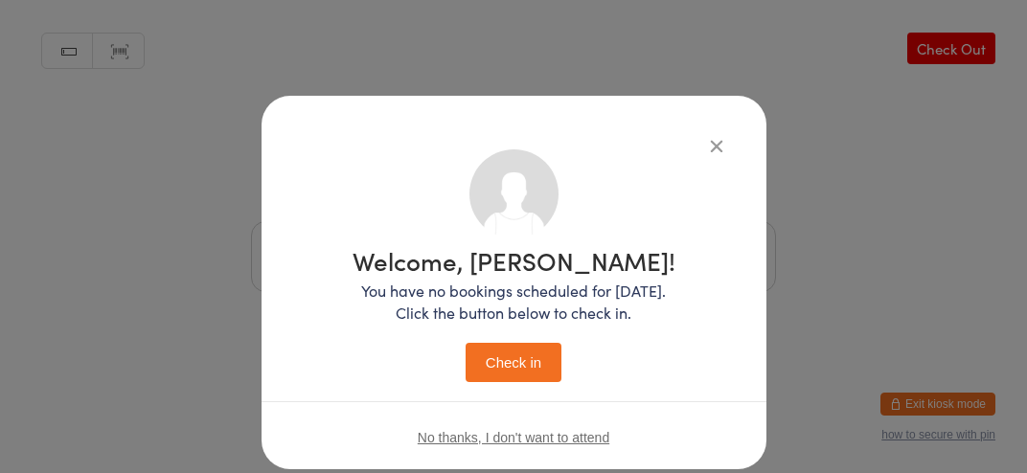
click at [507, 381] on button "Check in" at bounding box center [514, 362] width 96 height 39
click at [542, 351] on button "Check in" at bounding box center [514, 362] width 96 height 39
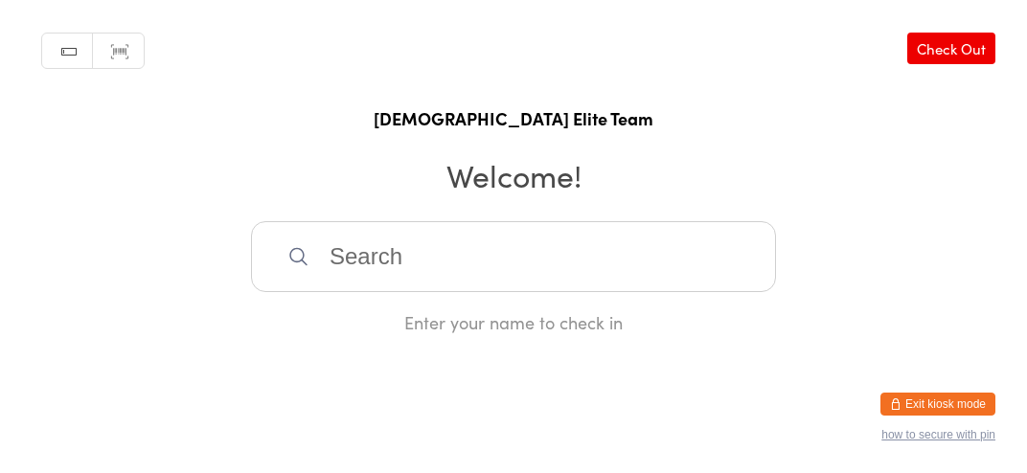
click at [579, 265] on input "search" at bounding box center [513, 256] width 525 height 71
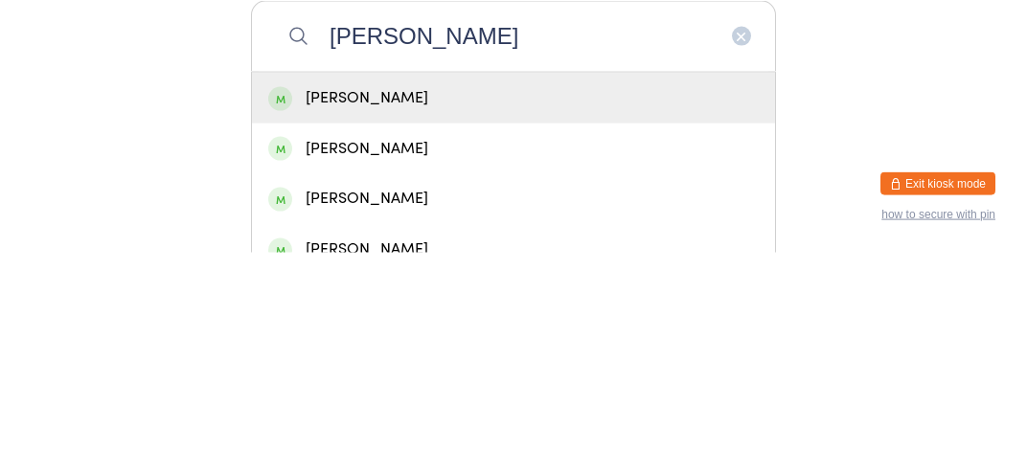
type input "[PERSON_NAME]"
click at [448, 332] on div "[PERSON_NAME]" at bounding box center [513, 319] width 491 height 26
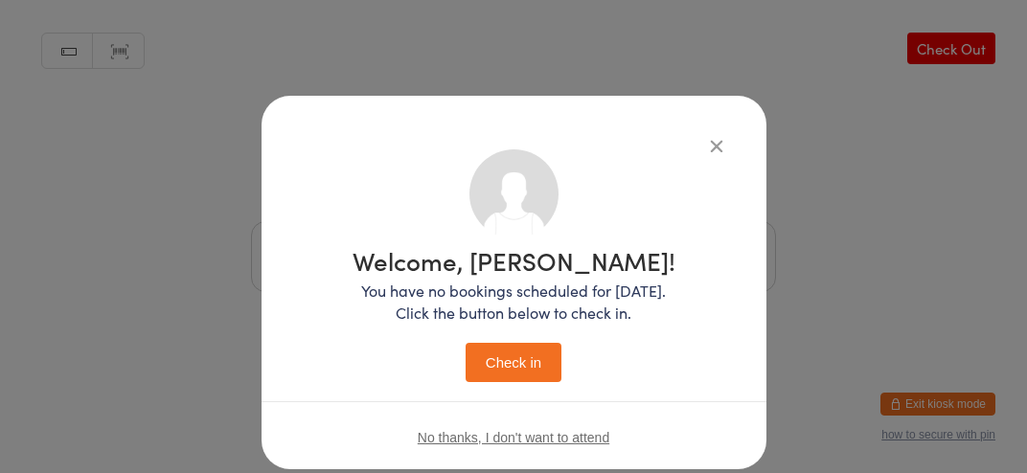
click at [507, 348] on button "Check in" at bounding box center [514, 362] width 96 height 39
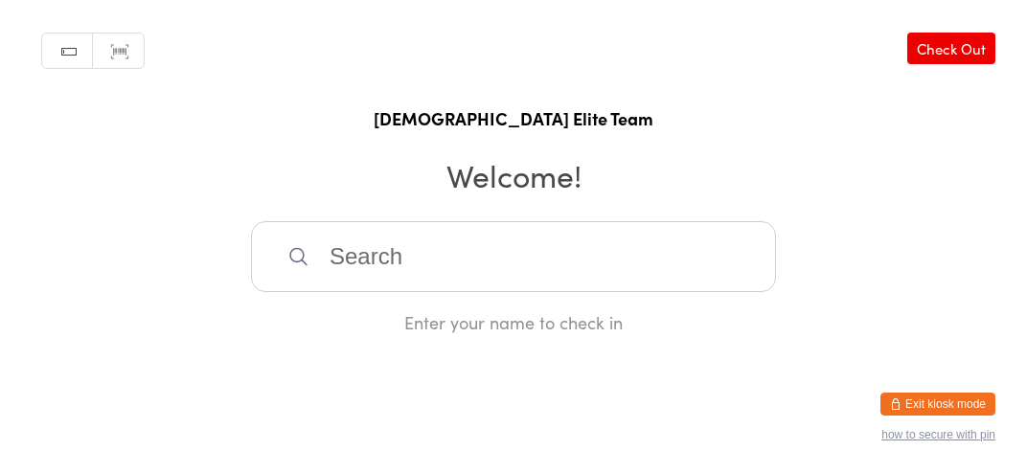
click at [426, 287] on input "search" at bounding box center [513, 256] width 525 height 71
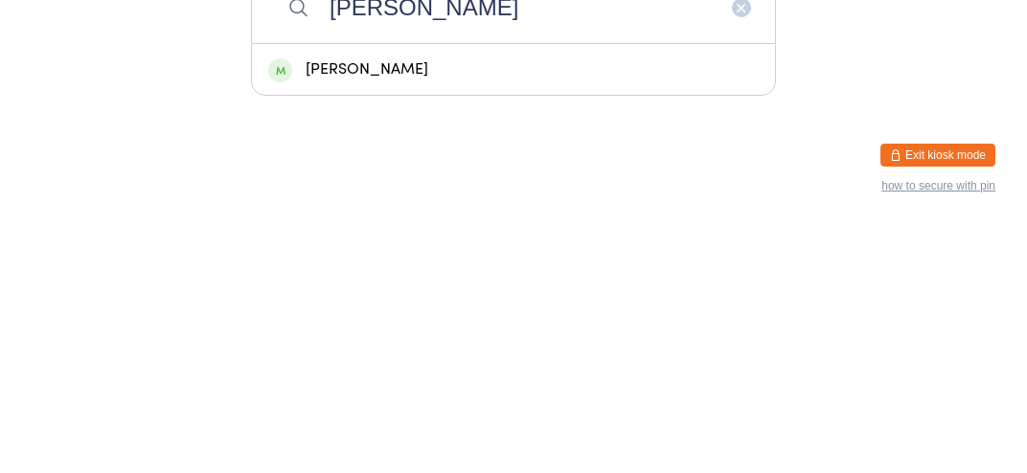
type input "[PERSON_NAME]"
click at [353, 344] on div "[PERSON_NAME]" at bounding box center [513, 318] width 523 height 51
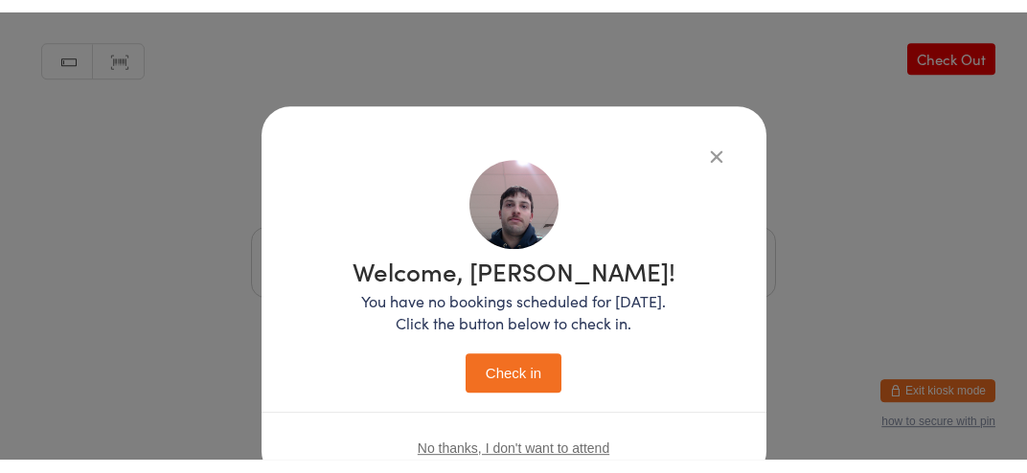
scroll to position [44, 0]
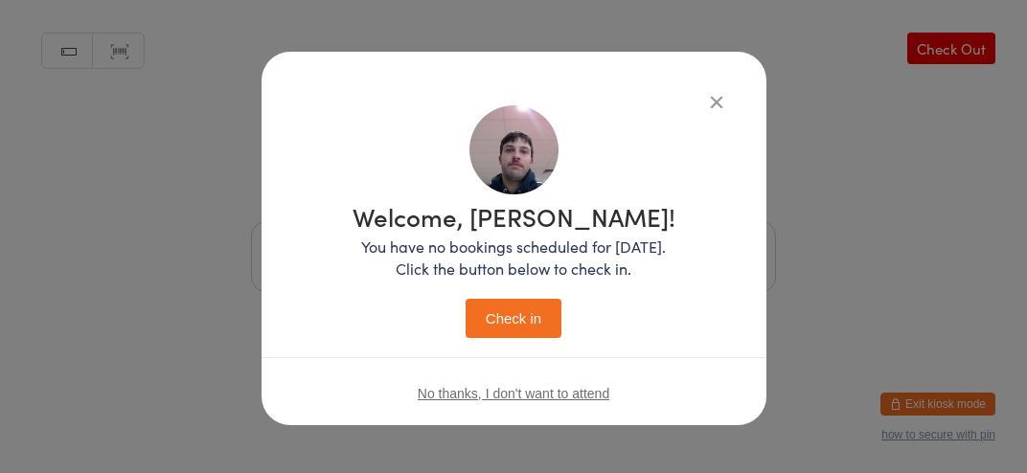
click at [496, 330] on button "Check in" at bounding box center [514, 318] width 96 height 39
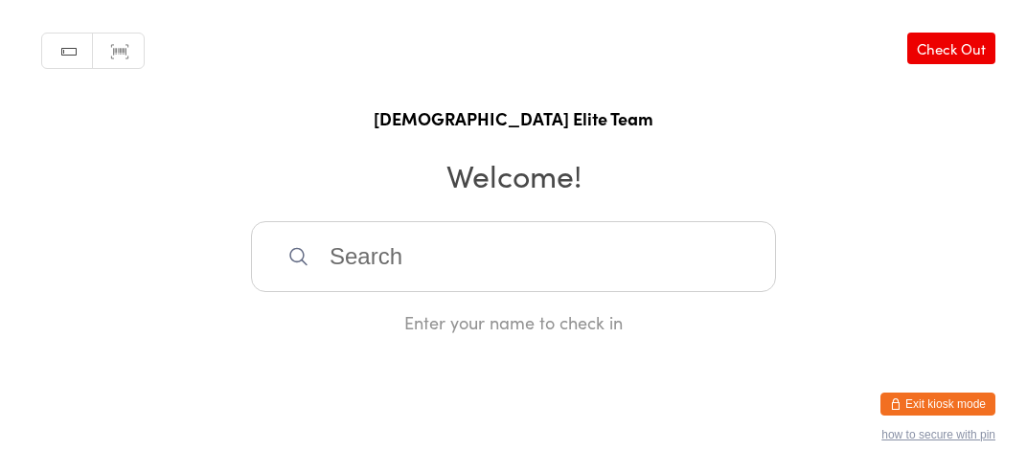
click at [638, 292] on input "search" at bounding box center [513, 256] width 525 height 71
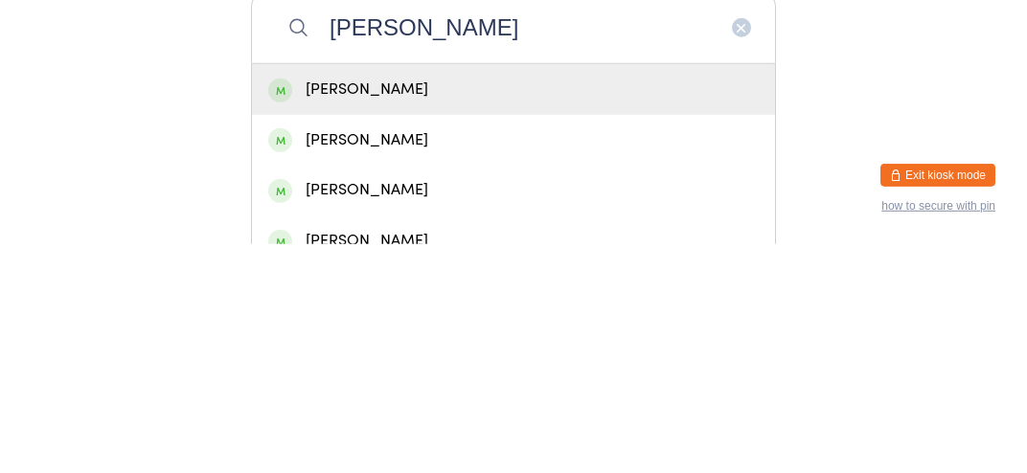
type input "[PERSON_NAME]"
click at [548, 330] on div "[PERSON_NAME]" at bounding box center [513, 319] width 491 height 26
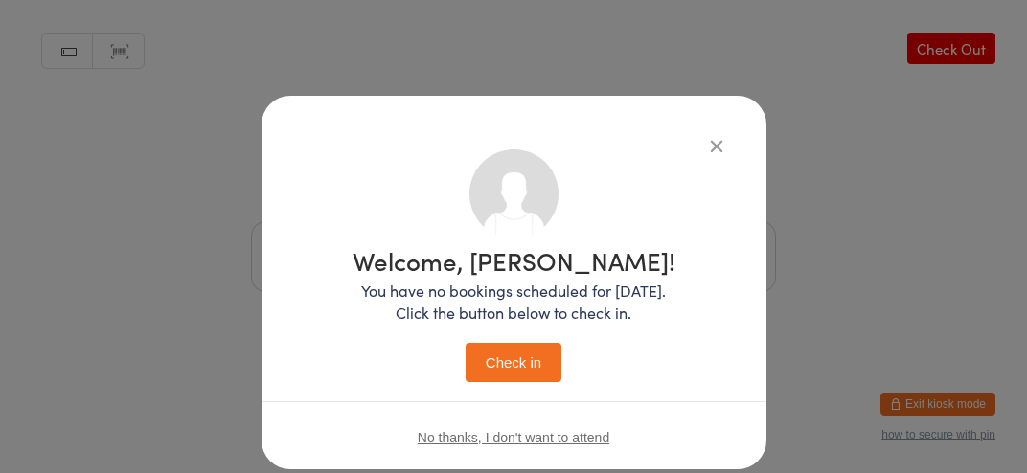
click at [535, 357] on button "Check in" at bounding box center [514, 362] width 96 height 39
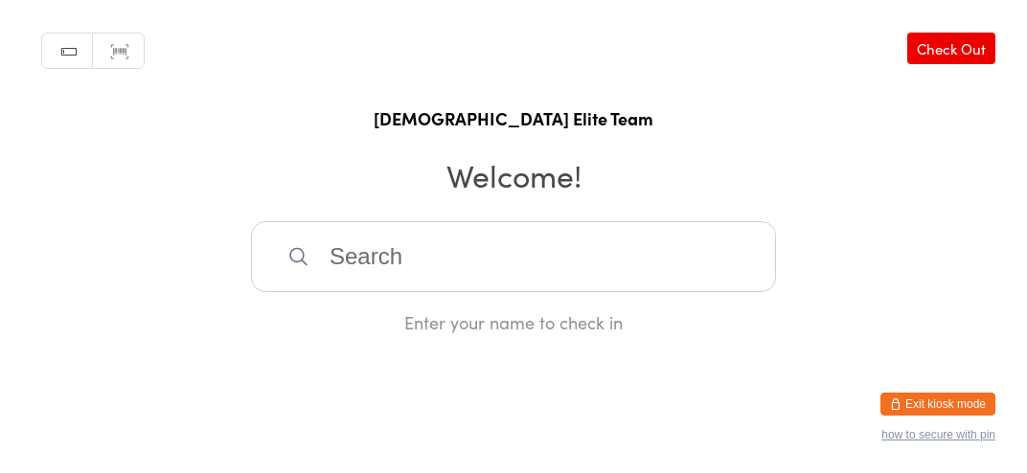
click at [671, 260] on input "search" at bounding box center [513, 256] width 525 height 71
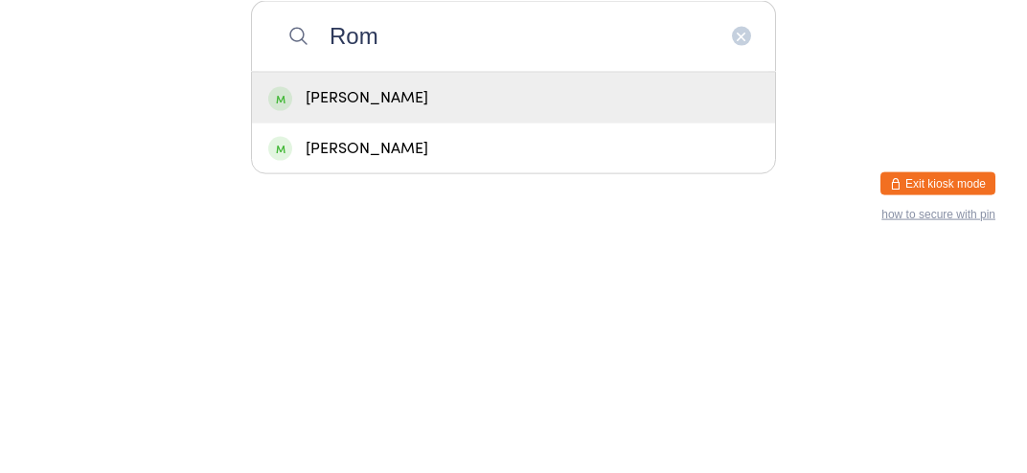
type input "Rom"
click at [516, 319] on div "[PERSON_NAME]" at bounding box center [513, 318] width 523 height 51
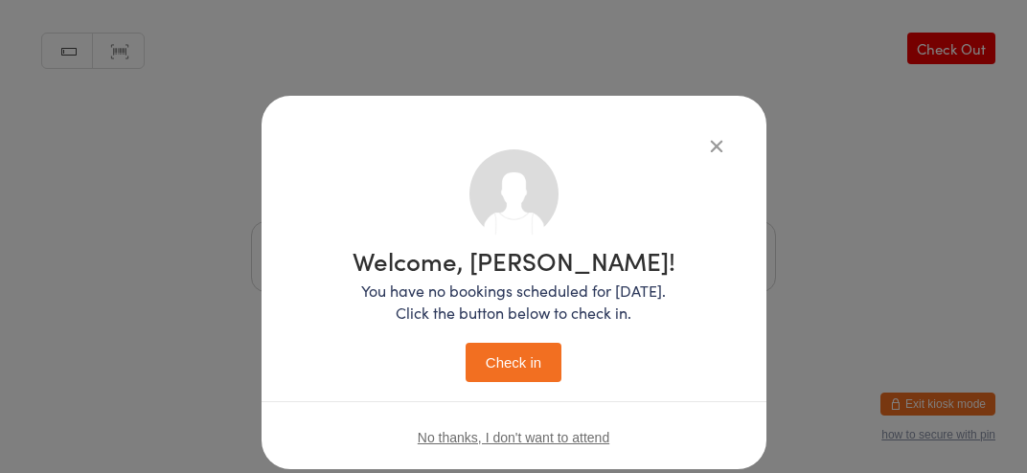
click at [526, 356] on button "Check in" at bounding box center [514, 362] width 96 height 39
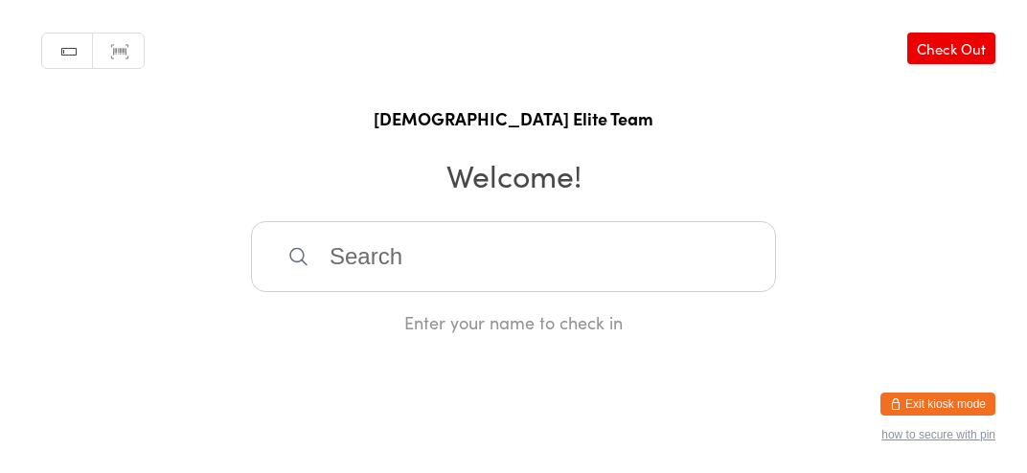
click at [386, 248] on input "search" at bounding box center [513, 256] width 525 height 71
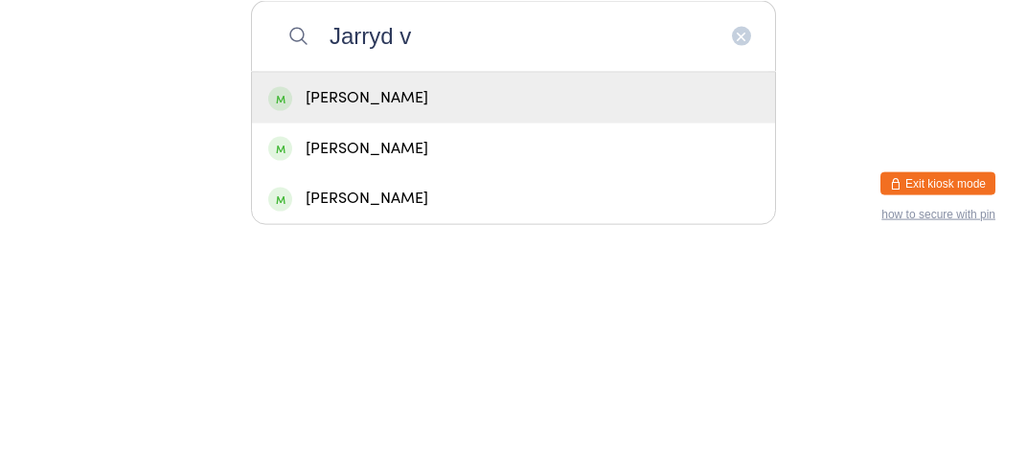
click at [521, 292] on input "Jarryd v" at bounding box center [513, 256] width 525 height 71
type input "Jarryd v"
click at [538, 332] on div "[PERSON_NAME]" at bounding box center [513, 319] width 491 height 26
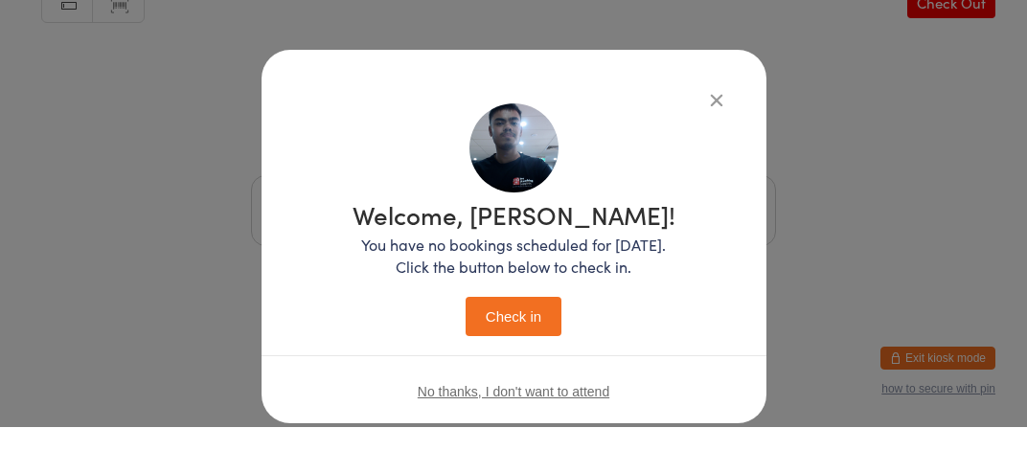
scroll to position [19, 0]
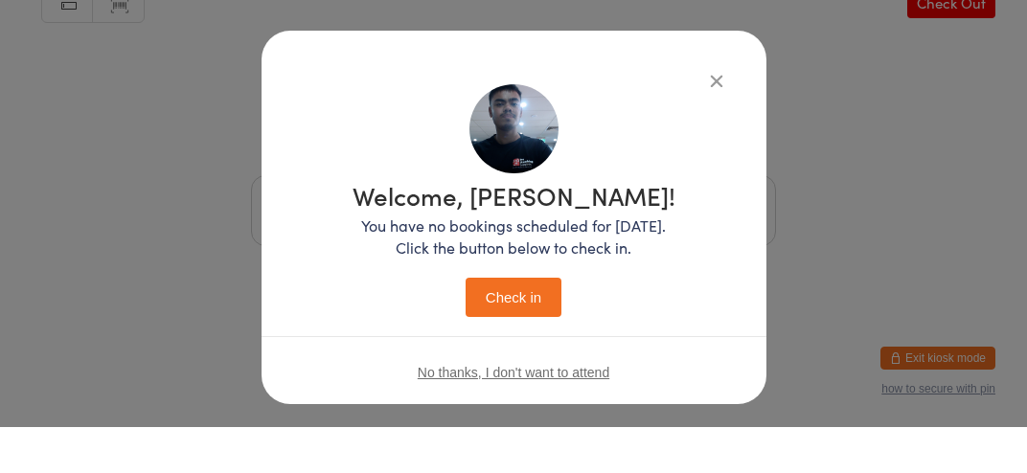
click at [491, 337] on button "Check in" at bounding box center [514, 343] width 96 height 39
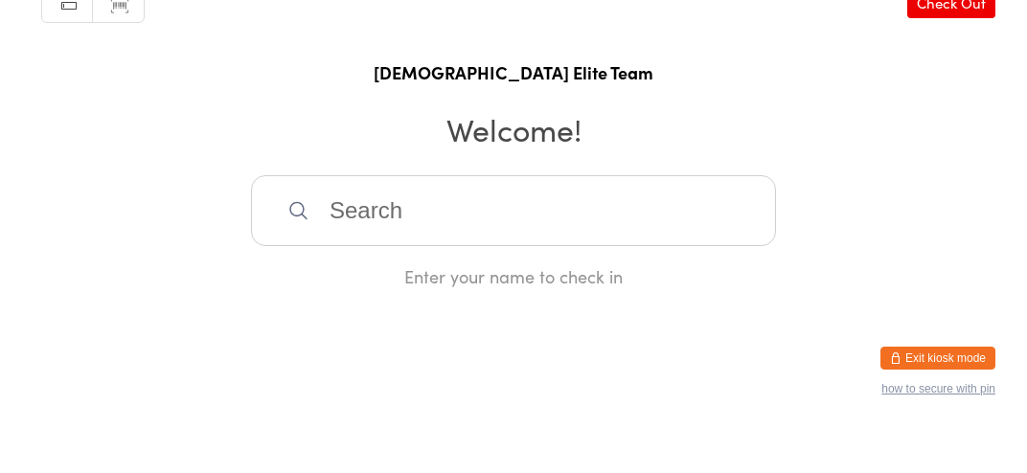
click at [366, 292] on input "search" at bounding box center [513, 256] width 525 height 71
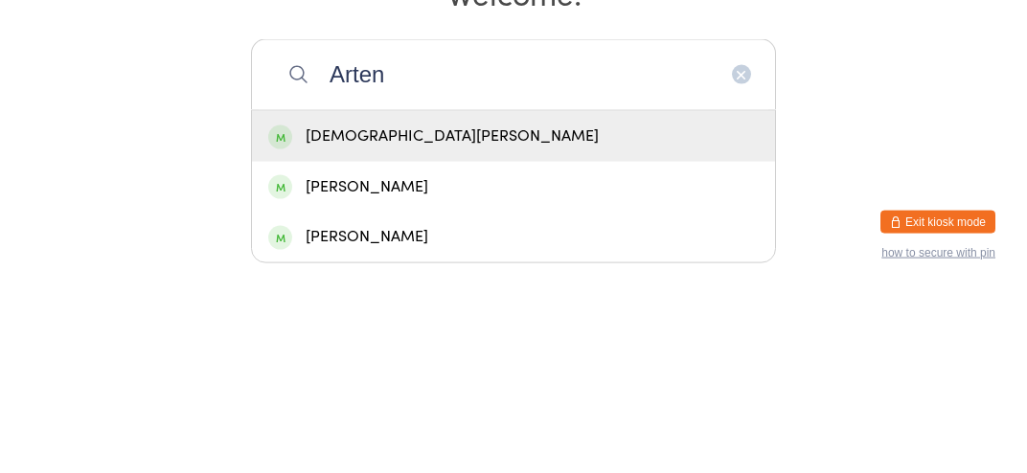
type input "Arten"
click at [465, 322] on div "[DEMOGRAPHIC_DATA][PERSON_NAME]" at bounding box center [513, 319] width 491 height 26
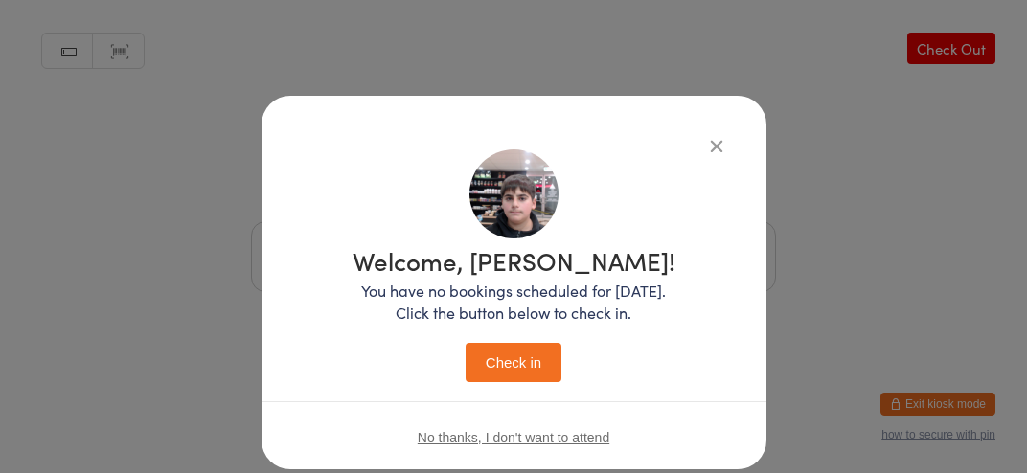
click at [518, 368] on button "Check in" at bounding box center [514, 362] width 96 height 39
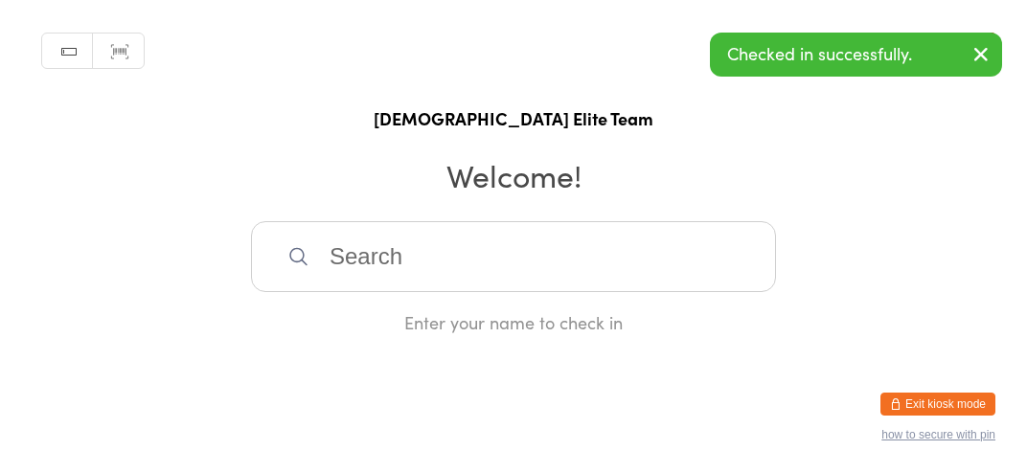
click at [473, 272] on input "search" at bounding box center [513, 256] width 525 height 71
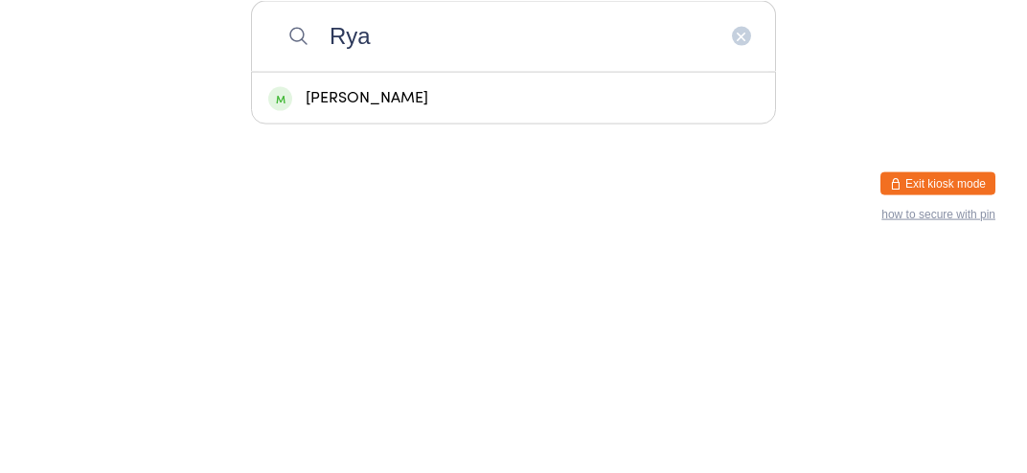
type input "Rya"
click at [415, 332] on div "[PERSON_NAME]" at bounding box center [513, 319] width 491 height 26
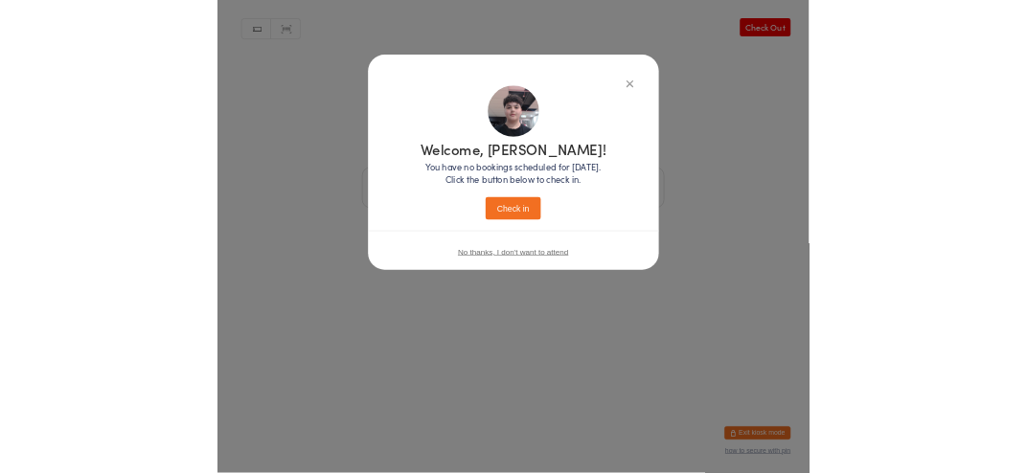
scroll to position [44, 0]
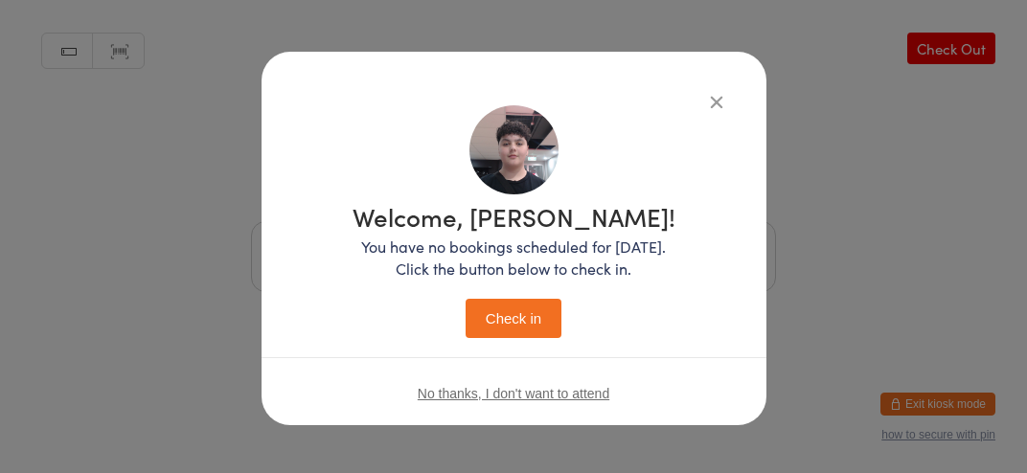
click at [516, 318] on button "Check in" at bounding box center [514, 318] width 96 height 39
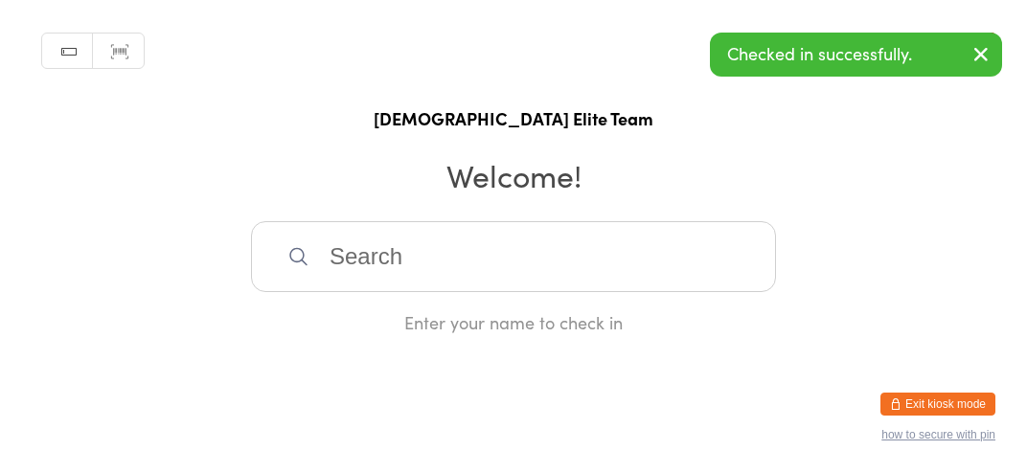
click at [621, 279] on input "search" at bounding box center [513, 256] width 525 height 71
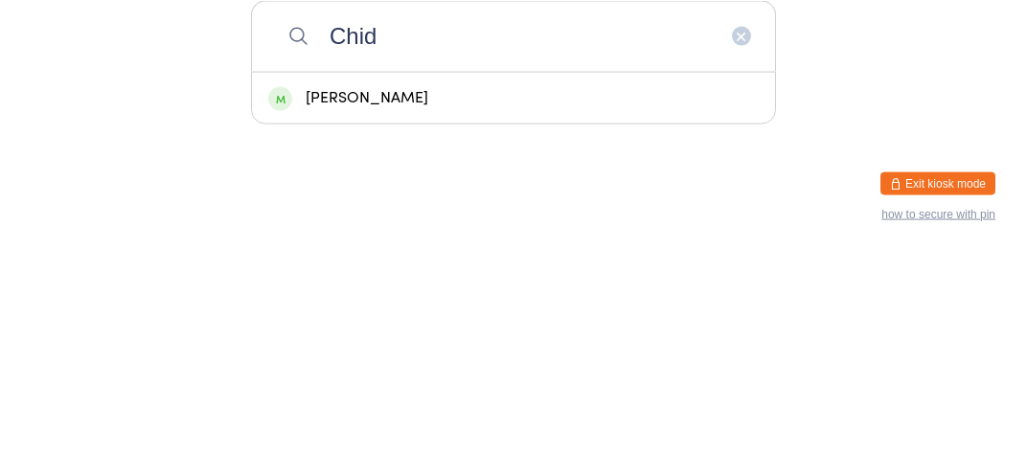
type input "Chid"
click at [585, 332] on div "[PERSON_NAME]" at bounding box center [513, 319] width 491 height 26
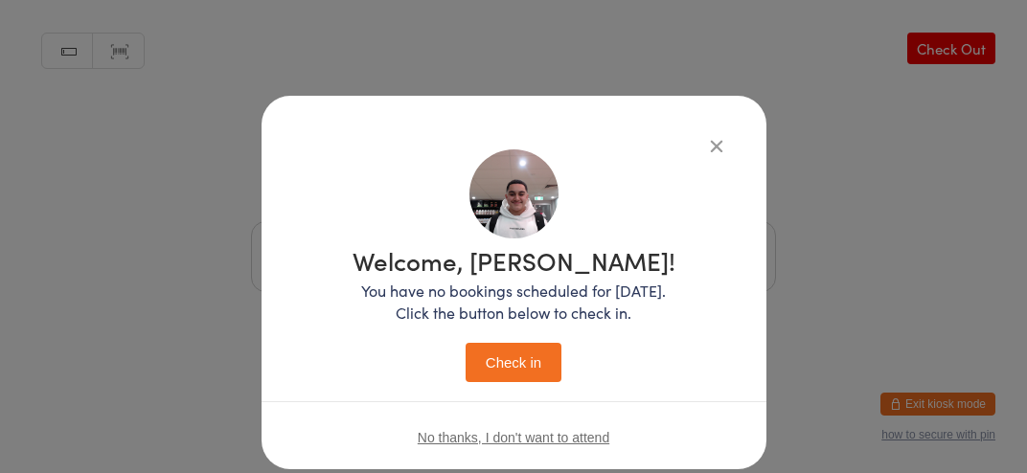
click at [528, 365] on button "Check in" at bounding box center [514, 362] width 96 height 39
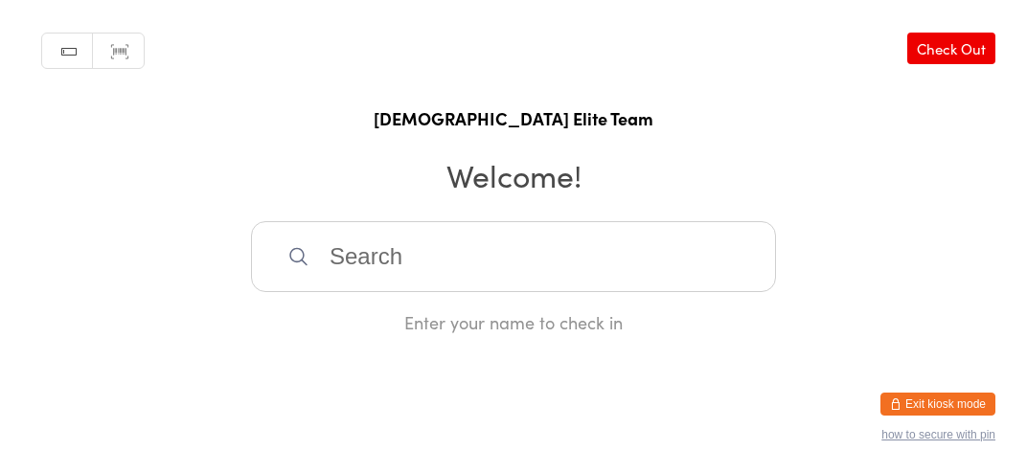
click at [456, 286] on input "search" at bounding box center [513, 256] width 525 height 71
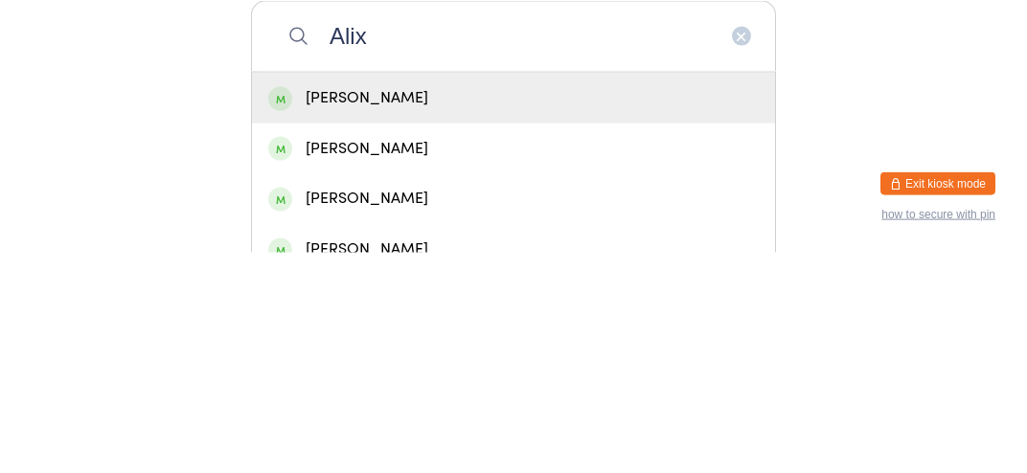
type input "Alix"
click at [452, 332] on div "[PERSON_NAME]" at bounding box center [513, 319] width 491 height 26
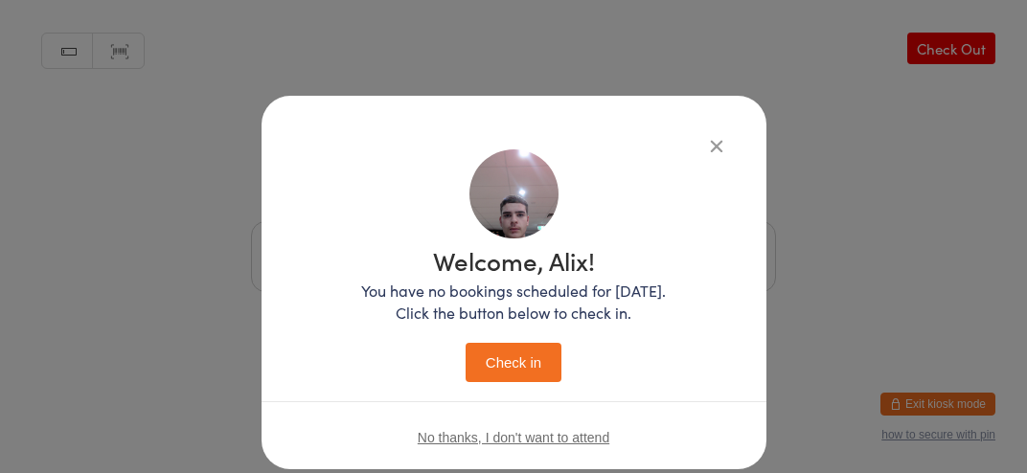
click at [517, 376] on button "Check in" at bounding box center [514, 362] width 96 height 39
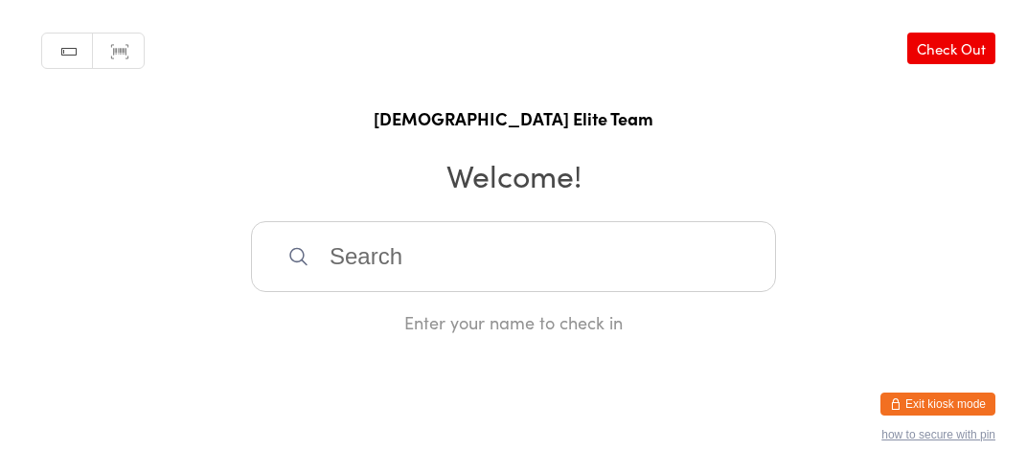
click at [494, 230] on div "Manual search Scanner input Check Out [DEMOGRAPHIC_DATA] Elite Team Welcome! En…" at bounding box center [513, 167] width 1027 height 334
click at [471, 278] on input "search" at bounding box center [513, 256] width 525 height 71
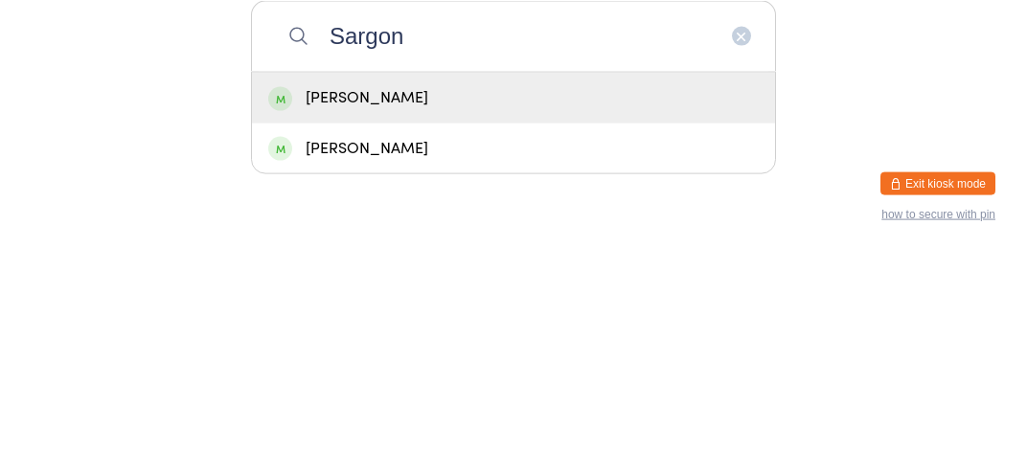
type input "Sargon"
click at [544, 332] on div "[PERSON_NAME]" at bounding box center [513, 319] width 491 height 26
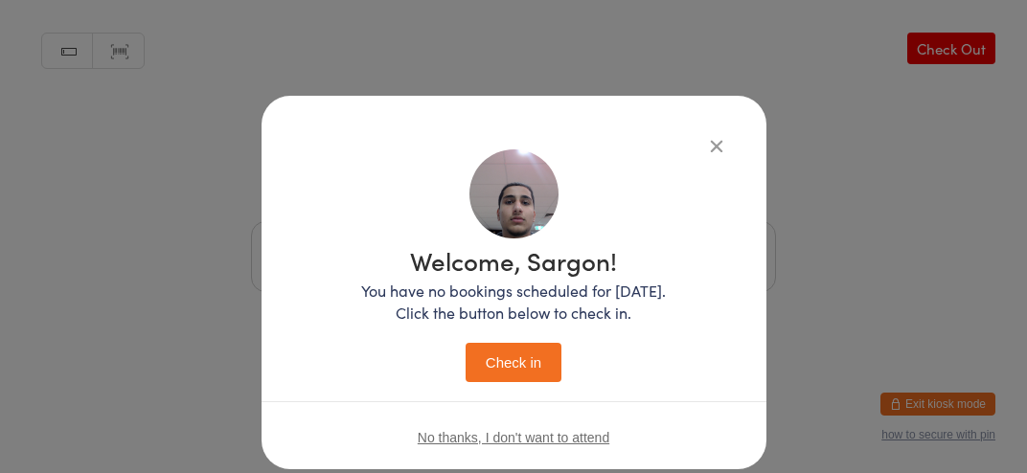
click at [510, 360] on button "Check in" at bounding box center [514, 362] width 96 height 39
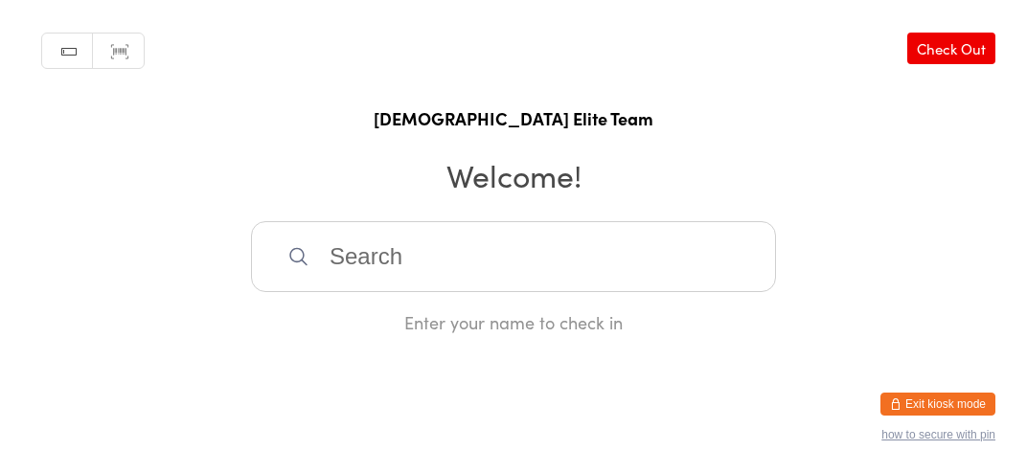
click at [363, 263] on input "search" at bounding box center [513, 256] width 525 height 71
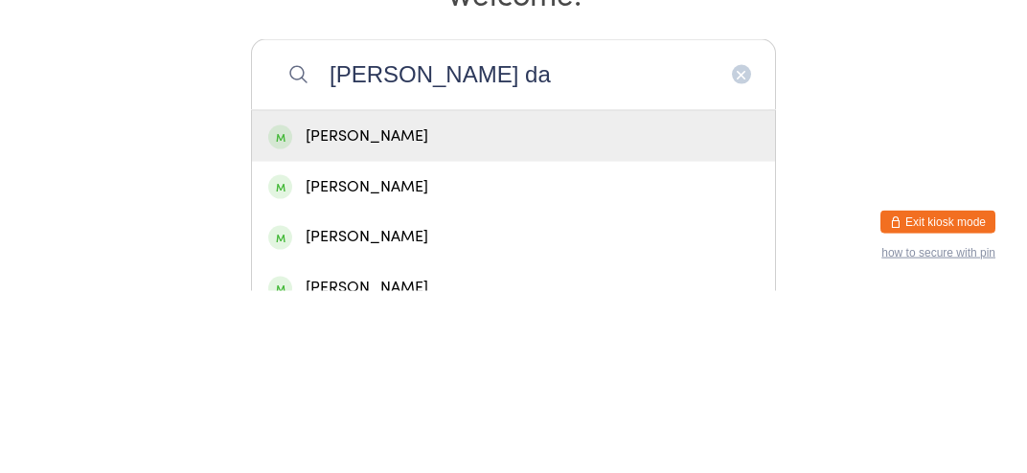
type input "[PERSON_NAME] da"
click at [544, 326] on div "[PERSON_NAME]" at bounding box center [513, 319] width 491 height 26
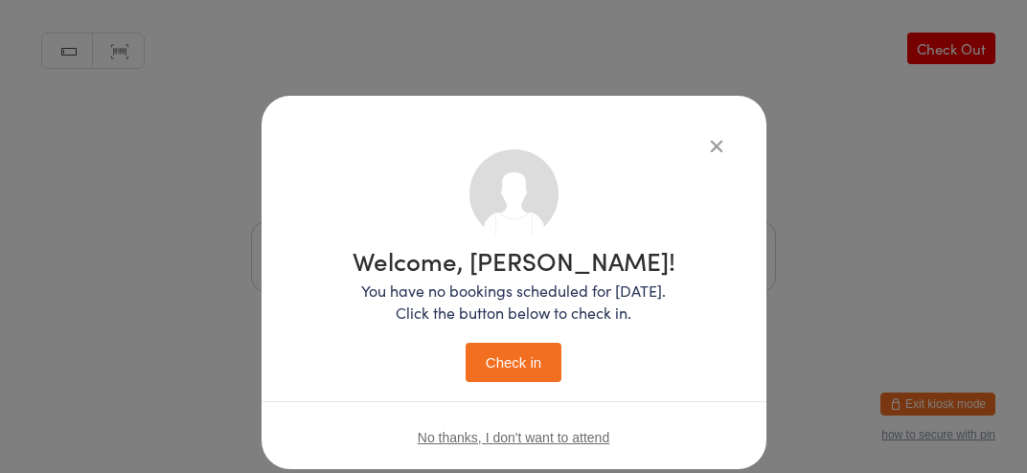
click at [509, 369] on button "Check in" at bounding box center [514, 362] width 96 height 39
